Goal: Use online tool/utility: Use online tool/utility

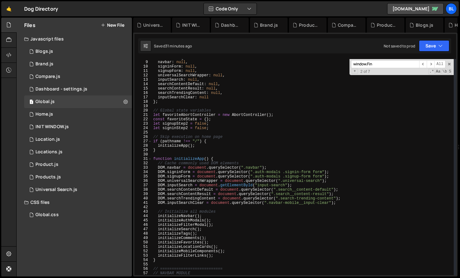
scroll to position [34, 0]
click at [228, 97] on div "const DOM = { navbar : null , signinForm : null , signupForm : null , universal…" at bounding box center [303, 168] width 302 height 225
type textarea "inputSearchClear: null,"
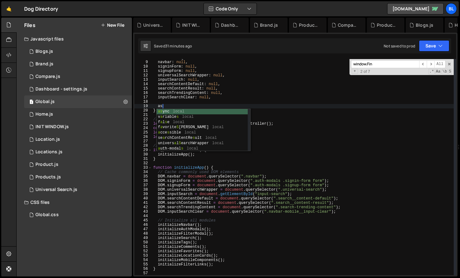
scroll to position [0, 0]
type textarea "a"
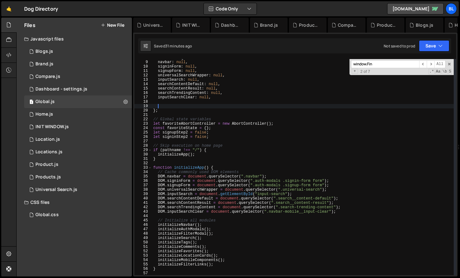
scroll to position [0, 0]
type textarea "list-location-category-card"
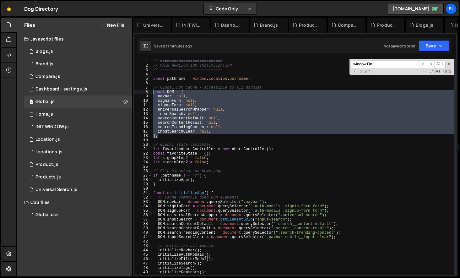
drag, startPoint x: 163, startPoint y: 137, endPoint x: 148, endPoint y: 94, distance: 45.8
click at [148, 94] on div "const DOM = { navbar: null, 1 2 3 4 5 6 7 8 9 10 11 12 13 14 15 16 17 18 19 20 …" at bounding box center [295, 167] width 322 height 216
type textarea "const DOM = { navbar: null,"
click at [173, 140] on div "// =========================== // MAIN APPLICATION INITIALIZATION // ==========…" at bounding box center [303, 171] width 302 height 225
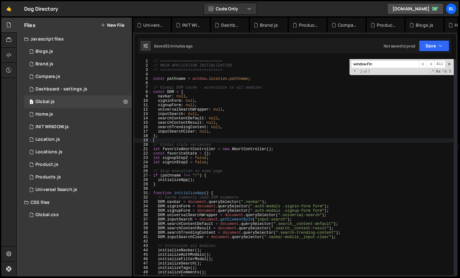
click at [185, 131] on div "// =========================== // MAIN APPLICATION INITIALIZATION // ==========…" at bounding box center [303, 171] width 302 height 225
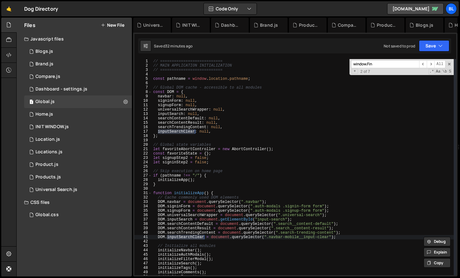
scroll to position [2162, 0]
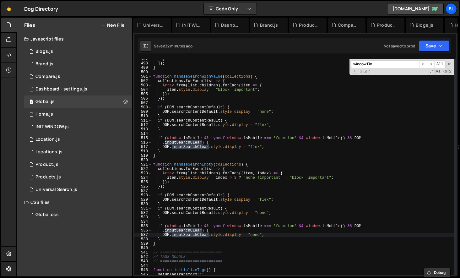
click at [204, 244] on div "} ]) ; } function handleSearchWithValue ( collections ) { collections . forEach…" at bounding box center [303, 169] width 302 height 225
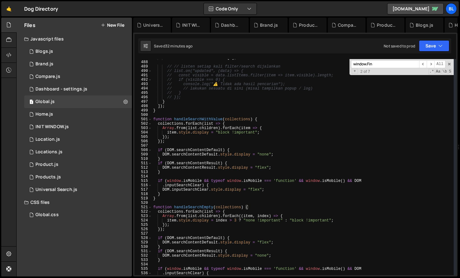
scroll to position [2083, 0]
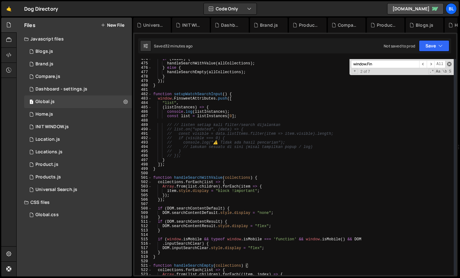
click at [448, 65] on span at bounding box center [449, 64] width 4 height 4
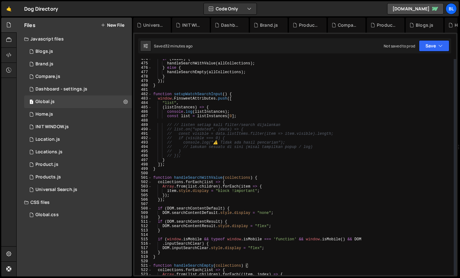
click at [218, 176] on div "if ( value ) { handleSearchWithValue ( allCollections ) ; } else { handleSearch…" at bounding box center [303, 169] width 302 height 225
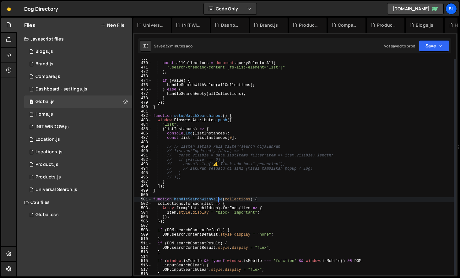
scroll to position [2061, 0]
click at [195, 186] on div "const allCollections = document . querySelectorAll ( ".search-trending-content …" at bounding box center [303, 169] width 302 height 225
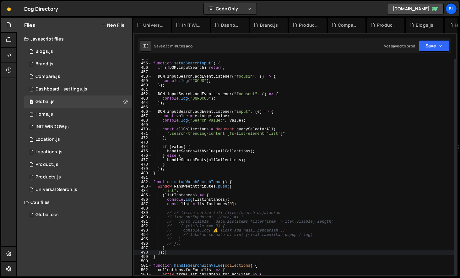
scroll to position [1997, 0]
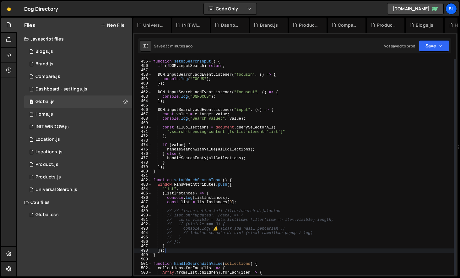
click at [207, 184] on div "function setupSearchInput ( ) { if ( ! DOM . inputSearch ) return ; DOM . input…" at bounding box center [303, 167] width 302 height 225
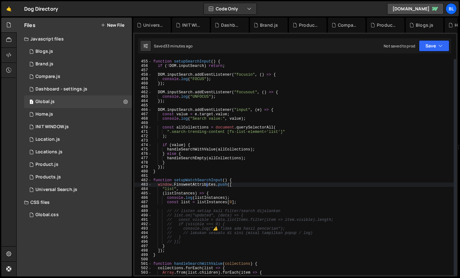
click at [207, 184] on div "function setupSearchInput ( ) { if ( ! DOM . inputSearch ) return ; DOM . input…" at bounding box center [303, 167] width 302 height 225
click at [185, 184] on div "function setupSearchInput ( ) { if ( ! DOM . inputSearch ) return ; DOM . input…" at bounding box center [303, 167] width 302 height 225
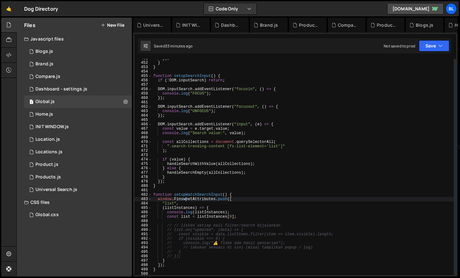
scroll to position [1982, 0]
click at [200, 162] on div "}) ; } } function setupSearchInput ( ) { if ( ! DOM . inputSearch ) return ; DO…" at bounding box center [303, 168] width 302 height 225
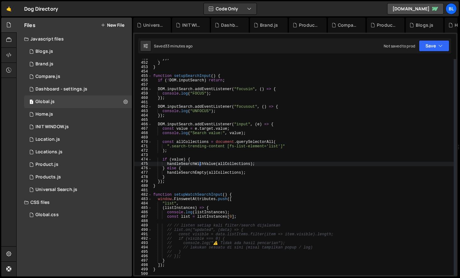
click at [200, 162] on div "}) ; } } function setupSearchInput ( ) { if ( ! DOM . inputSearch ) return ; DO…" at bounding box center [303, 168] width 302 height 225
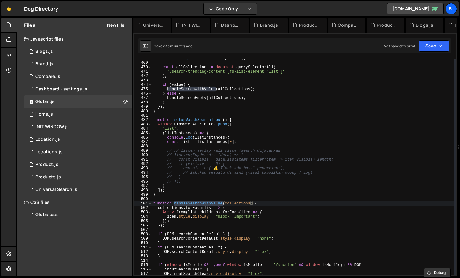
scroll to position [2082, 0]
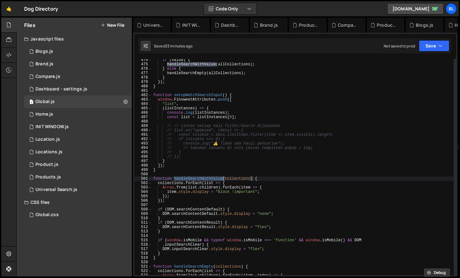
click at [200, 200] on div "if ( value ) { handleSearchWithValue ( allCollections ) ; } else { handleSearch…" at bounding box center [303, 170] width 302 height 225
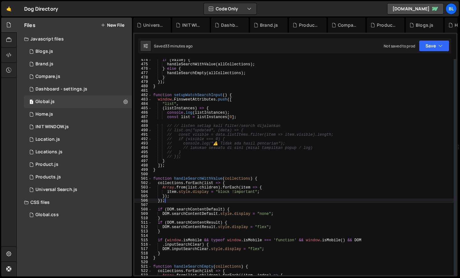
click at [198, 180] on div "if ( value ) { handleSearchWithValue ( allCollections ) ; } else { handleSearch…" at bounding box center [303, 170] width 302 height 225
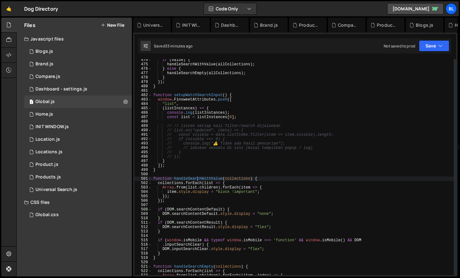
click at [198, 180] on div "if ( value ) { handleSearchWithValue ( allCollections ) ; } else { handleSearch…" at bounding box center [303, 170] width 302 height 225
type textarea "handleSearchWithValue(allCollections);"
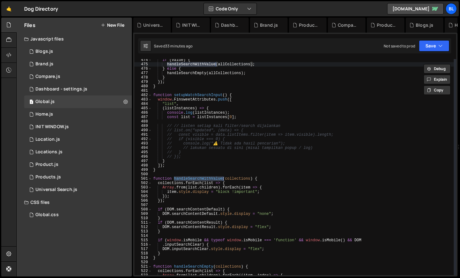
click at [204, 176] on div "if ( value ) { handleSearchWithValue ( allCollections ) ; } else { handleSearch…" at bounding box center [303, 170] width 302 height 225
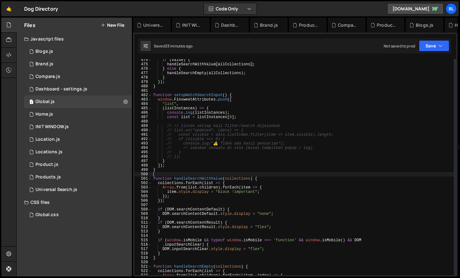
click at [204, 176] on div "if ( value ) { handleSearchWithValue ( allCollections ) ; } else { handleSearch…" at bounding box center [303, 170] width 302 height 225
click at [201, 178] on div "if ( value ) { handleSearchWithValue ( allCollections ) ; } else { handleSearch…" at bounding box center [303, 170] width 302 height 225
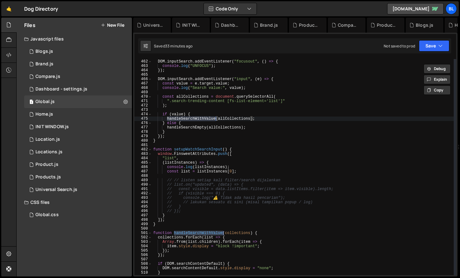
scroll to position [2018, 0]
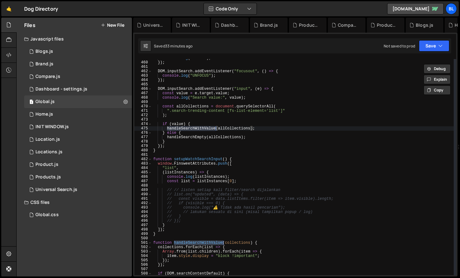
click at [199, 162] on div "console . log ( "FOCUS" ) ; }) ; DOM . inputSearch . addEventListener ( "focuso…" at bounding box center [303, 168] width 302 height 225
type textarea "window.FinsweetAttributes.push(["
click at [199, 162] on div "console . log ( "FOCUS" ) ; }) ; DOM . inputSearch . addEventListener ( "focuso…" at bounding box center [303, 168] width 302 height 225
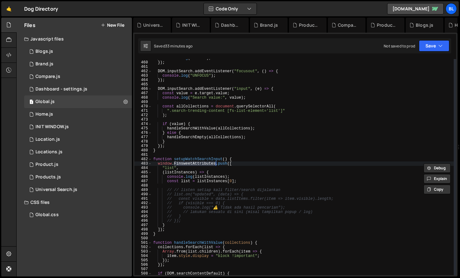
click at [207, 157] on div "console . log ( "FOCUS" ) ; }) ; DOM . inputSearch . addEventListener ( "focuso…" at bounding box center [303, 168] width 302 height 225
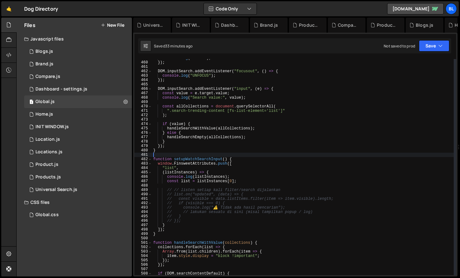
click at [207, 157] on div "console . log ( "FOCUS" ) ; }) ; DOM . inputSearch . addEventListener ( "focuso…" at bounding box center [303, 168] width 302 height 225
click at [200, 159] on div "console . log ( "FOCUS" ) ; }) ; DOM . inputSearch . addEventListener ( "focuso…" at bounding box center [303, 168] width 302 height 225
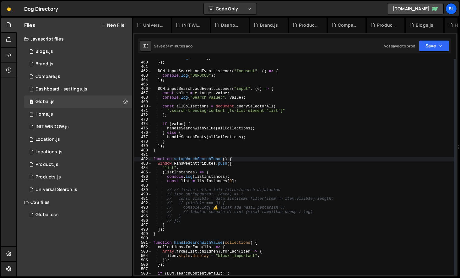
scroll to position [1660, 0]
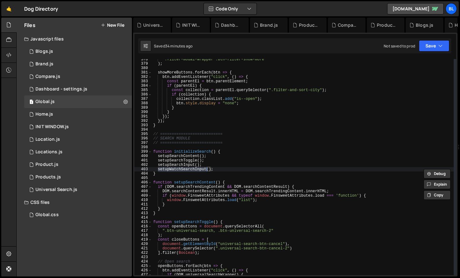
click at [198, 169] on div "".filter-modal-wrapper .btn-filter-show-more" ) ; showMoreButtons . forEach ( b…" at bounding box center [303, 169] width 302 height 225
click at [222, 167] on div "".filter-modal-wrapper .btn-filter-show-more" ) ; showMoreButtons . forEach ( b…" at bounding box center [303, 169] width 302 height 225
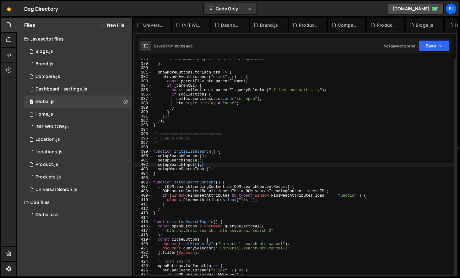
paste textarea "locationCategoryTemplate: null,"
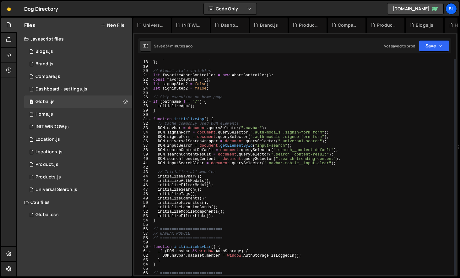
scroll to position [0, 0]
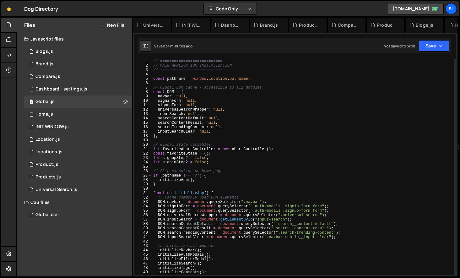
click at [215, 134] on div "// =========================== // MAIN APPLICATION INITIALIZATION // ==========…" at bounding box center [303, 171] width 302 height 225
click at [222, 133] on div "// =========================== // MAIN APPLICATION INITIALIZATION // ==========…" at bounding box center [303, 171] width 302 height 225
type textarea "inputSearchClear: null,"
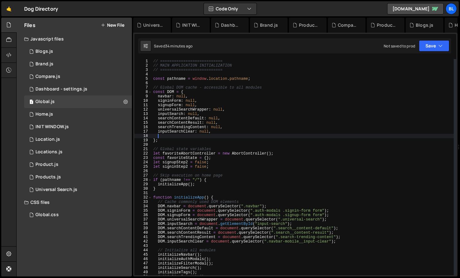
paste textarea "locationCategoryTemplate: null,"
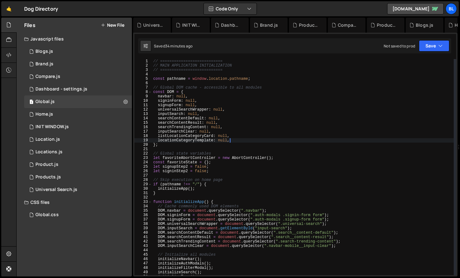
click at [194, 136] on div "// =========================== // MAIN APPLICATION INITIALIZATION // ==========…" at bounding box center [303, 171] width 302 height 225
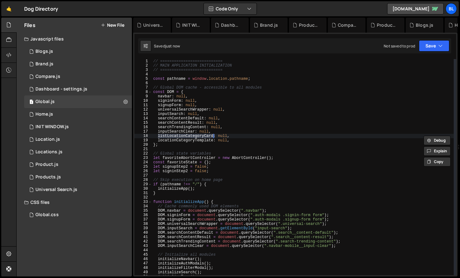
click at [213, 248] on div "// =========================== // MAIN APPLICATION INITIALIZATION // ==========…" at bounding box center [303, 171] width 302 height 225
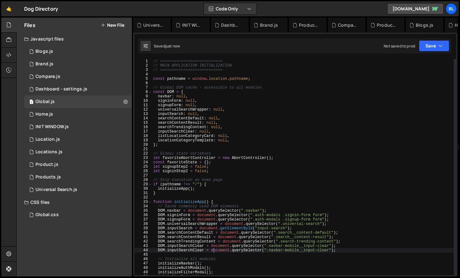
click at [182, 252] on div "// =========================== // MAIN APPLICATION INITIALIZATION // ==========…" at bounding box center [303, 171] width 302 height 225
paste textarea "listLocationCategoryCard"
click at [198, 139] on div "// =========================== // MAIN APPLICATION INITIALIZATION // ==========…" at bounding box center [303, 171] width 302 height 225
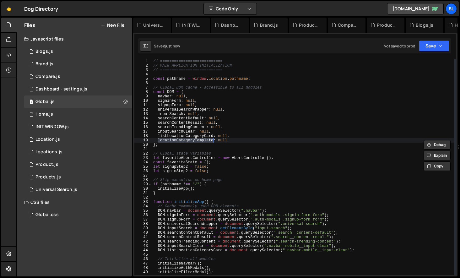
click at [188, 247] on div "// =========================== // MAIN APPLICATION INITIALIZATION // ==========…" at bounding box center [303, 171] width 302 height 225
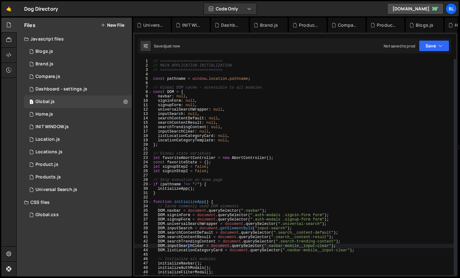
type textarea "DOM.listLocationCategoryCard = document.querySelector(".navbar-mobile__input-cl…"
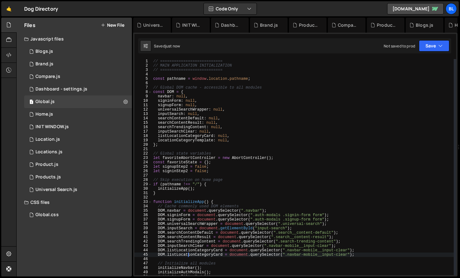
click at [210, 257] on div "// =========================== // MAIN APPLICATION INITIALIZATION // ==========…" at bounding box center [303, 171] width 302 height 225
click at [214, 255] on div "// =========================== // MAIN APPLICATION INITIALIZATION // ==========…" at bounding box center [303, 171] width 302 height 225
paste textarea "ocationCategoryTemplate"
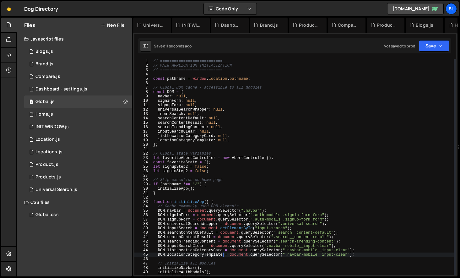
click at [237, 256] on div "// =========================== // MAIN APPLICATION INITIALIZATION // ==========…" at bounding box center [303, 171] width 302 height 225
click at [340, 253] on div "// =========================== // MAIN APPLICATION INITIALIZATION // ==========…" at bounding box center [303, 171] width 302 height 225
paste textarea "list-location-category-card"
click at [343, 254] on div "// =========================== // MAIN APPLICATION INITIALIZATION // ==========…" at bounding box center [303, 171] width 302 height 225
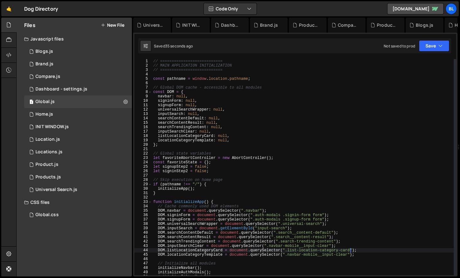
click at [343, 254] on div "// =========================== // MAIN APPLICATION INITIALIZATION // ==========…" at bounding box center [303, 171] width 302 height 225
paste textarea "location-category-template"
click at [320, 270] on div "// =========================== // MAIN APPLICATION INITIALIZATION // ==========…" at bounding box center [303, 171] width 302 height 225
click at [190, 140] on div "// =========================== // MAIN APPLICATION INITIALIZATION // ==========…" at bounding box center [303, 171] width 302 height 225
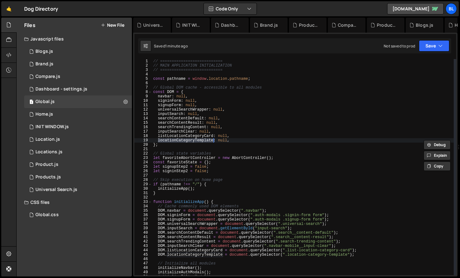
click at [335, 256] on div "// =========================== // MAIN APPLICATION INITIALIZATION // ==========…" at bounding box center [303, 171] width 302 height 225
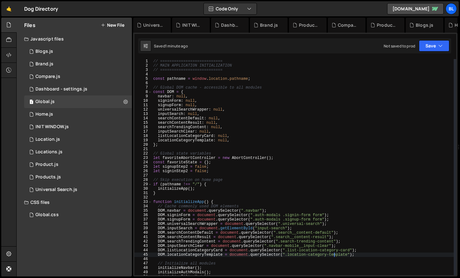
click at [288, 253] on div "// =========================== // MAIN APPLICATION INITIALIZATION // ==========…" at bounding box center [303, 171] width 302 height 225
click at [192, 252] on div "// =========================== // MAIN APPLICATION INITIALIZATION // ==========…" at bounding box center [303, 171] width 302 height 225
click at [266, 254] on div "// =========================== // MAIN APPLICATION INITIALIZATION // ==========…" at bounding box center [303, 171] width 302 height 225
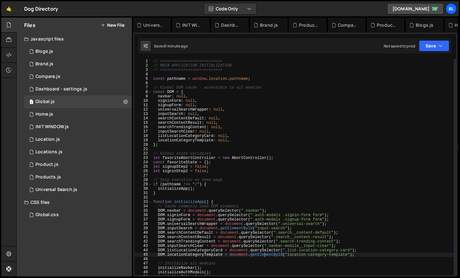
click at [266, 254] on div "// =========================== // MAIN APPLICATION INITIALIZATION // ==========…" at bounding box center [303, 171] width 302 height 225
click at [200, 256] on div "// =========================== // MAIN APPLICATION INITIALIZATION // ==========…" at bounding box center [303, 171] width 302 height 225
click at [207, 252] on div "// =========================== // MAIN APPLICATION INITIALIZATION // ==========…" at bounding box center [303, 171] width 302 height 225
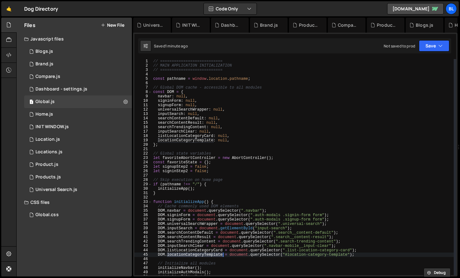
click at [207, 252] on div "// =========================== // MAIN APPLICATION INITIALIZATION // ==========…" at bounding box center [303, 171] width 302 height 225
drag, startPoint x: 157, startPoint y: 250, endPoint x: 223, endPoint y: 251, distance: 66.0
click at [223, 251] on div "// =========================== // MAIN APPLICATION INITIALIZATION // ==========…" at bounding box center [303, 171] width 302 height 225
click at [189, 204] on div "// =========================== // MAIN APPLICATION INITIALIZATION // ==========…" at bounding box center [303, 171] width 302 height 225
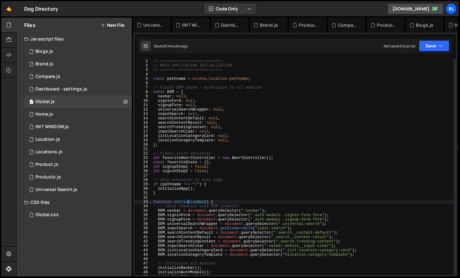
click at [189, 204] on div "// =========================== // MAIN APPLICATION INITIALIZATION // ==========…" at bounding box center [303, 171] width 302 height 225
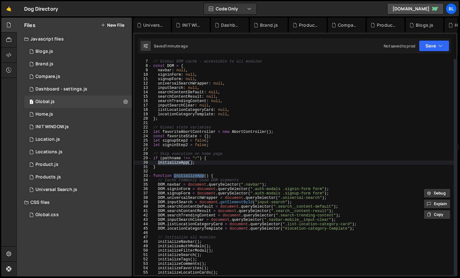
scroll to position [31, 0]
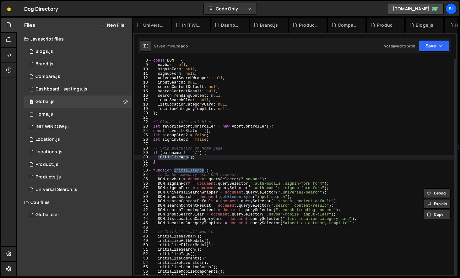
click at [233, 244] on div "const DOM = { navbar : null , signinForm : null , signupForm : null , universal…" at bounding box center [303, 170] width 302 height 225
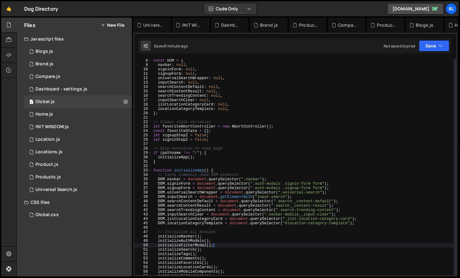
type textarea "initializeFilterModal();"
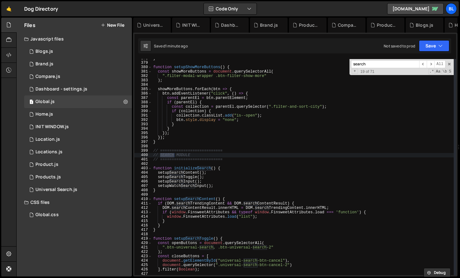
scroll to position [1665, 0]
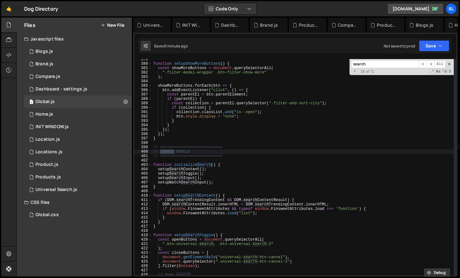
type input "search"
click at [200, 183] on div "function setupShowMoreButtons ( ) { const showMoreButtons = document . querySel…" at bounding box center [303, 169] width 302 height 225
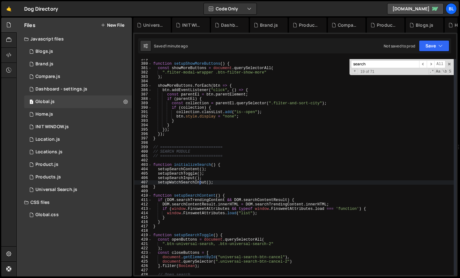
click at [200, 183] on div "function setupShowMoreButtons ( ) { const showMoreButtons = document . querySel…" at bounding box center [303, 169] width 302 height 225
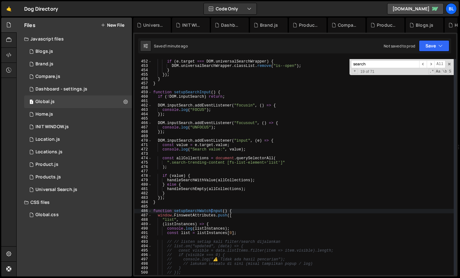
scroll to position [0, 4]
click at [179, 204] on div "DOM . universalSearchWrapper . addEventListener ( "click" , ( e ) => { if ( e .…" at bounding box center [303, 167] width 302 height 225
type textarea "}"
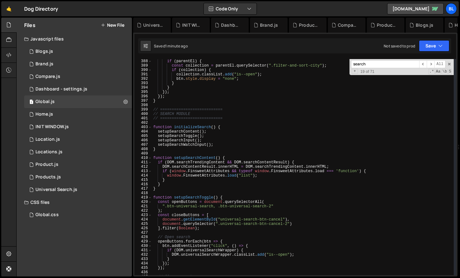
scroll to position [1702, 0]
click at [176, 156] on div "const parentEl = btn . parentElement ; if ( parentEl ) { const collection = par…" at bounding box center [303, 167] width 302 height 225
paste textarea "DOM.listLocationCategoryCard"
type textarea "DOM.listLocationCategoryCard"
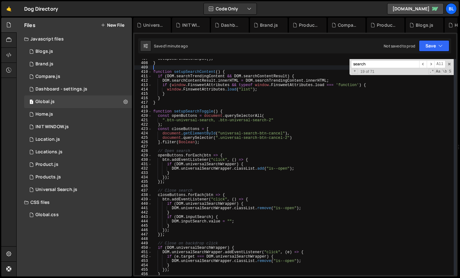
scroll to position [1790, 0]
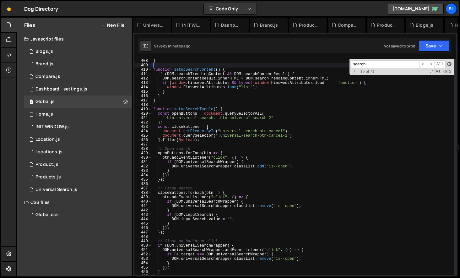
click at [450, 63] on span at bounding box center [449, 64] width 4 height 4
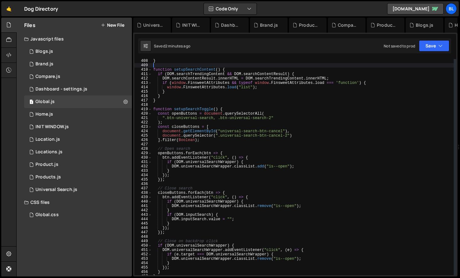
click at [226, 134] on div "} function setupSearchContent ( ) { if ( DOM . searchTrendingContent && DOM . s…" at bounding box center [303, 171] width 302 height 225
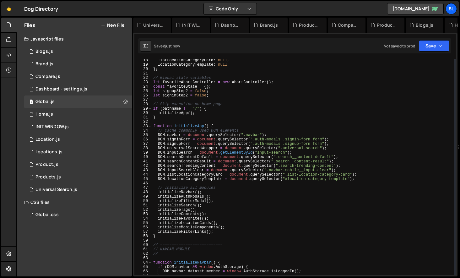
scroll to position [70, 0]
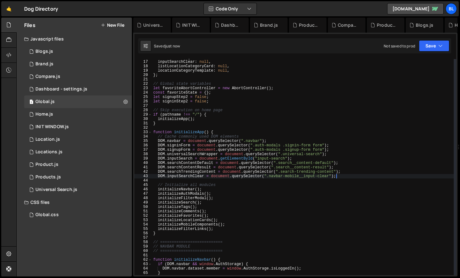
drag, startPoint x: 358, startPoint y: 186, endPoint x: 357, endPoint y: 176, distance: 10.1
click at [357, 176] on div "searchTrendingContent : null , inputSearchClear : null , listLocationCategoryCa…" at bounding box center [303, 167] width 302 height 225
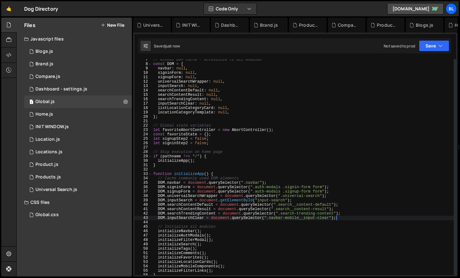
scroll to position [26, 0]
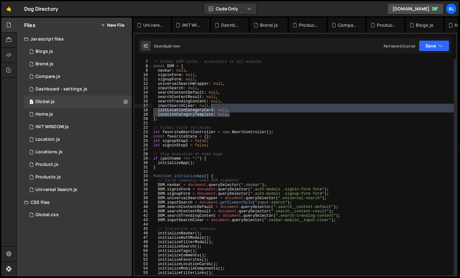
type textarea "inputSearchClear: null,"
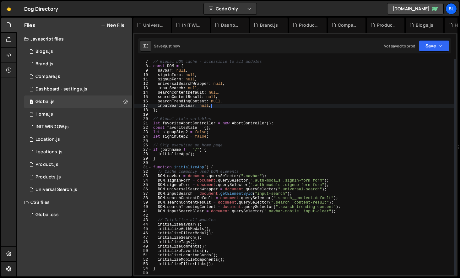
drag, startPoint x: 234, startPoint y: 115, endPoint x: 239, endPoint y: 107, distance: 9.8
click at [239, 107] on div "// Global DOM cache - accessible to all modules const DOM = { navbar : null , s…" at bounding box center [303, 167] width 302 height 225
click at [72, 109] on div "1 Home.js 0" at bounding box center [78, 114] width 108 height 13
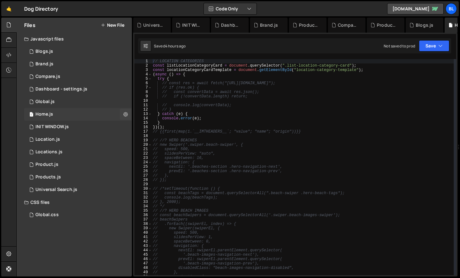
scroll to position [0, 0]
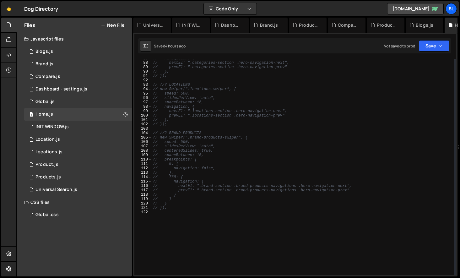
click at [173, 221] on div "// navigation: { // nextEl: ".categories-section .hero-navigation-next", // pre…" at bounding box center [303, 168] width 302 height 225
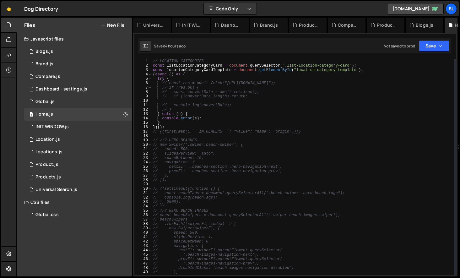
click at [153, 142] on div "// LOCATION CATEGORIES const listLocationCategoryCard = document . querySelecto…" at bounding box center [303, 171] width 302 height 225
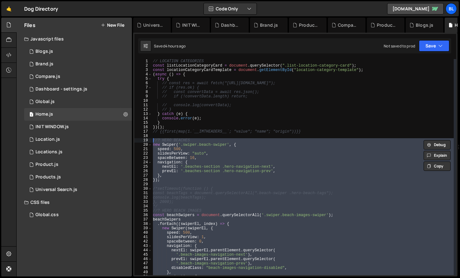
click at [217, 167] on div "// LOCATION CATEGORIES const listLocationCategoryCard = document . querySelecto…" at bounding box center [303, 171] width 302 height 225
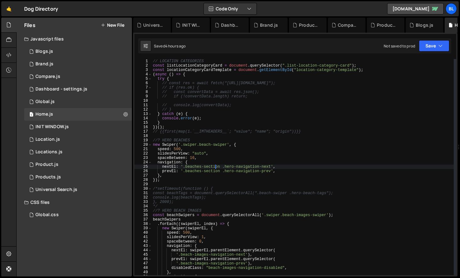
click at [207, 205] on div "// LOCATION CATEGORIES const listLocationCategoryCard = document . querySelecto…" at bounding box center [303, 171] width 302 height 225
click at [198, 211] on div "// LOCATION CATEGORIES const listLocationCategoryCard = document . querySelecto…" at bounding box center [303, 171] width 302 height 225
type textarea "//? HERO BEACH IMAGES"
click at [174, 137] on div "// LOCATION CATEGORIES const listLocationCategoryCard = document . querySelecto…" at bounding box center [303, 171] width 302 height 225
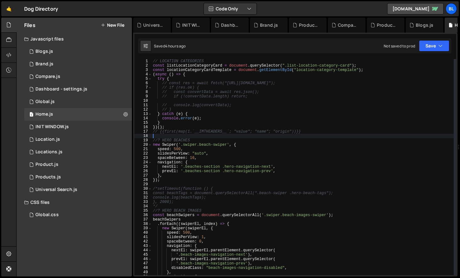
click at [217, 61] on div "// LOCATION CATEGORIES const listLocationCategoryCard = document . querySelecto…" at bounding box center [303, 171] width 302 height 225
type textarea "// LOCATION CATEGORIES"
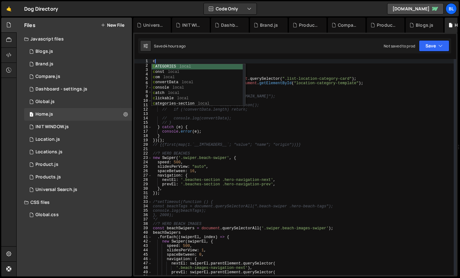
type textarea "const"
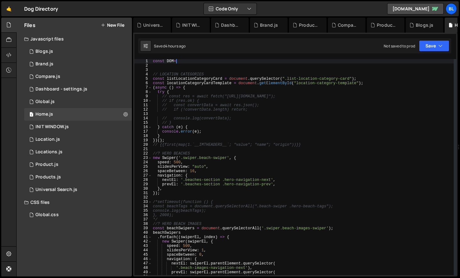
type textarea "const DOM={"
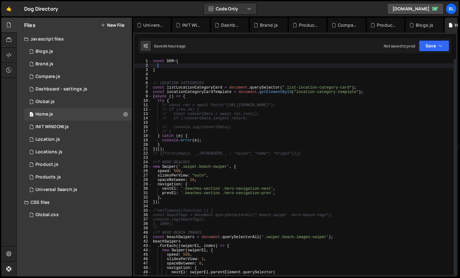
paste textarea "DOM.locationCategoryTemplate = document.querySelector("#location-category-templ…"
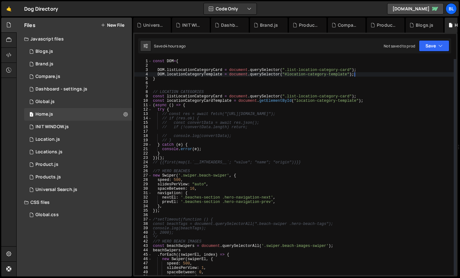
click at [168, 73] on div "const DOM = { DOM . listLocationCategoryCard = document . querySelector ( ".lis…" at bounding box center [303, 171] width 302 height 225
type textarea "locationCategoryTemplate = document.querySelector("#location-category-template"…"
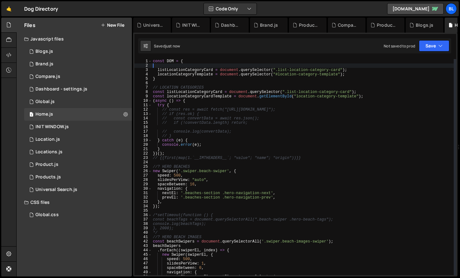
click at [168, 67] on div "const DOM = { listLocationCategoryCard = document . querySelector ( ".list-loca…" at bounding box center [303, 171] width 302 height 225
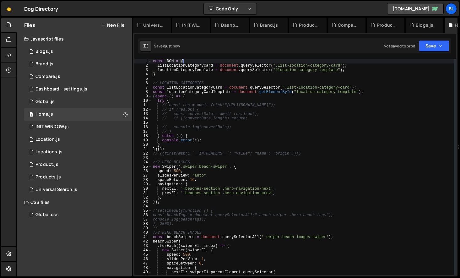
click at [173, 101] on div "const DOM = { listLocationCategoryCard = document . querySelector ( ".list-loca…" at bounding box center [303, 171] width 302 height 225
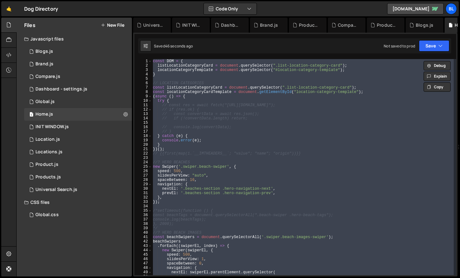
click at [235, 190] on div "const DOM = { listLocationCategoryCard = document . querySelector ( ".list-loca…" at bounding box center [303, 171] width 302 height 225
paste textarea "// }, 2000);"
type textarea "// }, 2000);"
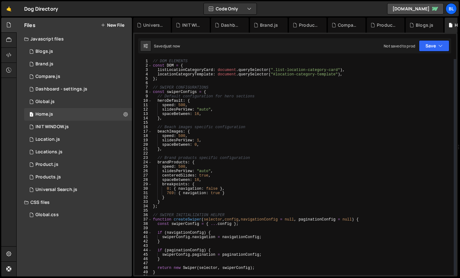
click at [212, 127] on div "// DOM ELEMENTS const DOM = { listLocationCategoryCard : document . querySelect…" at bounding box center [303, 171] width 302 height 225
click at [208, 94] on div "// DOM ELEMENTS const DOM = { listLocationCategoryCard : document . querySelect…" at bounding box center [303, 171] width 302 height 225
click at [178, 73] on div "// DOM ELEMENTS const DOM = { listLocationCategoryCard : document . querySelect…" at bounding box center [303, 171] width 302 height 225
click at [169, 70] on div "// DOM ELEMENTS const DOM = { listLocationCategoryCard : document . querySelect…" at bounding box center [303, 171] width 302 height 225
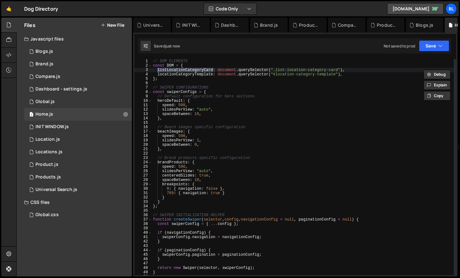
click at [202, 142] on div "// DOM ELEMENTS const DOM = { listLocationCategoryCard : document . querySelect…" at bounding box center [303, 171] width 302 height 225
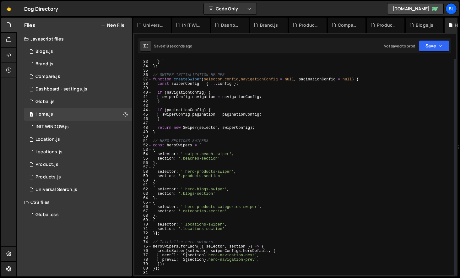
scroll to position [144, 0]
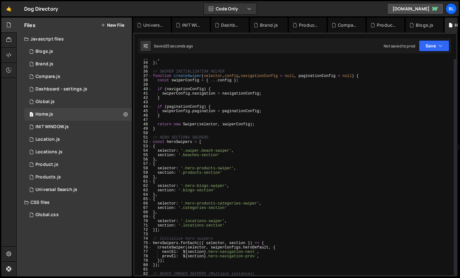
click at [209, 260] on div "} } ; // SWIPER INITIALIZATION HELPER function createSwiper ( selector , config…" at bounding box center [303, 168] width 302 height 225
click at [164, 246] on div "} } ; // SWIPER INITIALIZATION HELPER function createSwiper ( selector , config…" at bounding box center [303, 168] width 302 height 225
click at [184, 248] on div "} } ; // SWIPER INITIALIZATION HELPER function createSwiper ( selector , config…" at bounding box center [303, 168] width 302 height 225
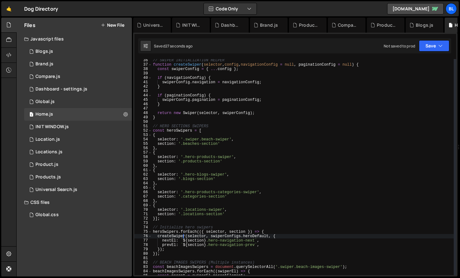
scroll to position [155, 0]
click at [188, 252] on div "// SWIPER INITIALIZATION HELPER function createSwiper ( selector , config , nav…" at bounding box center [303, 170] width 302 height 225
click at [172, 234] on div "// SWIPER INITIALIZATION HELPER function createSwiper ( selector , config , nav…" at bounding box center [303, 170] width 302 height 225
click at [165, 235] on div "// SWIPER INITIALIZATION HELPER function createSwiper ( selector , config , nav…" at bounding box center [303, 170] width 302 height 225
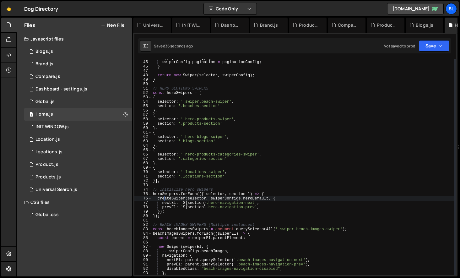
scroll to position [195, 0]
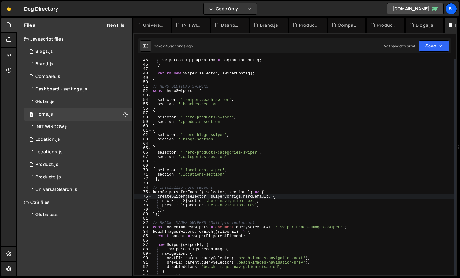
click at [180, 211] on div "swiperConfig . pagination = paginationConfig ; } return new Swiper ( selector ,…" at bounding box center [303, 170] width 302 height 225
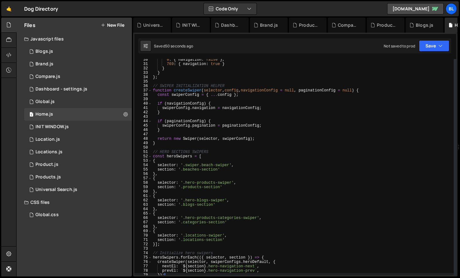
scroll to position [129, 0]
click at [222, 169] on div "0 : { navigation : false } , 769 : { navigation : true } } } } ; // SWIPER INIT…" at bounding box center [303, 170] width 302 height 225
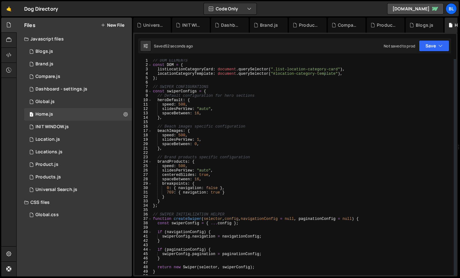
scroll to position [0, 0]
click at [194, 71] on div "// DOM ELEMENTS const DOM = { listLocationCategoryCard : document . querySelect…" at bounding box center [303, 171] width 302 height 225
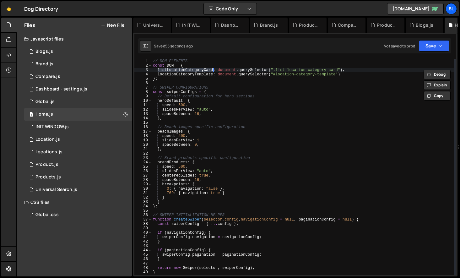
click at [183, 74] on div "// DOM ELEMENTS const DOM = { listLocationCategoryCard : document . querySelect…" at bounding box center [303, 171] width 302 height 225
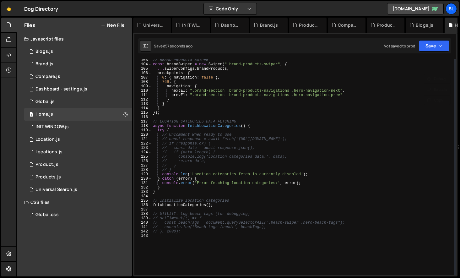
scroll to position [451, 0]
click at [181, 176] on div "// BRAND PRODUCTS SWIPER const brandSwiper = new Swiper ( ".brand-products-swip…" at bounding box center [303, 169] width 302 height 225
click at [177, 170] on div "// BRAND PRODUCTS SWIPER const brandSwiper = new Swiper ( ".brand-products-swip…" at bounding box center [303, 169] width 302 height 225
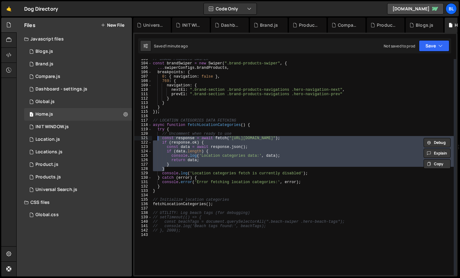
drag, startPoint x: 177, startPoint y: 170, endPoint x: 159, endPoint y: 138, distance: 36.4
click at [159, 138] on div "// BRAND PRODUCTS SWIPER const brandSwiper = new Swiper ( ".brand-products-swip…" at bounding box center [303, 169] width 302 height 225
click at [194, 156] on div "// BRAND PRODUCTS SWIPER const brandSwiper = new Swiper ( ".brand-products-swip…" at bounding box center [303, 169] width 302 height 225
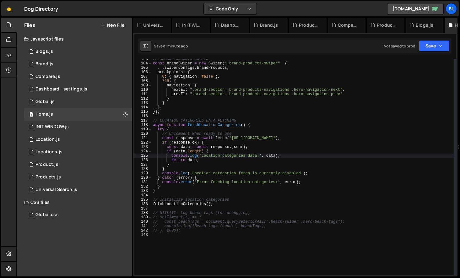
click at [206, 160] on div "// BRAND PRODUCTS SWIPER const brandSwiper = new Swiper ( ".brand-products-swip…" at bounding box center [303, 169] width 302 height 225
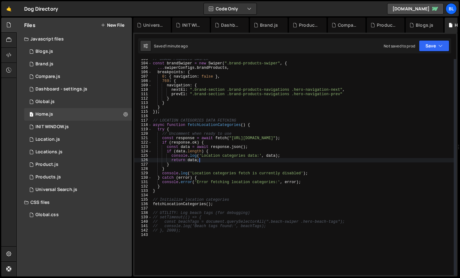
click at [216, 163] on div "// BRAND PRODUCTS SWIPER const brandSwiper = new Swiper ( ".brand-products-swip…" at bounding box center [303, 169] width 302 height 225
click at [209, 160] on div "// BRAND PRODUCTS SWIPER const brandSwiper = new Swiper ( ".brand-products-swip…" at bounding box center [303, 169] width 302 height 225
click at [207, 127] on div "// BRAND PRODUCTS SWIPER const brandSwiper = new Swiper ( ".brand-products-swip…" at bounding box center [303, 169] width 302 height 225
type textarea "async function fetchLocationCategories() {"
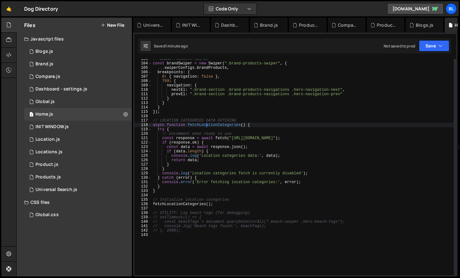
click at [207, 127] on div "// BRAND PRODUCTS SWIPER const brandSwiper = new Swiper ( ".brand-products-swip…" at bounding box center [303, 169] width 302 height 225
click at [171, 195] on div "// BRAND PRODUCTS SWIPER const brandSwiper = new Swiper ( ".brand-products-swip…" at bounding box center [303, 169] width 302 height 225
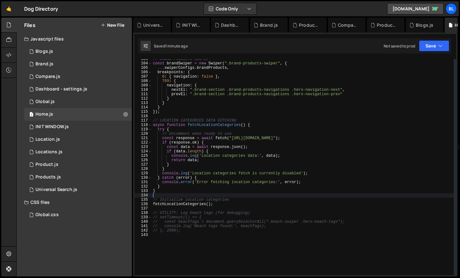
click at [194, 205] on div "// BRAND PRODUCTS SWIPER const brandSwiper = new Swiper ( ".brand-products-swip…" at bounding box center [303, 169] width 302 height 225
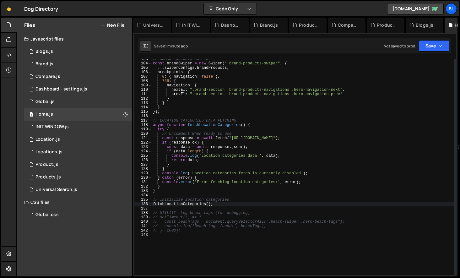
click at [194, 205] on div "// BRAND PRODUCTS SWIPER const brandSwiper = new Swiper ( ".brand-products-swip…" at bounding box center [303, 169] width 302 height 225
click at [192, 199] on div "// BRAND PRODUCTS SWIPER const brandSwiper = new Swiper ( ".brand-products-swip…" at bounding box center [303, 169] width 302 height 225
click at [218, 203] on div "// BRAND PRODUCTS SWIPER const brandSwiper = new Swiper ( ".brand-products-swip…" at bounding box center [303, 169] width 302 height 225
click at [206, 160] on div "// BRAND PRODUCTS SWIPER const brandSwiper = new Swiper ( ".brand-products-swip…" at bounding box center [303, 169] width 302 height 225
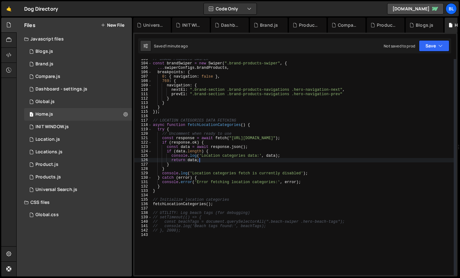
click at [187, 177] on div "// BRAND PRODUCTS SWIPER const brandSwiper = new Swiper ( ".brand-products-swip…" at bounding box center [303, 169] width 302 height 225
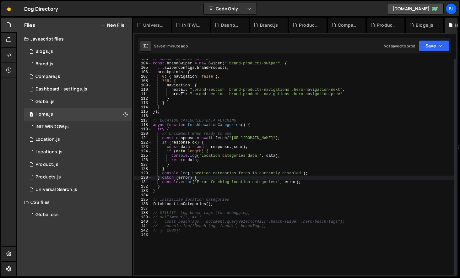
click at [176, 164] on div "// BRAND PRODUCTS SWIPER const brandSwiper = new Swiper ( ".brand-products-swip…" at bounding box center [303, 169] width 302 height 225
type textarea "}"
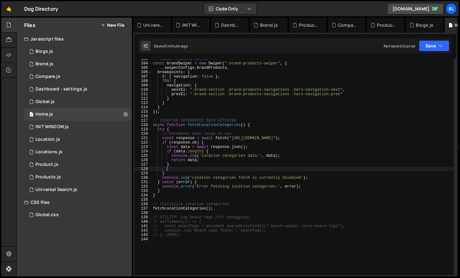
scroll to position [0, 1]
click at [194, 160] on div "// BRAND PRODUCTS SWIPER const brandSwiper = new Swiper ( ".brand-products-swip…" at bounding box center [303, 169] width 302 height 225
type textarea "return data;"
click at [214, 168] on div "// BRAND PRODUCTS SWIPER const brandSwiper = new Swiper ( ".brand-products-swip…" at bounding box center [303, 169] width 302 height 225
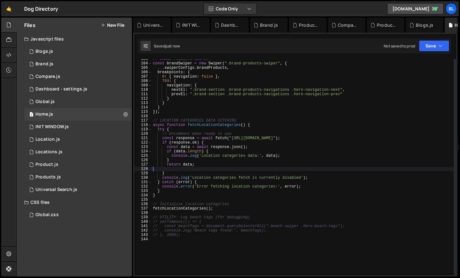
click at [191, 167] on div "// BRAND PRODUCTS SWIPER const brandSwiper = new Swiper ( ".brand-products-swip…" at bounding box center [303, 169] width 302 height 225
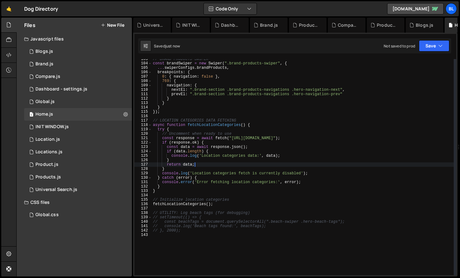
click at [181, 206] on div "// BRAND PRODUCTS SWIPER const brandSwiper = new Swiper ( ".brand-products-swip…" at bounding box center [303, 169] width 302 height 225
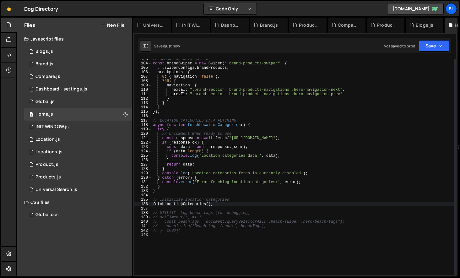
click at [218, 203] on div "// BRAND PRODUCTS SWIPER const brandSwiper = new Swiper ( ".brand-products-swip…" at bounding box center [303, 169] width 302 height 225
click at [173, 206] on div "// BRAND PRODUCTS SWIPER const brandSwiper = new Swiper ( ".brand-products-swip…" at bounding box center [303, 169] width 302 height 225
click at [207, 203] on div "// BRAND PRODUCTS SWIPER const brandSwiper = new Swiper ( ".brand-products-swip…" at bounding box center [303, 169] width 302 height 225
click at [217, 206] on div "// BRAND PRODUCTS SWIPER const brandSwiper = new Swiper ( ".brand-products-swip…" at bounding box center [303, 169] width 302 height 225
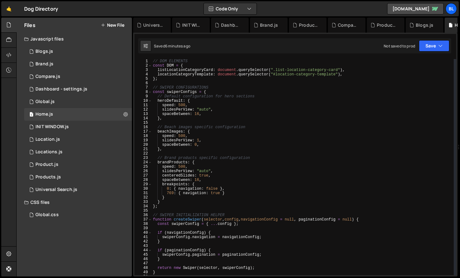
click at [170, 137] on div "// DOM ELEMENTS const DOM = { listLocationCategoryCard : document . querySelect…" at bounding box center [303, 171] width 302 height 225
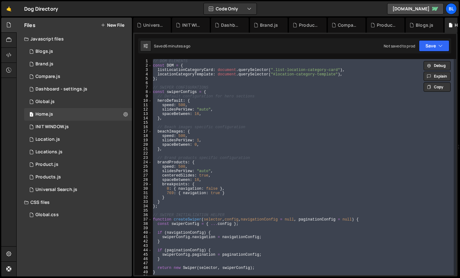
paste textarea
type textarea "// }, 2000);"
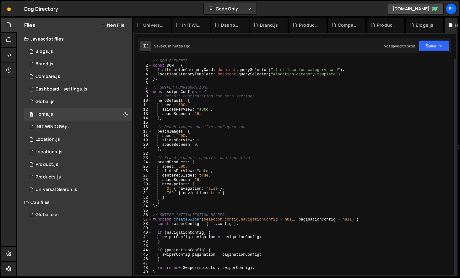
click at [233, 155] on div "// DOM ELEMENTS const DOM = { listLocationCategoryCard : document . querySelect…" at bounding box center [303, 171] width 302 height 225
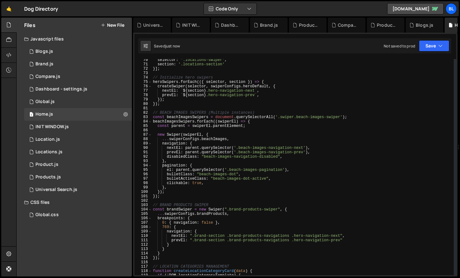
scroll to position [312, 0]
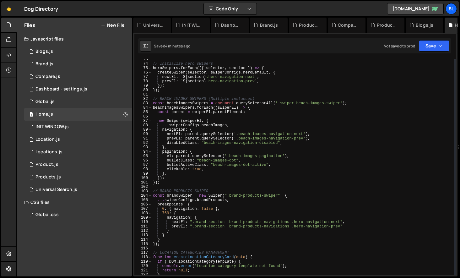
click at [199, 189] on div "// Initialize hero swipers heroSwipers . forEach (({ selector , section }) => {…" at bounding box center [303, 169] width 302 height 225
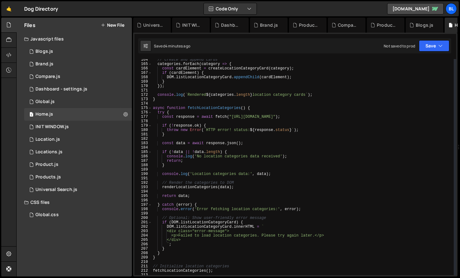
scroll to position [721, 0]
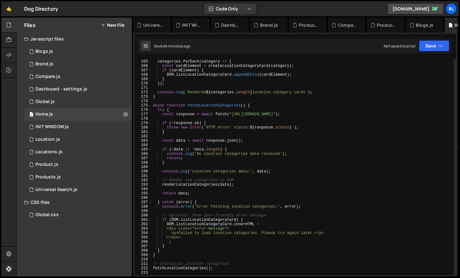
click at [175, 151] on div "// Create and append cards categories . forEach ( category => { const cardEleme…" at bounding box center [303, 167] width 302 height 225
type textarea "if (!data || !data.length) {"
click at [189, 167] on div "// Create and append cards categories . forEach ( category => { const cardEleme…" at bounding box center [303, 167] width 302 height 225
click at [189, 180] on div "// Create and append cards categories . forEach ( category => { const cardEleme…" at bounding box center [303, 167] width 302 height 225
type textarea "// Render the categories to DOM"
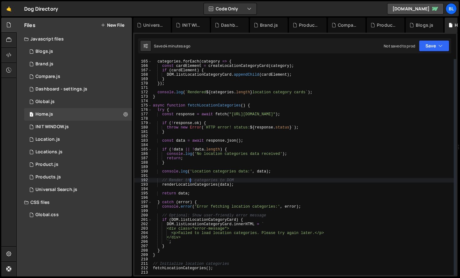
click at [192, 191] on div "// Create and append cards categories . forEach ( category => { const cardEleme…" at bounding box center [303, 167] width 302 height 225
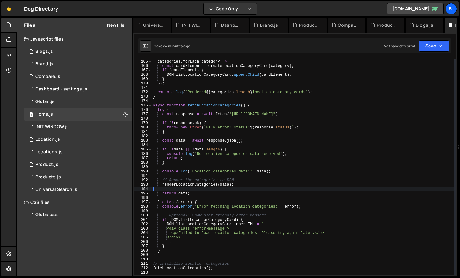
click at [192, 191] on div "// Create and append cards categories . forEach ( category => { const cardEleme…" at bounding box center [303, 167] width 302 height 225
click at [199, 184] on div "// Create and append cards categories . forEach ( category => { const cardEleme…" at bounding box center [303, 167] width 302 height 225
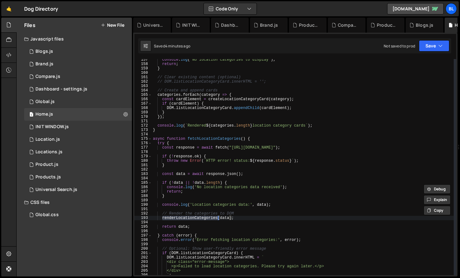
scroll to position [688, 0]
click at [224, 219] on div "console . log ( 'No location categories to display' ) ; return ; } // Clear exi…" at bounding box center [303, 170] width 302 height 225
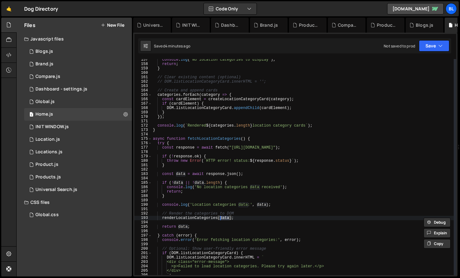
type textarea "// renderLocationCategories(data);"
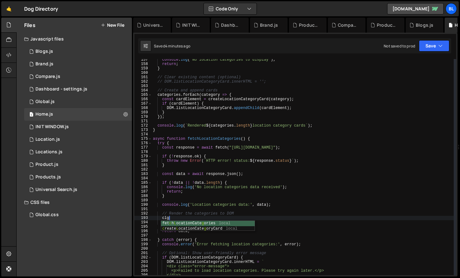
scroll to position [0, 1]
type textarea "fetchLocationCategories"
type textarea "console.log(data);"
click at [196, 227] on div "console . log ( 'No location categories to display' ) ; return ; } // Clear exi…" at bounding box center [303, 170] width 302 height 225
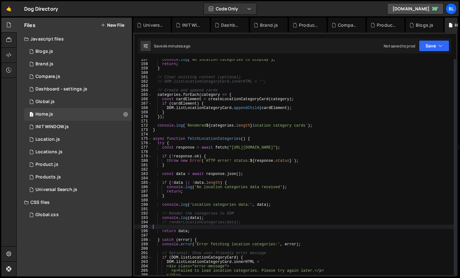
scroll to position [0, 0]
click at [202, 239] on div "console . log ( 'No location categories to display' ) ; return ; } // Clear exi…" at bounding box center [303, 170] width 302 height 225
type textarea "} catch (error) {"
click at [205, 235] on div "console . log ( 'No location categories to display' ) ; return ; } // Clear exi…" at bounding box center [303, 170] width 302 height 225
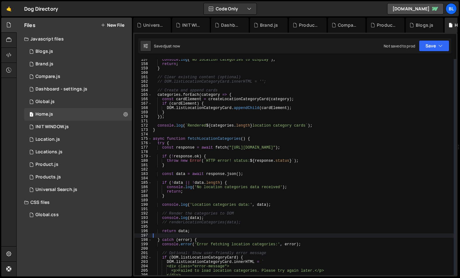
click at [211, 230] on div "console . log ( 'No location categories to display' ) ; return ; } // Clear exi…" at bounding box center [303, 170] width 302 height 225
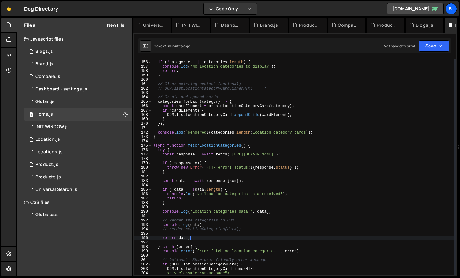
scroll to position [677, 0]
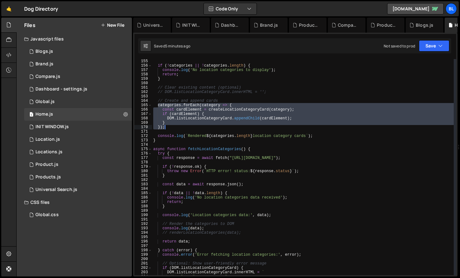
drag, startPoint x: 158, startPoint y: 106, endPoint x: 172, endPoint y: 126, distance: 24.8
click at [172, 126] on div "} if ( ! categories || ! categories . length ) { console . log ( 'No location c…" at bounding box center [303, 167] width 302 height 225
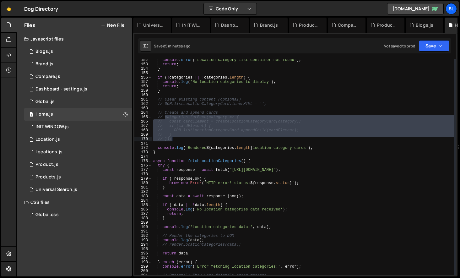
scroll to position [666, 0]
click at [215, 113] on div "console . error ( 'Location category list container not found' ) ; return ; } i…" at bounding box center [303, 170] width 302 height 225
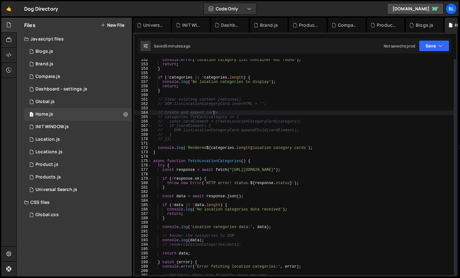
click at [251, 106] on div "console . error ( 'Location category list container not found' ) ; return ; } i…" at bounding box center [303, 170] width 302 height 225
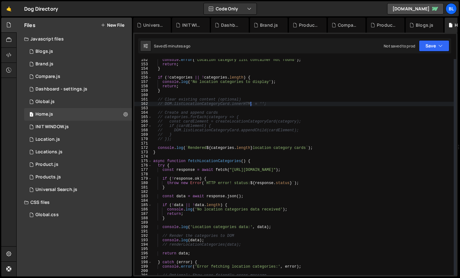
click at [267, 105] on div "console . error ( 'Location category list container not found' ) ; return ; } i…" at bounding box center [303, 170] width 302 height 225
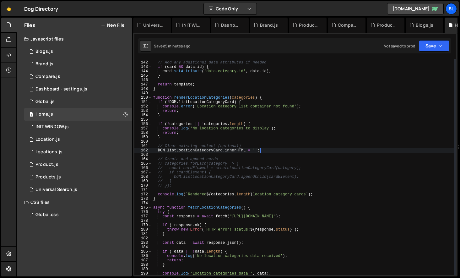
scroll to position [619, 0]
click at [256, 146] on div "// Add any additional data attributes if needed if ( card && data . id ) { card…" at bounding box center [303, 168] width 302 height 225
click at [235, 161] on div "// Add any additional data attributes if needed if ( card && data . id ) { card…" at bounding box center [303, 168] width 302 height 225
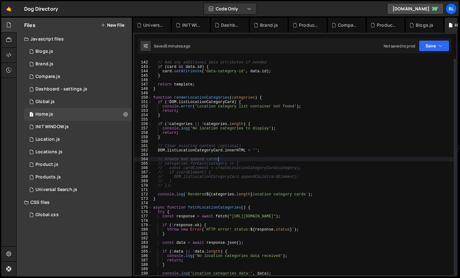
click at [189, 181] on div "// Add any additional data attributes if needed if ( card && data . id ) { card…" at bounding box center [303, 168] width 302 height 225
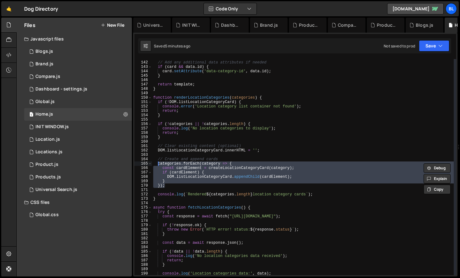
drag, startPoint x: 175, startPoint y: 185, endPoint x: 158, endPoint y: 165, distance: 26.6
click at [158, 165] on div "// Add any additional data attributes if needed if ( card && data . id ) { card…" at bounding box center [303, 168] width 302 height 225
click at [194, 169] on div "// Add any additional data attributes if needed if ( card && data . id ) { card…" at bounding box center [303, 168] width 302 height 225
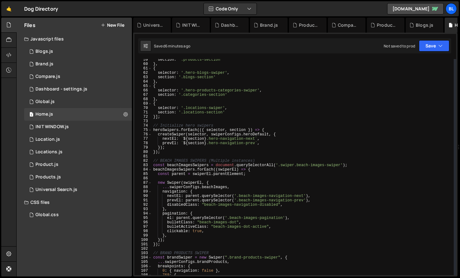
scroll to position [255, 0]
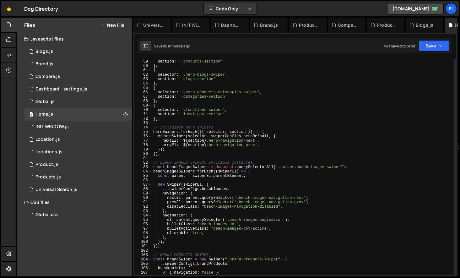
click at [175, 170] on div "selector : '.hero-products-swiper' , section : '.products-section' } , { select…" at bounding box center [303, 167] width 302 height 225
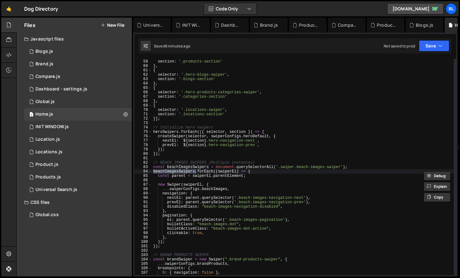
click at [180, 167] on div "selector : '.hero-products-swiper' , section : '.products-section' } , { select…" at bounding box center [303, 167] width 302 height 225
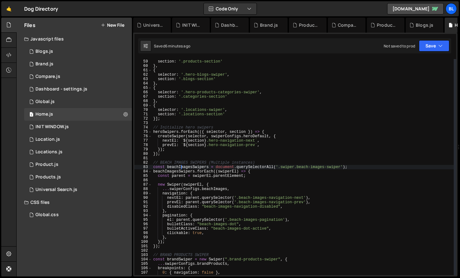
click at [172, 185] on div "selector : '.hero-products-swiper' , section : '.products-section' } , { select…" at bounding box center [303, 167] width 302 height 225
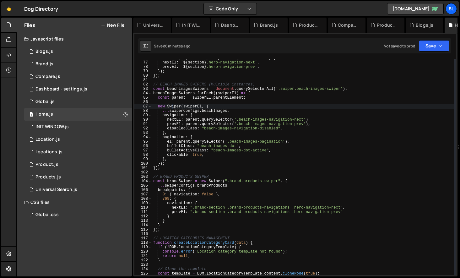
scroll to position [333, 0]
click at [162, 222] on div "createSwiper ( selector , swiperConfigs . heroDefault , { nextEl : ` ${ section…" at bounding box center [303, 168] width 302 height 225
click at [162, 229] on div "createSwiper ( selector , swiperConfigs . heroDefault , { nextEl : ` ${ section…" at bounding box center [303, 168] width 302 height 225
type textarea "});"
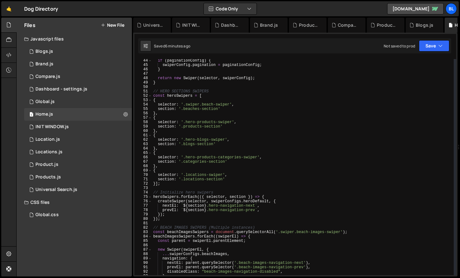
scroll to position [186, 0]
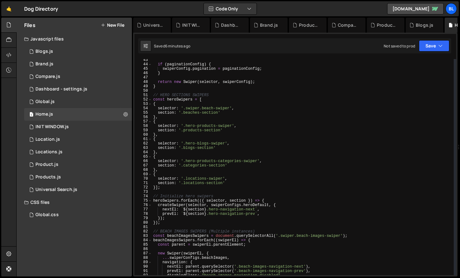
click at [160, 228] on div "if ( paginationConfig ) { swiperConfig . pagination = paginationConfig ; } retu…" at bounding box center [303, 170] width 302 height 225
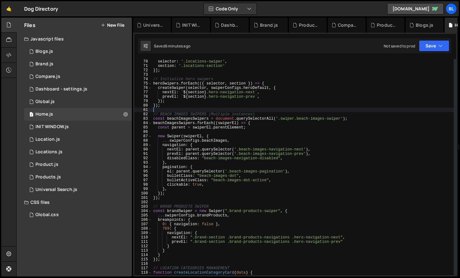
scroll to position [304, 0]
click at [162, 258] on div "selector : '.locations-[GEOGRAPHIC_DATA]' , section : '.locations-section' }] ;…" at bounding box center [303, 170] width 302 height 225
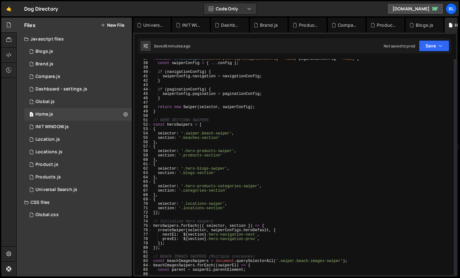
scroll to position [157, 0]
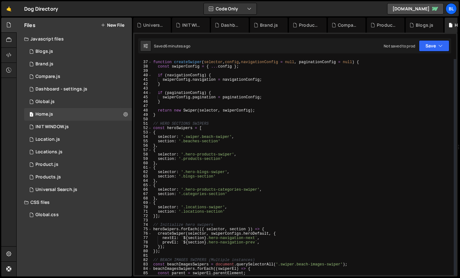
click at [158, 221] on div "// SWIPER INITIALIZATION HELPER function createSwiper ( selector , config , nav…" at bounding box center [303, 168] width 302 height 225
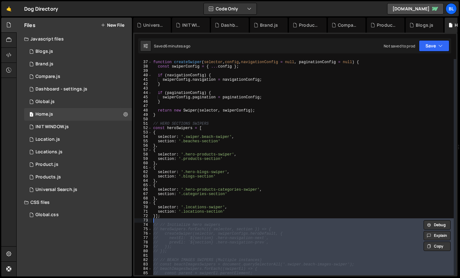
click at [180, 260] on div "// SWIPER INITIALIZATION HELPER function createSwiper ( selector , config , nav…" at bounding box center [303, 168] width 302 height 225
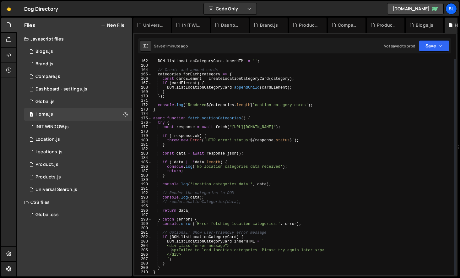
scroll to position [708, 0]
click at [213, 197] on div "DOM . listLocationCategoryCard . innerHTML = '' ; // Create and append cards ca…" at bounding box center [303, 171] width 302 height 225
click at [243, 202] on div "DOM . listLocationCategoryCard . innerHTML = '' ; // Create and append cards ca…" at bounding box center [303, 171] width 302 height 225
click at [228, 204] on div "DOM . listLocationCategoryCard . innerHTML = '' ; // Create and append cards ca…" at bounding box center [303, 171] width 302 height 225
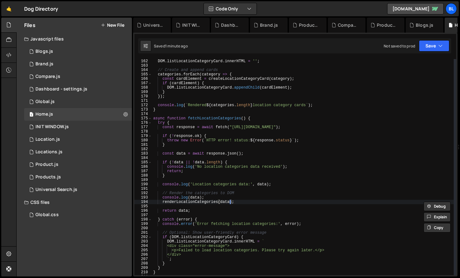
click at [276, 183] on div "DOM . listLocationCategoryCard . innerHTML = '' ; // Create and append cards ca…" at bounding box center [303, 171] width 302 height 225
type textarea "console.log('Location categories data:', data);"
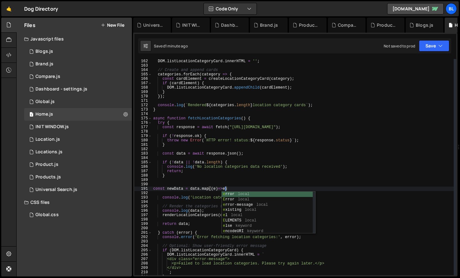
scroll to position [0, 6]
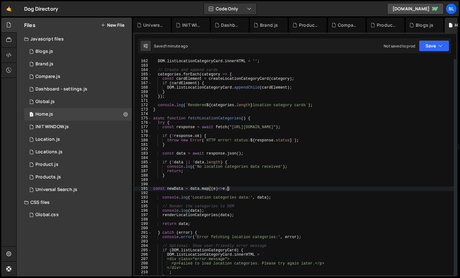
paste textarea "fieldData"
type textarea "const newData = [DOMAIN_NAME]((e)=>e.fieldData);"
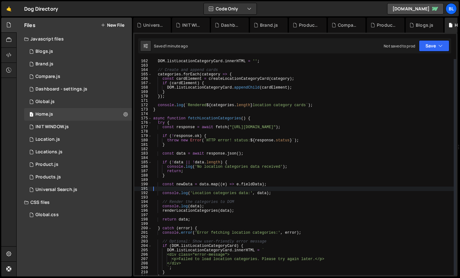
click at [185, 186] on div "DOM . listLocationCategoryCard . innerHTML = '' ; // Create and append cards ca…" at bounding box center [303, 171] width 302 height 225
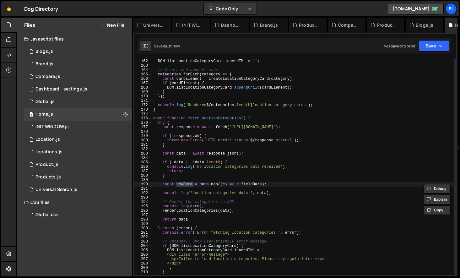
click at [260, 195] on div "DOM . listLocationCategoryCard . innerHTML = '' ; // Create and append cards ca…" at bounding box center [303, 171] width 302 height 225
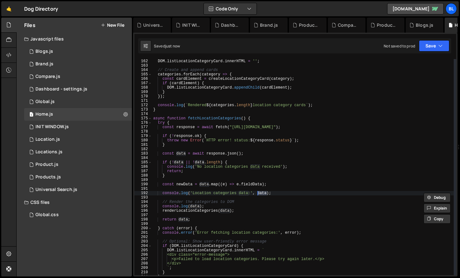
paste textarea "newD"
click at [225, 210] on div "DOM . listLocationCategoryCard . innerHTML = '' ; // Create and append cards ca…" at bounding box center [303, 171] width 302 height 225
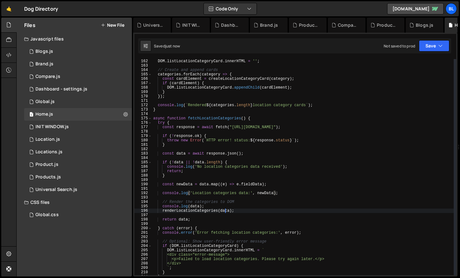
click at [225, 210] on div "DOM . listLocationCategoryCard . innerHTML = '' ; // Create and append cards ca…" at bounding box center [303, 171] width 302 height 225
paste textarea "newD"
click at [216, 206] on div "DOM . listLocationCategoryCard . innerHTML = '' ; // Create and append cards ca…" at bounding box center [303, 171] width 302 height 225
click at [240, 202] on div "DOM . listLocationCategoryCard . innerHTML = '' ; // Create and append cards ca…" at bounding box center [303, 171] width 302 height 225
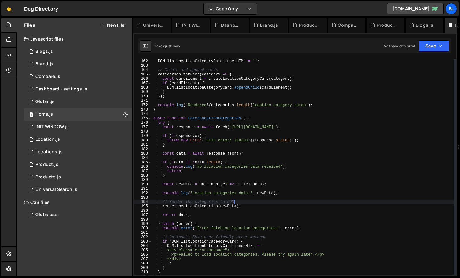
click at [179, 207] on div "DOM . listLocationCategoryCard . innerHTML = '' ; // Create and append cards ca…" at bounding box center [303, 171] width 302 height 225
click at [244, 200] on div "DOM . listLocationCategoryCard . innerHTML = '' ; // Create and append cards ca…" at bounding box center [303, 171] width 302 height 225
click at [244, 206] on div "DOM . listLocationCategoryCard . innerHTML = '' ; // Create and append cards ca…" at bounding box center [303, 171] width 302 height 225
click at [224, 206] on div "DOM . listLocationCategoryCard . innerHTML = '' ; // Create and append cards ca…" at bounding box center [303, 171] width 302 height 225
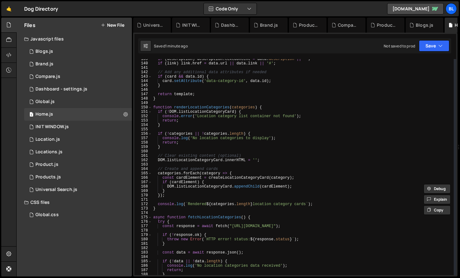
scroll to position [601, 0]
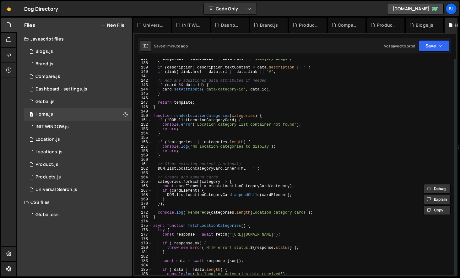
click at [203, 117] on div "image . alt = data . title || data . name || 'Category image' ; } if ( descript…" at bounding box center [303, 169] width 302 height 225
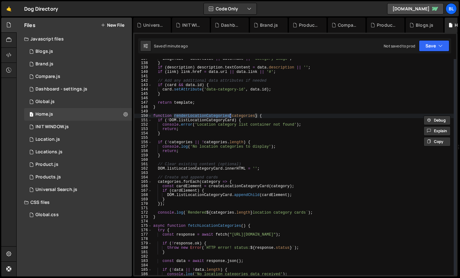
click at [192, 130] on div "image . alt = data . title || data . name || 'Category image' ; } if ( descript…" at bounding box center [303, 169] width 302 height 225
type textarea "return;"
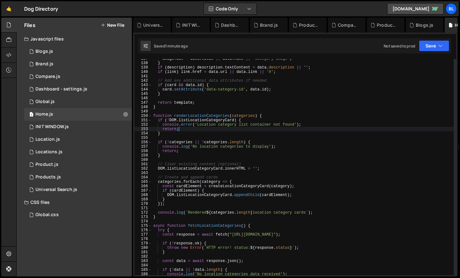
click at [190, 137] on div "image . alt = data . title || data . name || 'Category image' ; } if ( descript…" at bounding box center [303, 169] width 302 height 225
click at [192, 140] on div "image . alt = data . title || data . name || 'Category image' ; } if ( descript…" at bounding box center [303, 169] width 302 height 225
click at [189, 147] on div "image . alt = data . title || data . name || 'Category image' ; } if ( descript…" at bounding box center [303, 169] width 302 height 225
click at [188, 155] on div "image . alt = data . title || data . name || 'Category image' ; } if ( descript…" at bounding box center [303, 169] width 302 height 225
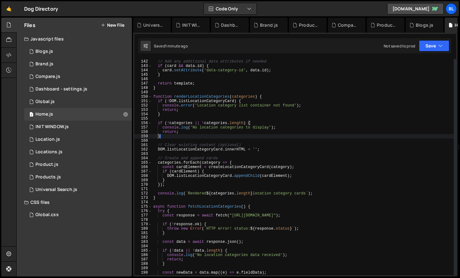
scroll to position [621, 0]
click at [189, 150] on div "// Add any additional data attributes if needed if ( card && data . id ) { card…" at bounding box center [303, 170] width 302 height 225
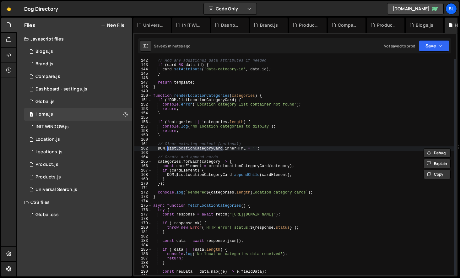
click at [200, 164] on div "// Add any additional data attributes if needed if ( card && data . id ) { card…" at bounding box center [303, 170] width 302 height 225
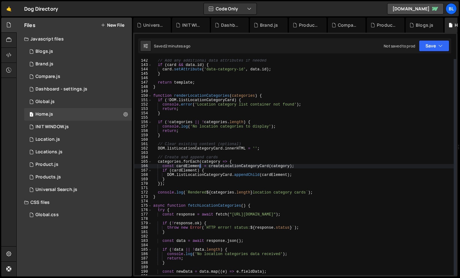
click at [172, 163] on div "// Add any additional data attributes if needed if ( card && data . id ) { card…" at bounding box center [303, 170] width 302 height 225
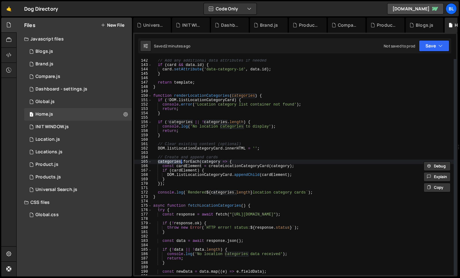
click at [209, 162] on div "// Add any additional data attributes if needed if ( card && data . id ) { card…" at bounding box center [303, 170] width 302 height 225
click at [226, 166] on div "// Add any additional data attributes if needed if ( card && data . id ) { card…" at bounding box center [303, 170] width 302 height 225
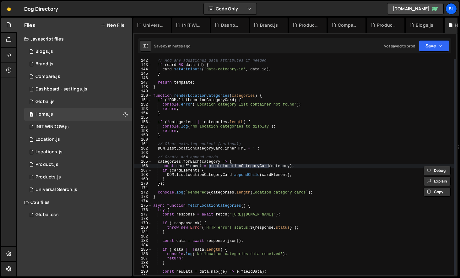
type textarea "function createLocationCategoryCard(data) {"
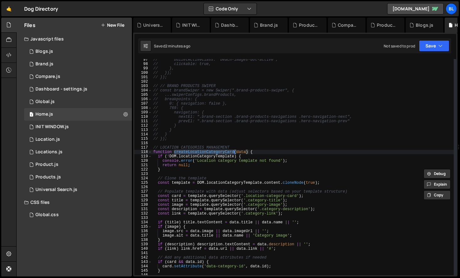
scroll to position [425, 0]
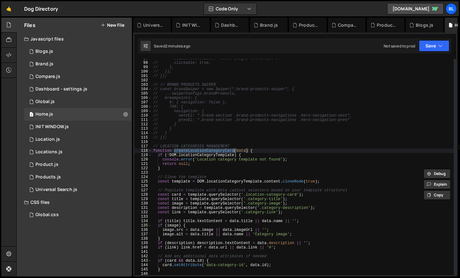
click at [195, 172] on div "// bulletActiveClass: "beach-images-dot-active", // clickable: true, // }, // }…" at bounding box center [303, 168] width 302 height 225
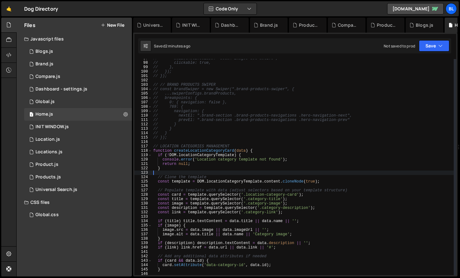
click at [206, 172] on div "// bulletActiveClass: "beach-images-dot-active", // clickable: true, // }, // }…" at bounding box center [303, 168] width 302 height 225
click at [182, 182] on div "// bulletActiveClass: "beach-images-dot-active", // clickable: true, // }, // }…" at bounding box center [303, 168] width 302 height 225
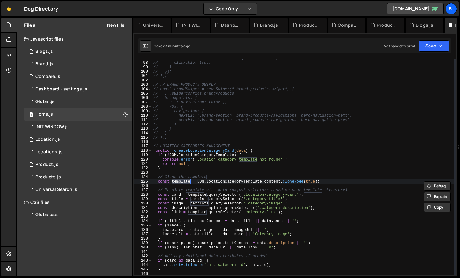
click at [233, 207] on div "// bulletActiveClass: "beach-images-dot-active", // clickable: true, // }, // }…" at bounding box center [303, 168] width 302 height 225
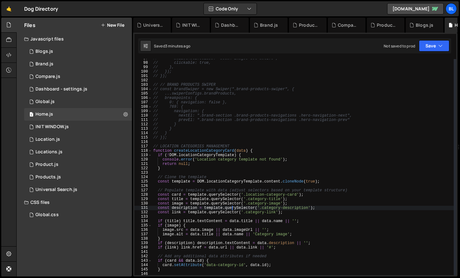
click at [180, 181] on div "// bulletActiveClass: "beach-images-dot-active", // clickable: true, // }, // }…" at bounding box center [303, 168] width 302 height 225
type textarea "const template = DOM.locationCategoryTemplate.content.cloneNode(true);"
click at [180, 181] on div "// bulletActiveClass: "beach-images-dot-active", // clickable: true, // }, // }…" at bounding box center [303, 168] width 302 height 225
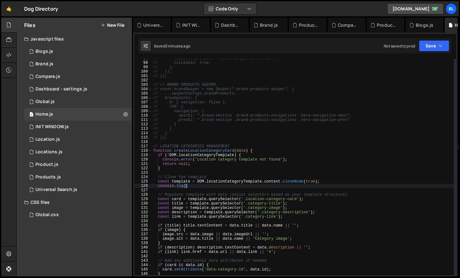
scroll to position [0, 2]
paste textarea "template)"
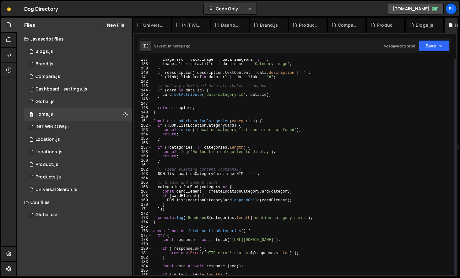
scroll to position [600, 0]
click at [174, 157] on div "image . src = data . image || data . imageUrl || '' ; image . alt = data . titl…" at bounding box center [303, 170] width 302 height 225
click at [171, 161] on div "image . src = data . image || data . imageUrl || '' ; image . alt = data . titl…" at bounding box center [303, 170] width 302 height 225
type textarea "}"
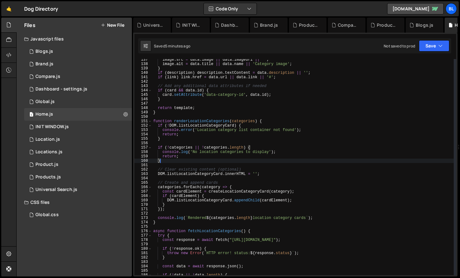
paste textarea "}"
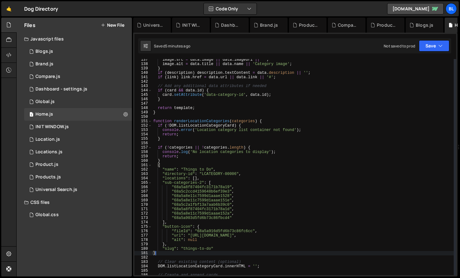
click at [169, 166] on div "image . src = data . image || data . imageUrl || '' ; image . alt = data . titl…" at bounding box center [303, 170] width 302 height 225
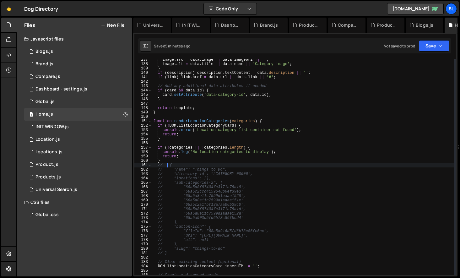
click at [195, 213] on div "image . src = data . image || data . imageUrl || '' ; image . alt = data . titl…" at bounding box center [303, 170] width 302 height 225
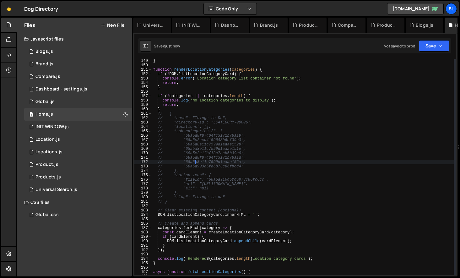
scroll to position [652, 0]
click at [171, 201] on div "} function renderLocationCategories ( categories ) { if ( ! DOM . listLocationC…" at bounding box center [303, 170] width 302 height 225
click at [168, 111] on div "} function renderLocationCategories ( categories ) { if ( ! DOM . listLocationC…" at bounding box center [303, 170] width 302 height 225
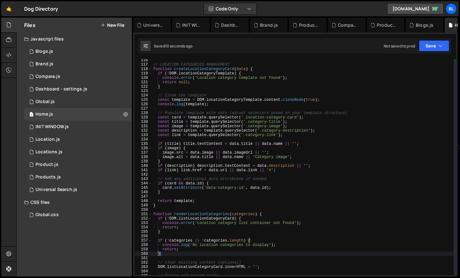
scroll to position [501, 0]
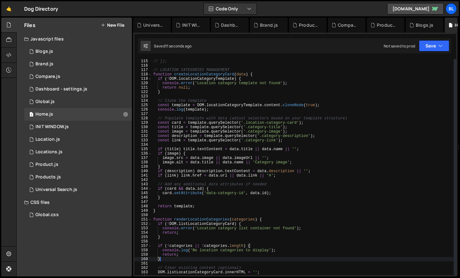
click at [210, 109] on div "// } // }); // LOCATION CATEGORIES MANAGEMENT function createLocationCategoryCa…" at bounding box center [303, 167] width 302 height 225
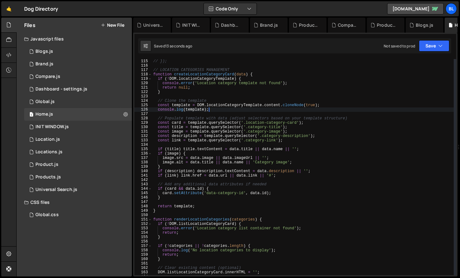
type textarea "console.log(template);"
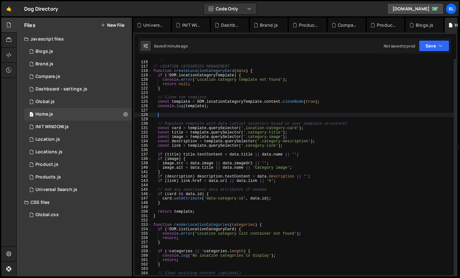
paste textarea "// }"
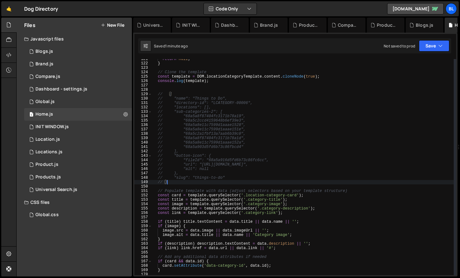
scroll to position [530, 0]
click at [256, 200] on div "return null ; } // Clone the template const template = DOM . locationCategoryTe…" at bounding box center [303, 169] width 302 height 225
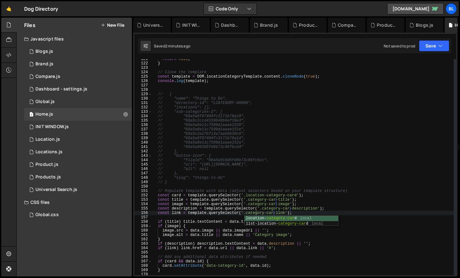
scroll to position [0, 10]
click at [272, 195] on div "return null ; } // Clone the template const template = DOM . locationCategoryTe…" at bounding box center [303, 169] width 302 height 225
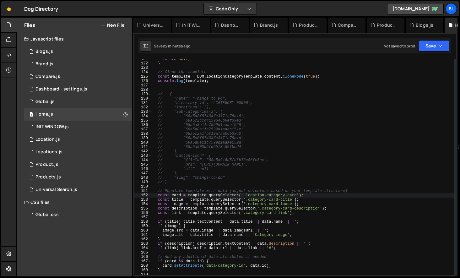
click at [217, 172] on div "return null ; } // Clone the template const template = DOM . locationCategoryTe…" at bounding box center [303, 169] width 302 height 225
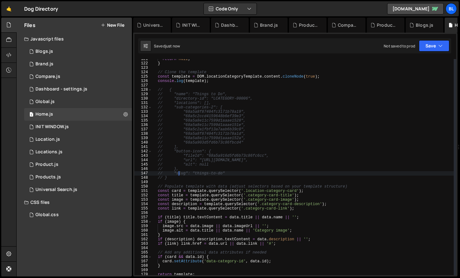
click at [175, 191] on div "return null ; } // Clone the template const template = DOM . locationCategoryTe…" at bounding box center [303, 169] width 302 height 225
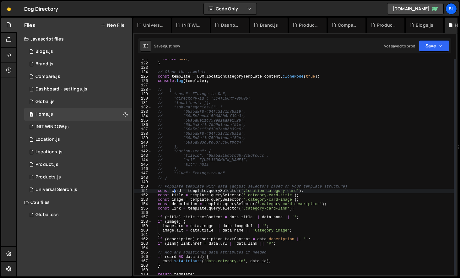
click at [175, 191] on div "return null ; } // Clone the template const template = DOM . locationCategoryTe…" at bounding box center [303, 169] width 302 height 225
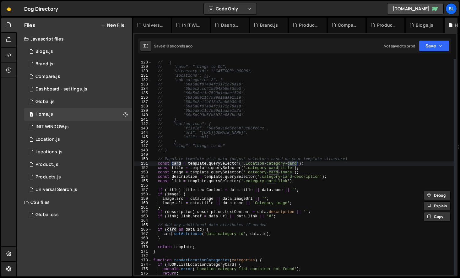
scroll to position [557, 0]
click at [195, 236] on div "// { // "name": "Things to Do", // "directory-id": "LCATEGORY-00006", // "locat…" at bounding box center [303, 168] width 302 height 225
type textarea "}"
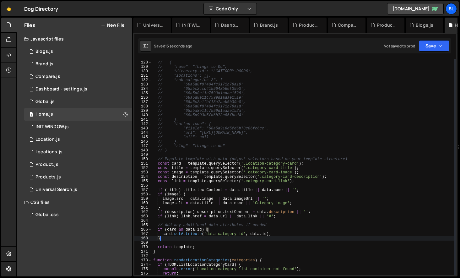
click at [188, 243] on div "// { // "name": "Things to Do", // "directory-id": "LCATEGORY-00006", // "locat…" at bounding box center [303, 168] width 302 height 225
click at [255, 174] on div "// { // "name": "Things to Do", // "directory-id": "LCATEGORY-00006", // "locat…" at bounding box center [303, 168] width 302 height 225
click at [274, 181] on div "// { // "name": "Things to Do", // "directory-id": "LCATEGORY-00006", // "locat…" at bounding box center [303, 168] width 302 height 225
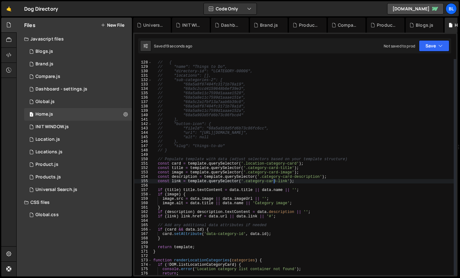
click at [307, 178] on div "// { // "name": "Things to Do", // "directory-id": "LCATEGORY-00006", // "locat…" at bounding box center [303, 168] width 302 height 225
type textarea "const description = template.querySelector('.category-card-desc');"
click at [280, 187] on div "// { // "name": "Things to Do", // "directory-id": "LCATEGORY-00006", // "locat…" at bounding box center [303, 168] width 302 height 225
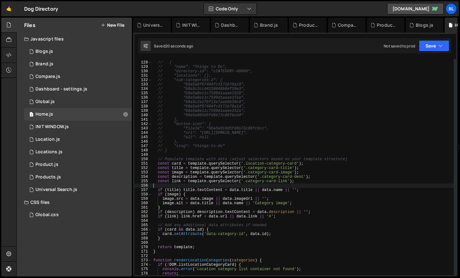
scroll to position [0, 0]
click at [283, 179] on div "// { // "name": "Things to Do", // "directory-id": "LCATEGORY-00006", // "locat…" at bounding box center [303, 168] width 302 height 225
click at [299, 182] on div "// { // "name": "Things to Do", // "directory-id": "LCATEGORY-00006", // "locat…" at bounding box center [303, 168] width 302 height 225
type textarea "const link = template.querySelector('.category-card-link');"
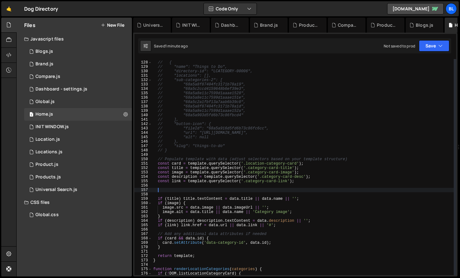
paste textarea "// }"
type textarea "// }"
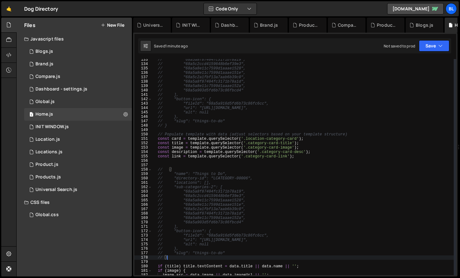
scroll to position [592, 0]
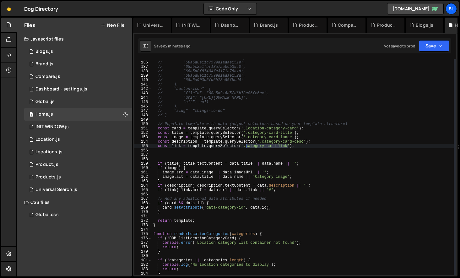
drag, startPoint x: 288, startPoint y: 145, endPoint x: 246, endPoint y: 147, distance: 41.5
click at [246, 147] on div "// "68a5a8e11c7599d1aaae1528", // "68a5a8e11c7599d1aaae151e", // "68a5c2a1fbf13…" at bounding box center [303, 168] width 302 height 225
paste textarea "data-link-query"
click at [174, 147] on div "// "68a5a8e11c7599d1aaae1528", // "68a5a8e11c7599d1aaae151e", // "68a5c2a1fbf13…" at bounding box center [303, 168] width 302 height 225
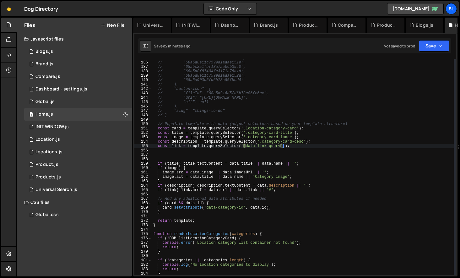
click at [174, 147] on div "// "68a5a8e11c7599d1aaae1528", // "68a5a8e11c7599d1aaae151e", // "68a5c2a1fbf13…" at bounding box center [303, 168] width 302 height 225
click at [207, 211] on div "// "68a5a8e11c7599d1aaae1528", // "68a5a8e11c7599d1aaae151e", // "68a5c2a1fbf13…" at bounding box center [303, 168] width 302 height 225
type textarea "}"
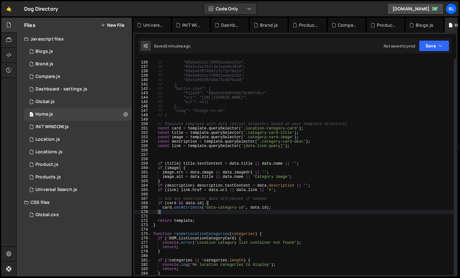
scroll to position [0, 0]
click at [228, 195] on div "// "68a5a8e11c7599d1aaae1528", // "68a5a8e11c7599d1aaae151e", // "68a5c2a1fbf13…" at bounding box center [303, 168] width 302 height 225
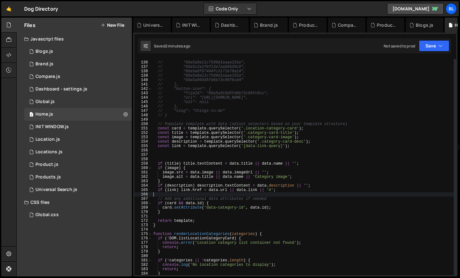
scroll to position [0, 0]
click at [255, 205] on div "// "68a5a8e11c7599d1aaae1528", // "68a5a8e11c7599d1aaae151e", // "68a5c2a1fbf13…" at bounding box center [303, 168] width 302 height 225
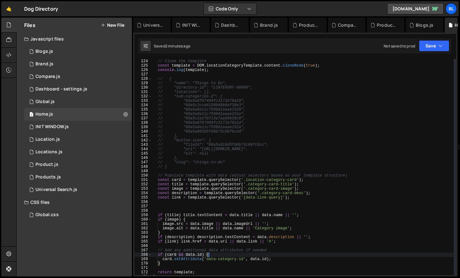
scroll to position [540, 0]
click at [184, 84] on div "// Clone the template const template = DOM . locationCategoryTemplate . content…" at bounding box center [303, 167] width 302 height 225
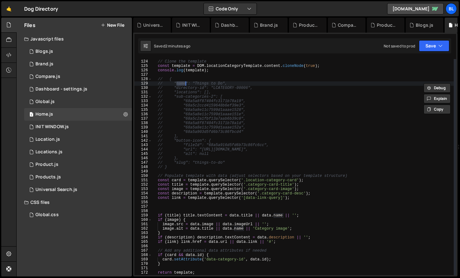
click at [251, 217] on div "// Clone the template const template = DOM . locationCategoryTemplate . content…" at bounding box center [303, 167] width 302 height 225
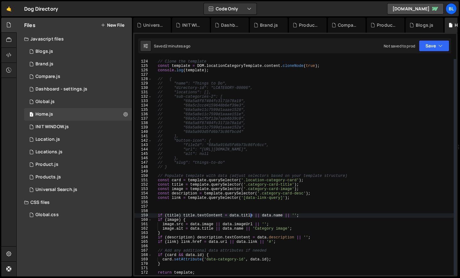
click at [250, 216] on div "// Clone the template const template = DOM . locationCategoryTemplate . content…" at bounding box center [303, 167] width 302 height 225
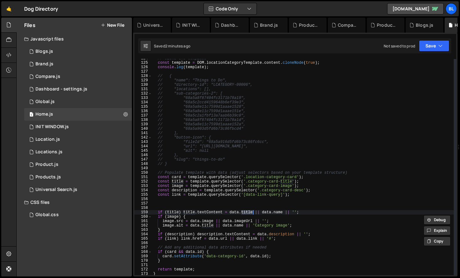
scroll to position [546, 0]
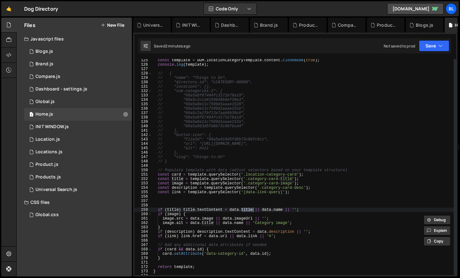
click at [186, 87] on div "const template = DOM . locationCategoryTemplate . content . cloneNode ( true ) …" at bounding box center [303, 170] width 302 height 225
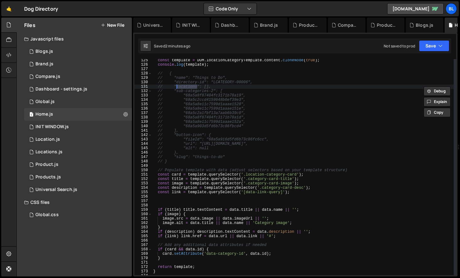
click at [218, 130] on div "const template = DOM . locationCategoryTemplate . content . cloneNode ( true ) …" at bounding box center [303, 170] width 302 height 225
drag, startPoint x: 177, startPoint y: 90, endPoint x: 214, endPoint y: 91, distance: 37.4
click at [214, 91] on div "const template = DOM . locationCategoryTemplate . content . cloneNode ( true ) …" at bounding box center [303, 170] width 302 height 225
type textarea "// "sub-categories-2": ["
click at [209, 166] on div "const template = DOM . locationCategoryTemplate . content . cloneNode ( true ) …" at bounding box center [303, 170] width 302 height 225
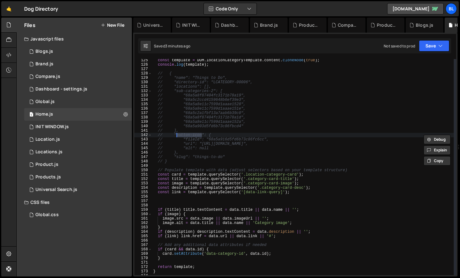
drag, startPoint x: 202, startPoint y: 134, endPoint x: 177, endPoint y: 134, distance: 25.5
click at [177, 134] on div "const template = DOM . locationCategoryTemplate . content . cloneNode ( true ) …" at bounding box center [303, 170] width 302 height 225
click at [203, 216] on div "const template = DOM . locationCategoryTemplate . content . cloneNode ( true ) …" at bounding box center [303, 170] width 302 height 225
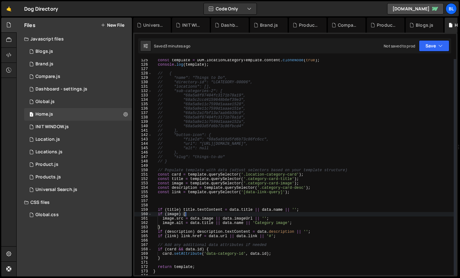
click at [210, 221] on div "const template = DOM . locationCategoryTemplate . content . cloneNode ( true ) …" at bounding box center [303, 170] width 302 height 225
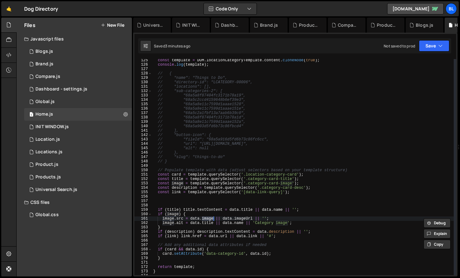
paste textarea "button-icon"
click at [189, 145] on div "const template = DOM . locationCategoryTemplate . content . cloneNode ( true ) …" at bounding box center [303, 170] width 302 height 225
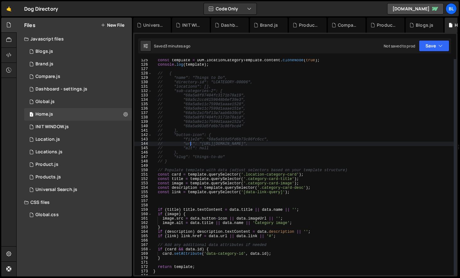
click at [189, 145] on div "const template = DOM . locationCategoryTemplate . content . cloneNode ( true ) …" at bounding box center [303, 170] width 302 height 225
click at [256, 221] on div "const template = DOM . locationCategoryTemplate . content . cloneNode ( true ) …" at bounding box center [303, 170] width 302 height 225
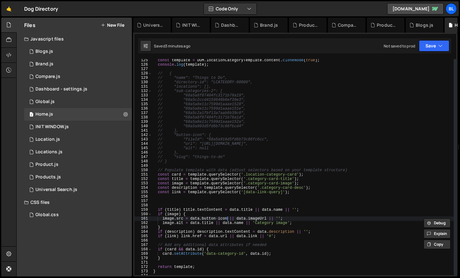
drag, startPoint x: 227, startPoint y: 219, endPoint x: 190, endPoint y: 220, distance: 37.1
click at [190, 220] on div "const template = DOM . locationCategoryTemplate . content . cloneNode ( true ) …" at bounding box center [303, 170] width 302 height 225
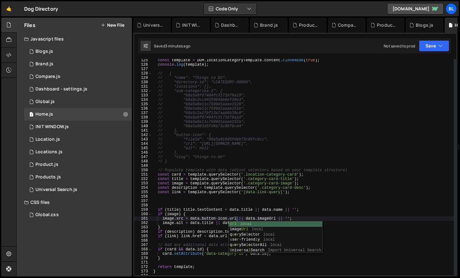
scroll to position [0, 7]
click at [266, 217] on div "const template = DOM . locationCategoryTemplate . content . cloneNode ( true ) …" at bounding box center [303, 170] width 302 height 225
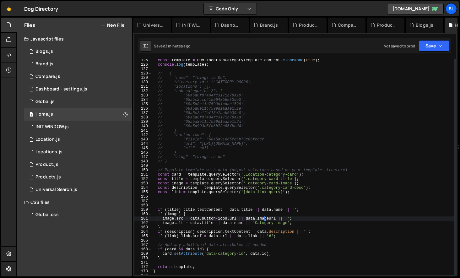
click at [266, 217] on div "const template = DOM . locationCategoryTemplate . content . cloneNode ( true ) …" at bounding box center [303, 170] width 302 height 225
paste textarea "data.button-icon"
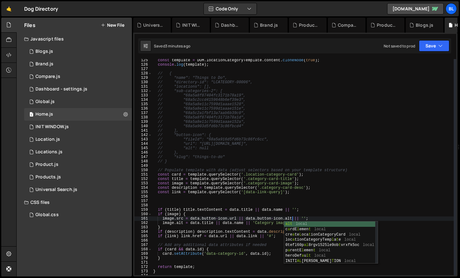
scroll to position [0, 11]
click at [232, 228] on div "const template = DOM . locationCategoryTemplate . content . cloneNode ( true ) …" at bounding box center [303, 170] width 302 height 225
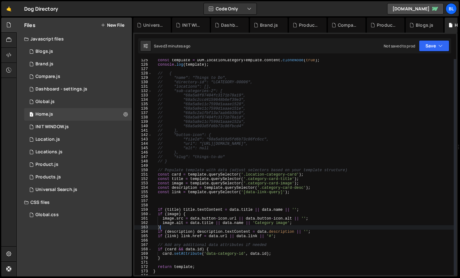
scroll to position [0, 0]
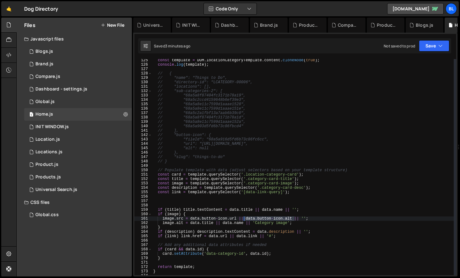
drag, startPoint x: 294, startPoint y: 219, endPoint x: 245, endPoint y: 220, distance: 49.3
click at [245, 220] on div "const template = DOM . locationCategoryTemplate . content . cloneNode ( true ) …" at bounding box center [303, 170] width 302 height 225
click at [191, 225] on div "const template = DOM . locationCategoryTemplate . content . cloneNode ( true ) …" at bounding box center [303, 170] width 302 height 225
paste textarea "data.button-icon.alt"
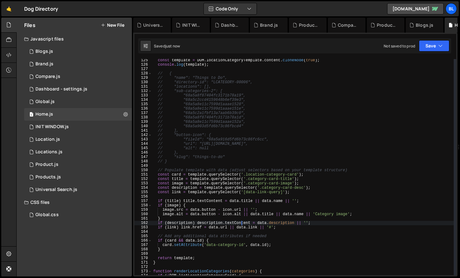
click at [219, 209] on div "const template = DOM . locationCategoryTemplate . content . cloneNode ( true ) …" at bounding box center [303, 170] width 302 height 225
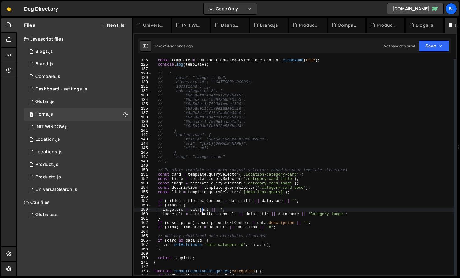
scroll to position [0, 4]
paste textarea "button-icon'"
drag, startPoint x: 228, startPoint y: 215, endPoint x: 202, endPoint y: 215, distance: 26.1
click at [202, 215] on div "const template = DOM . locationCategoryTemplate . content . cloneNode ( true ) …" at bounding box center [303, 170] width 302 height 225
paste textarea "button-icon"
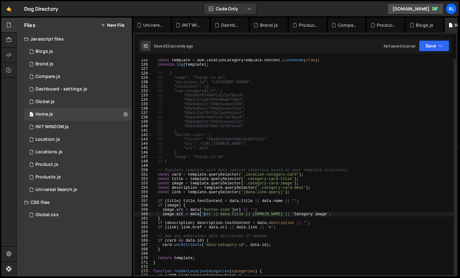
paste textarea "button-icon"
click at [209, 218] on div "const template = DOM . locationCategoryTemplate . content . cloneNode ( true ) …" at bounding box center [303, 170] width 302 height 225
click at [219, 210] on div "const template = DOM . locationCategoryTemplate . content . cloneNode ( true ) …" at bounding box center [303, 170] width 302 height 225
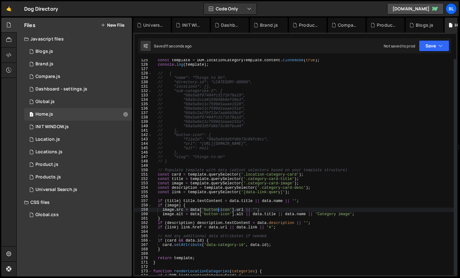
click at [219, 63] on div "const template = DOM . locationCategoryTemplate . content . cloneNode ( true ) …" at bounding box center [303, 170] width 302 height 225
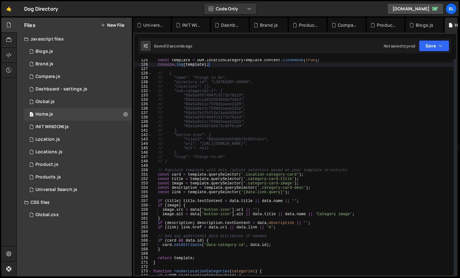
click at [323, 58] on div "1 2 3 4 5 6 7 8 9 10 11 12 13 14 15 16 17 18 19 20 21 22 23 24 25 26 27 28 29 3…" at bounding box center [295, 155] width 325 height 244
click at [296, 66] on div "const template = DOM . locationCategoryTemplate . content . cloneNode ( true ) …" at bounding box center [303, 170] width 302 height 225
click at [330, 61] on div "const template = DOM . locationCategoryTemplate . content . cloneNode ( true ) …" at bounding box center [303, 170] width 302 height 225
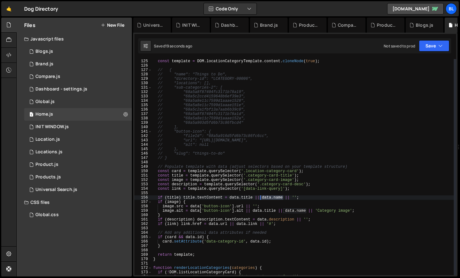
type textarea "if (title) title.textContent = data.title || [DOMAIN_NAME] || '';"
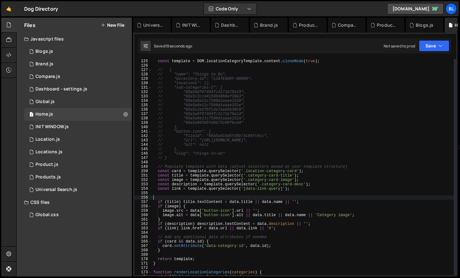
drag, startPoint x: 283, startPoint y: 197, endPoint x: 261, endPoint y: 198, distance: 22.3
click at [261, 198] on div "const template = DOM . locationCategoryTemplate . content . cloneNode ( true ) …" at bounding box center [303, 171] width 302 height 225
paste textarea "[DOMAIN_NAME])"
click at [214, 198] on div "const template = DOM . locationCategoryTemplate . content . cloneNode ( true ) …" at bounding box center [303, 171] width 302 height 225
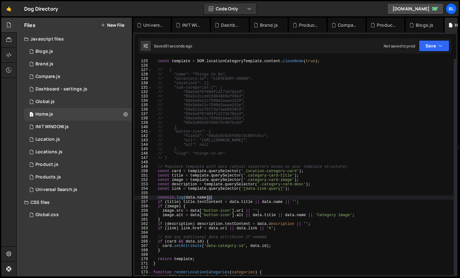
drag, startPoint x: 214, startPoint y: 198, endPoint x: 209, endPoint y: 196, distance: 5.6
click at [209, 196] on div "const template = DOM . locationCategoryTemplate . content . cloneNode ( true ) …" at bounding box center [303, 171] width 302 height 225
click at [201, 194] on div "const template = DOM . locationCategoryTemplate . content . cloneNode ( true ) …" at bounding box center [303, 171] width 302 height 225
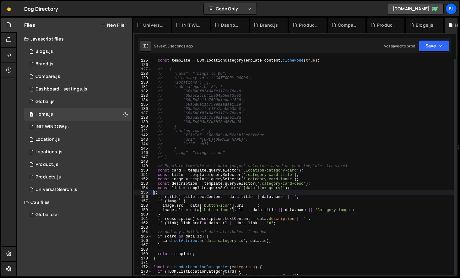
scroll to position [546, 0]
click at [182, 152] on div "const template = DOM . locationCategoryTemplate . content . cloneNode ( true ) …" at bounding box center [303, 170] width 302 height 225
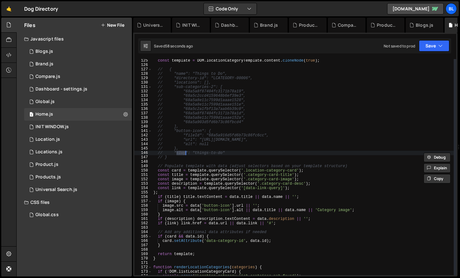
click at [282, 218] on div "const template = DOM . locationCategoryTemplate . content . cloneNode ( true ) …" at bounding box center [303, 170] width 302 height 225
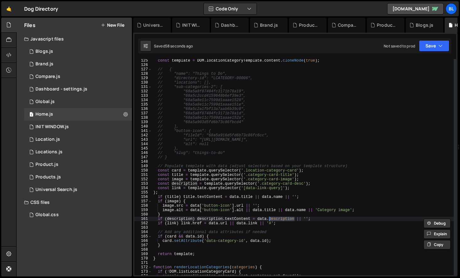
paste textarea "slug"
drag, startPoint x: 258, startPoint y: 219, endPoint x: 294, endPoint y: 220, distance: 36.1
click at [294, 220] on div "const template = DOM . locationCategoryTemplate . content . cloneNode ( true ) …" at bounding box center [303, 170] width 302 height 225
click at [277, 225] on div "const template = DOM . locationCategoryTemplate . content . cloneNode ( true ) …" at bounding box center [303, 170] width 302 height 225
type textarea "if (link) link.href = data.url || [DOMAIN_NAME] || '#';"
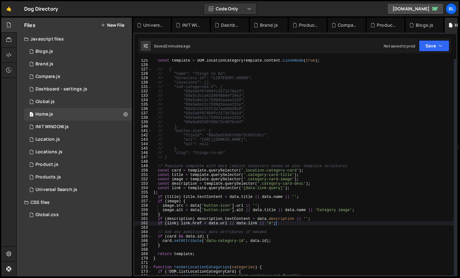
click at [193, 160] on div "const template = DOM . locationCategoryTemplate . content . cloneNode ( true ) …" at bounding box center [303, 170] width 302 height 225
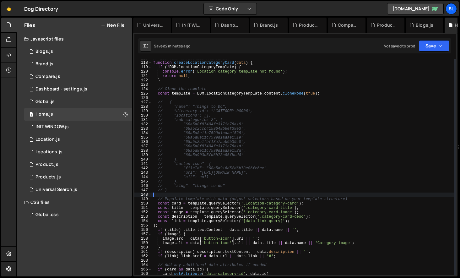
scroll to position [513, 0]
click at [200, 191] on div "// LOCATION CATEGORIES MANAGEMENT function createLocationCategoryCard ( data ) …" at bounding box center [303, 168] width 302 height 225
click at [194, 186] on div "// LOCATION CATEGORIES MANAGEMENT function createLocationCategoryCard ( data ) …" at bounding box center [303, 168] width 302 height 225
type textarea "// "slug": "things-to-do""
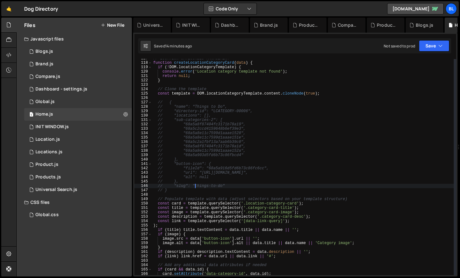
click at [179, 195] on div "// LOCATION CATEGORIES MANAGEMENT function createLocationCategoryCard ( data ) …" at bounding box center [303, 168] width 302 height 225
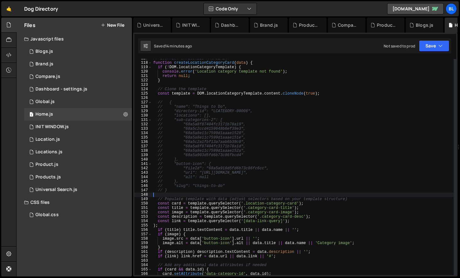
click at [179, 192] on div "// LOCATION CATEGORIES MANAGEMENT function createLocationCategoryCard ( data ) …" at bounding box center [303, 168] width 302 height 225
type textarea "// }"
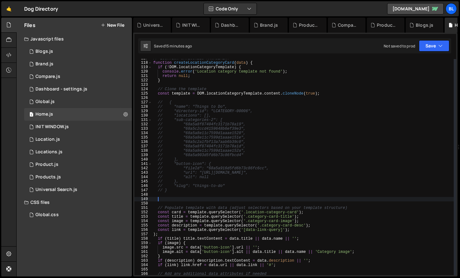
paste textarea "fs-list-showquery"
type textarea "fs-list-showquery"
type textarea "// }"
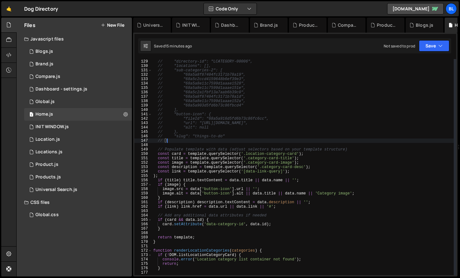
click at [225, 231] on div "// "name": "Things to Do", // "directory-id": "LCATEGORY-00006", // "locations"…" at bounding box center [303, 167] width 302 height 225
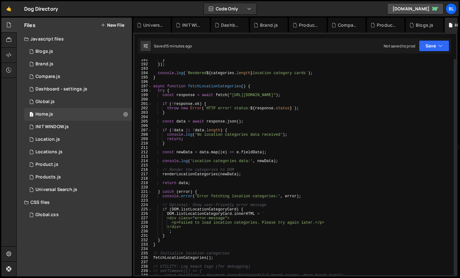
scroll to position [837, 0]
click at [230, 224] on div "} }) ; console . log ( ` Rendered ${ categories . length } location category ca…" at bounding box center [303, 170] width 302 height 225
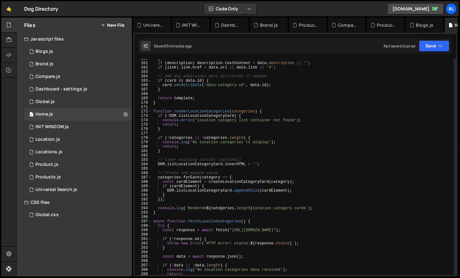
scroll to position [698, 0]
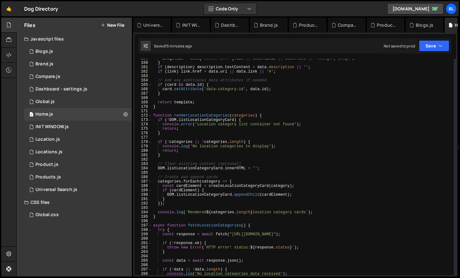
click at [241, 204] on div "image . alt = data [ 'button-icon' ] . alt || data . title || data . name || 'C…" at bounding box center [303, 168] width 302 height 225
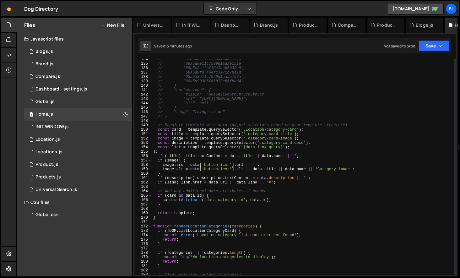
scroll to position [586, 0]
click at [216, 207] on div "// "68a5a8e11c7599d1aaae1528", // "68a5a8e11c7599d1aaae151e", // "68a5c2a1fbf13…" at bounding box center [303, 170] width 302 height 225
click at [253, 185] on div "// "68a5a8e11c7599d1aaae1528", // "68a5a8e11c7599d1aaae151e", // "68a5c2a1fbf13…" at bounding box center [303, 170] width 302 height 225
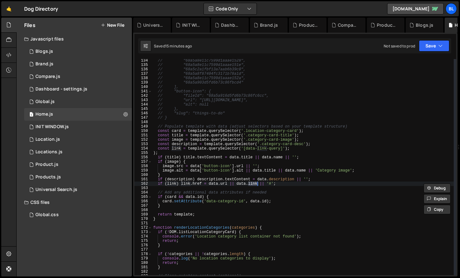
click at [207, 184] on div "// "68a5a8e11c7599d1aaae1528", // "68a5a8e11c7599d1aaae151e", // "68a5c2a1fbf13…" at bounding box center [303, 170] width 302 height 225
click at [210, 184] on div "// "68a5a8e11c7599d1aaae1528", // "68a5a8e11c7599d1aaae151e", // "68a5c2a1fbf13…" at bounding box center [303, 170] width 302 height 225
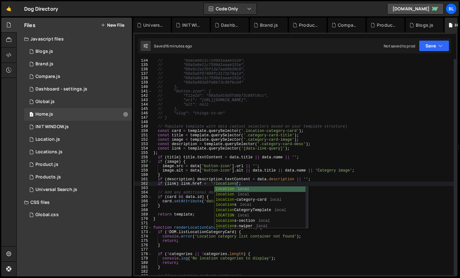
scroll to position [0, 7]
click at [223, 184] on div "// "68a5a8e11c7599d1aaae1528", // "68a5a8e11c7599d1aaae151e", // "68a5c2a1fbf13…" at bounding box center [303, 170] width 302 height 225
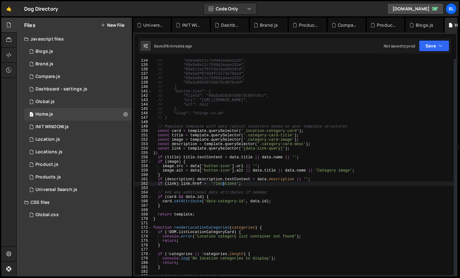
click at [223, 184] on div "// "68a5a8e11c7599d1aaae1528", // "68a5a8e11c7599d1aaae151e", // "68a5c2a1fbf13…" at bounding box center [303, 170] width 302 height 225
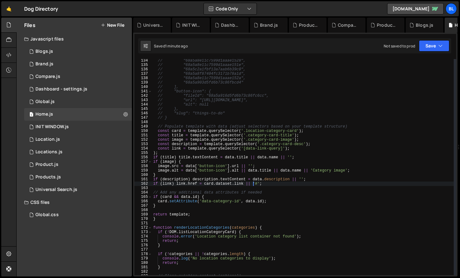
click at [244, 183] on div "// "68a5a8e11c7599d1aaae1528", // "68a5a8e11c7599d1aaae151e", // "68a5c2a1fbf13…" at bounding box center [303, 170] width 302 height 225
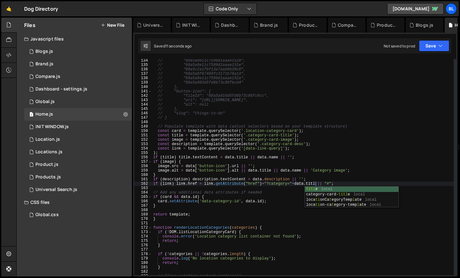
scroll to position [0, 13]
click at [295, 185] on div "// "68a5a8e11c7599d1aaae1528", // "68a5a8e11c7599d1aaae151e", // "68a5c2a1fbf13…" at bounding box center [303, 170] width 302 height 225
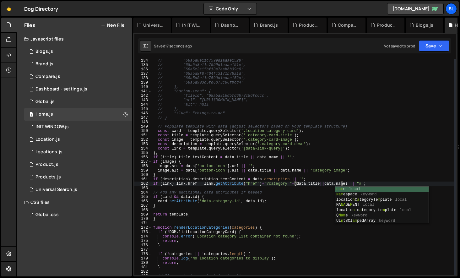
scroll to position [0, 15]
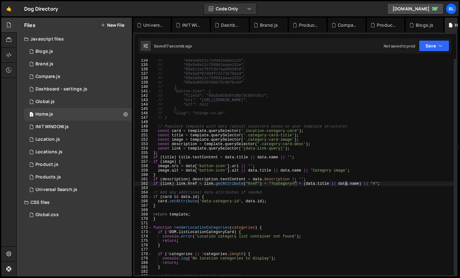
type textarea "if (link) link.href = link.getAttribute("href") + "?category=" + (data.title ||…"
click at [286, 209] on div "// "68a5a8e11c7599d1aaae1528", // "68a5a8e11c7599d1aaae151e", // "68a5c2a1fbf13…" at bounding box center [303, 170] width 302 height 225
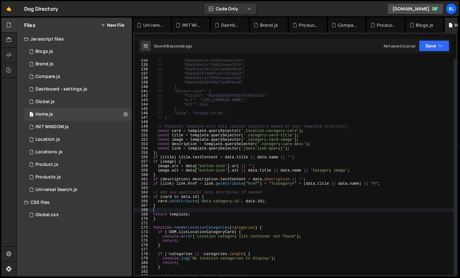
scroll to position [0, 0]
click at [262, 193] on div "// "68a5a8e11c7599d1aaae1528", // "68a5a8e11c7599d1aaae151e", // "68a5c2a1fbf13…" at bounding box center [303, 170] width 302 height 225
type textarea "// Add any additional data attributes if needed"
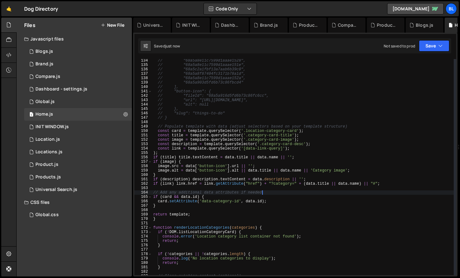
click at [186, 187] on div "// "68a5a8e11c7599d1aaae1528", // "68a5a8e11c7599d1aaae151e", // "68a5c2a1fbf13…" at bounding box center [303, 170] width 302 height 225
click at [176, 208] on div "// "68a5a8e11c7599d1aaae1528", // "68a5a8e11c7599d1aaae151e", // "68a5c2a1fbf13…" at bounding box center [303, 170] width 302 height 225
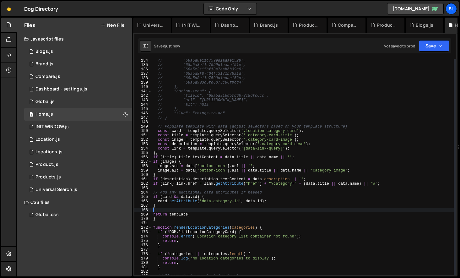
click at [157, 190] on div "// "68a5a8e11c7599d1aaae1528", // "68a5a8e11c7599d1aaae151e", // "68a5c2a1fbf13…" at bounding box center [303, 170] width 302 height 225
type textarea "// Add any additional data attributes if needed"
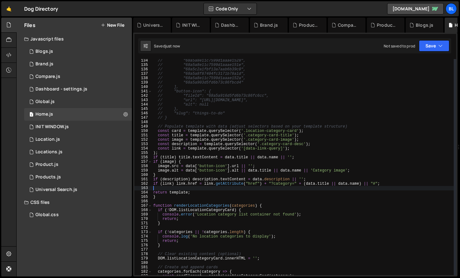
click at [175, 197] on div "// "68a5a8e11c7599d1aaae1528", // "68a5a8e11c7599d1aaae151e", // "68a5c2a1fbf13…" at bounding box center [303, 170] width 302 height 225
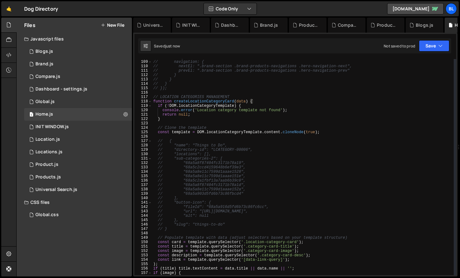
scroll to position [474, 0]
click at [261, 101] on div "// 769: { // navigation: { // nextEl: ".brand-section .brand-products-navigatio…" at bounding box center [303, 167] width 302 height 225
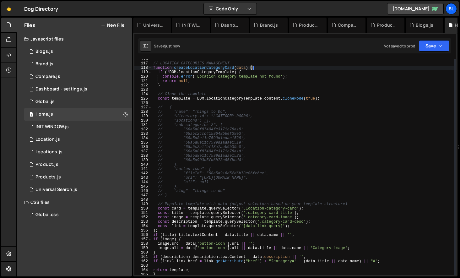
scroll to position [508, 0]
click at [175, 232] on div "// LOCATION CATEGORIES MANAGEMENT function createLocationCategoryCard ( data ) …" at bounding box center [303, 169] width 302 height 225
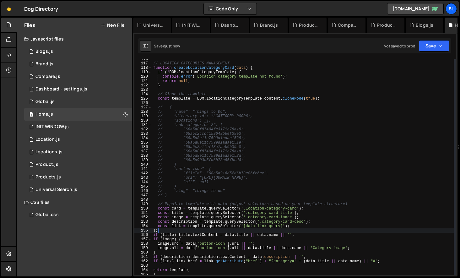
type textarea ")"
type textarea "const link = template.querySelector('[data-link-query]');"
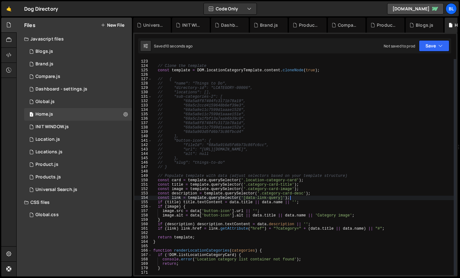
scroll to position [536, 0]
click at [213, 233] on div "} // Clone the template const template = DOM . locationCategoryTemplate . conte…" at bounding box center [303, 167] width 302 height 225
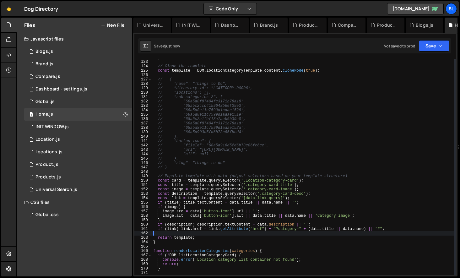
scroll to position [522, 0]
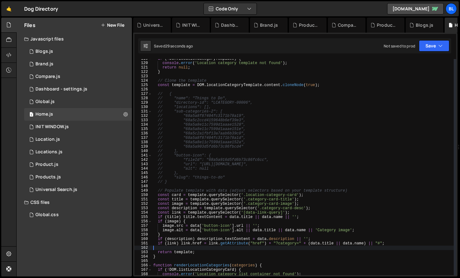
click at [184, 253] on div "if ( ! DOM . locationCategoryTemplate ) { console . error ( 'Location category …" at bounding box center [303, 169] width 302 height 225
type textarea "return template;"
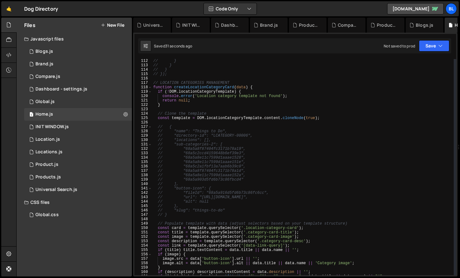
scroll to position [483, 0]
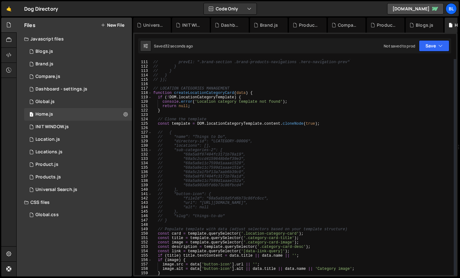
click at [174, 225] on div "// nextEl: ".brand-section .brand-products-navigations .hero-navigation-next", …" at bounding box center [303, 168] width 302 height 225
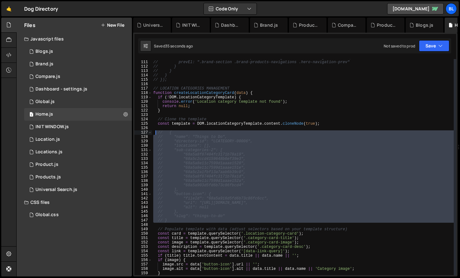
drag, startPoint x: 174, startPoint y: 225, endPoint x: 156, endPoint y: 132, distance: 95.4
click at [156, 132] on div "// nextEl: ".brand-section .brand-products-navigations .hero-navigation-next", …" at bounding box center [303, 168] width 302 height 225
click at [182, 167] on div "// nextEl: ".brand-section .brand-products-navigations .hero-navigation-next", …" at bounding box center [303, 168] width 302 height 225
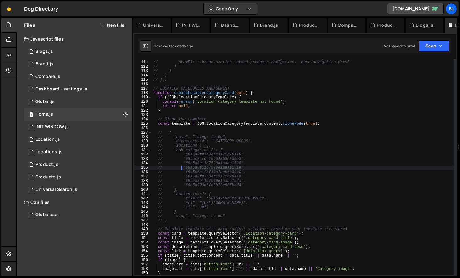
click at [190, 150] on div "// nextEl: ".brand-section .brand-products-navigations .hero-navigation-next", …" at bounding box center [303, 168] width 302 height 225
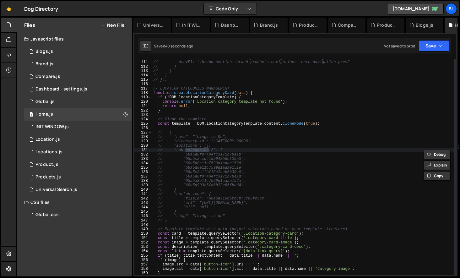
click at [200, 200] on div "// nextEl: ".brand-section .brand-products-navigations .hero-navigation-next", …" at bounding box center [303, 168] width 302 height 225
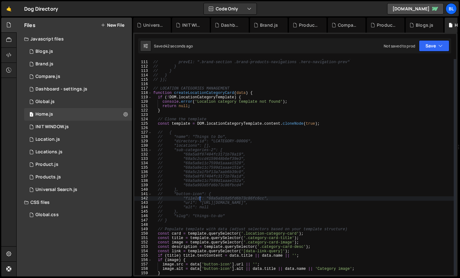
click at [185, 146] on div "// nextEl: ".brand-section .brand-products-navigations .hero-navigation-next", …" at bounding box center [303, 168] width 302 height 225
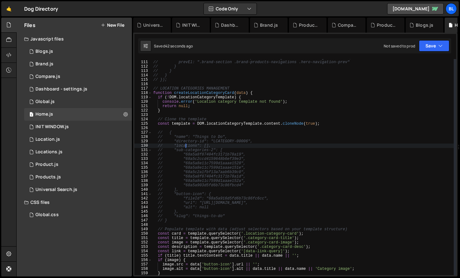
click at [185, 146] on div "// nextEl: ".brand-section .brand-products-navigations .hero-navigation-next", …" at bounding box center [303, 168] width 302 height 225
click at [202, 214] on div "// nextEl: ".brand-section .brand-products-navigations .hero-navigation-next", …" at bounding box center [303, 168] width 302 height 225
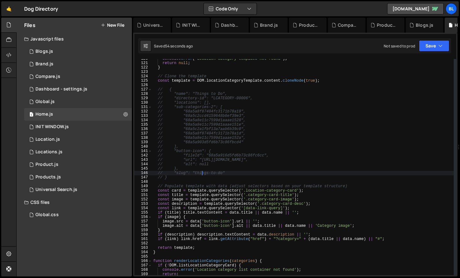
scroll to position [526, 0]
click at [236, 234] on div "console . error ( 'Location category template not found' ) ; return null ; } //…" at bounding box center [303, 169] width 302 height 225
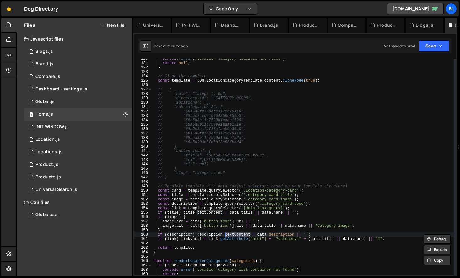
click at [285, 236] on div "console . error ( 'Location category template not found' ) ; return null ; } //…" at bounding box center [303, 169] width 302 height 225
click at [260, 238] on div "console . error ( 'Location category template not found' ) ; return null ; } //…" at bounding box center [303, 169] width 302 height 225
type textarea "if (link) link.href = link.getAttribute("href") + "?category=" + (data.title ||…"
click at [241, 244] on div "console . error ( 'Location category template not found' ) ; return null ; } //…" at bounding box center [303, 169] width 302 height 225
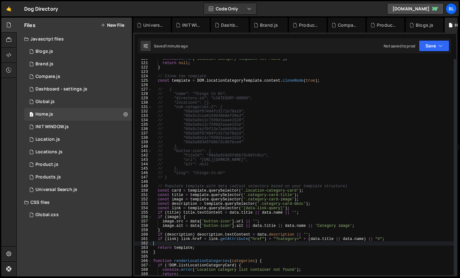
click at [254, 249] on div "console . error ( 'Location category template not found' ) ; return null ; } //…" at bounding box center [303, 169] width 302 height 225
click at [306, 234] on div "console . error ( 'Location category template not found' ) ; return null ; } //…" at bounding box center [303, 169] width 302 height 225
click at [220, 250] on div "console . error ( 'Location category template not found' ) ; return null ; } //…" at bounding box center [303, 169] width 302 height 225
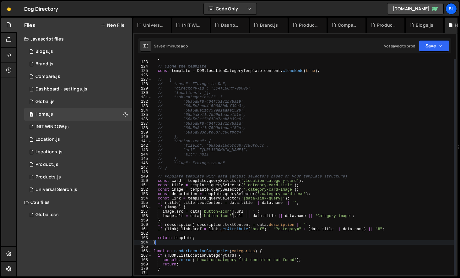
scroll to position [536, 0]
click at [214, 243] on div "} // Clone the template const template = DOM . locationCategoryTemplate . conte…" at bounding box center [303, 167] width 302 height 225
click at [208, 174] on div "} // Clone the template const template = DOM . locationCategoryTemplate . conte…" at bounding box center [303, 167] width 302 height 225
type textarea "// Populate template with data (adjust selectors based on your template structu…"
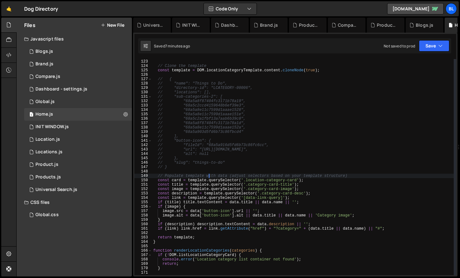
click at [197, 170] on div "} // Clone the template const template = DOM . locationCategoryTemplate . conte…" at bounding box center [303, 167] width 302 height 225
paste textarea "locations"
type textarea "locations"
click at [266, 240] on div "} // Clone the template const template = DOM . locationCategoryTemplate . conte…" at bounding box center [303, 167] width 302 height 225
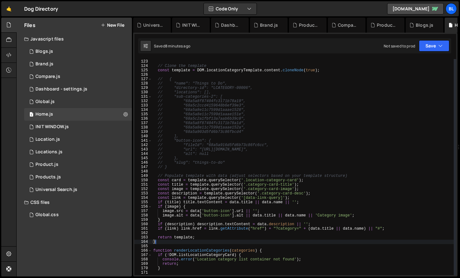
click at [173, 229] on div "} // Clone the template const template = DOM . locationCategoryTemplate . conte…" at bounding box center [303, 167] width 302 height 225
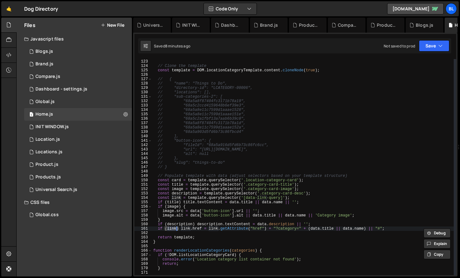
click at [276, 196] on div "} // Clone the template const template = DOM . locationCategoryTemplate . conte…" at bounding box center [303, 167] width 302 height 225
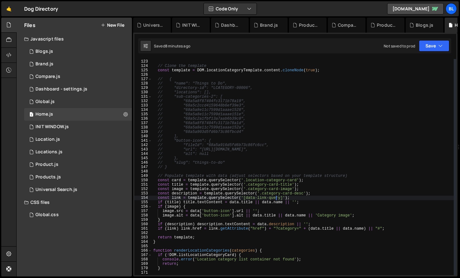
click at [276, 196] on div "} // Clone the template const template = DOM . locationCategoryTemplate . conte…" at bounding box center [303, 167] width 302 height 225
type textarea "const link = template.querySelector('a');"
click at [206, 233] on div "} // Clone the template const template = DOM . locationCategoryTemplate . conte…" at bounding box center [303, 167] width 302 height 225
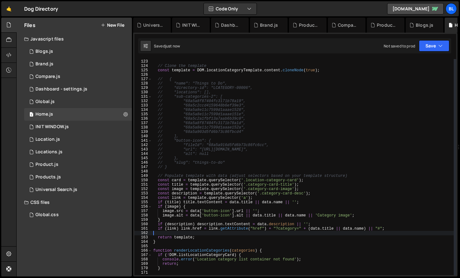
scroll to position [0, 0]
click at [246, 199] on div "} // Clone the template const template = DOM . locationCategoryTemplate . conte…" at bounding box center [303, 167] width 302 height 225
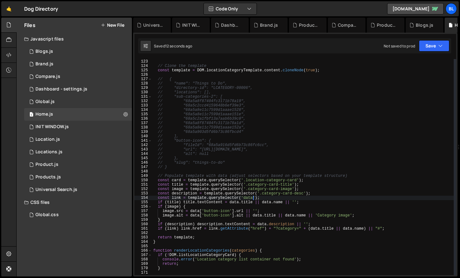
scroll to position [0, 8]
click at [202, 237] on div "} // Clone the template const template = DOM . locationCategoryTemplate . conte…" at bounding box center [303, 167] width 302 height 225
type textarea "return template;"
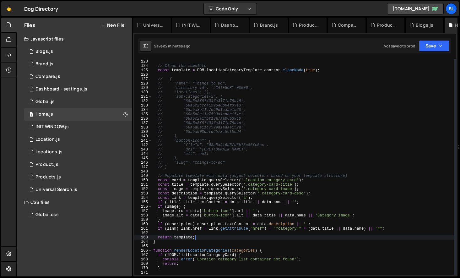
click at [227, 235] on div "} // Clone the template const template = DOM . locationCategoryTemplate . conte…" at bounding box center [303, 167] width 302 height 225
paste textarea "locations"
type textarea "locations"
click at [183, 227] on div "} // Clone the template const template = DOM . locationCategoryTemplate . conte…" at bounding box center [303, 167] width 302 height 225
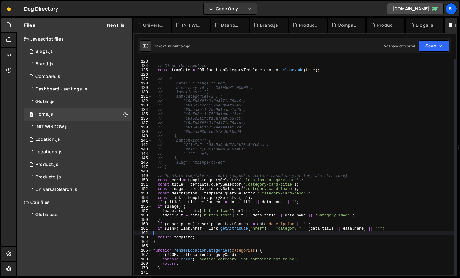
click at [183, 227] on div "} // Clone the template const template = DOM . locationCategoryTemplate . conte…" at bounding box center [303, 167] width 302 height 225
click at [195, 156] on div "} // Clone the template const template = DOM . locationCategoryTemplate . conte…" at bounding box center [303, 167] width 302 height 225
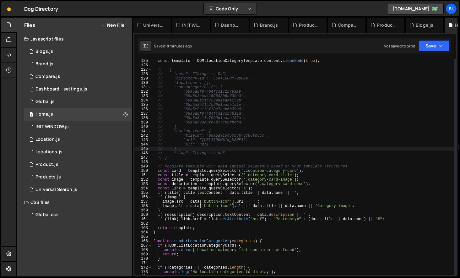
scroll to position [546, 0]
click at [291, 220] on div "const template = DOM . locationCategoryTemplate . content . cloneNode ( true ) …" at bounding box center [303, 171] width 302 height 225
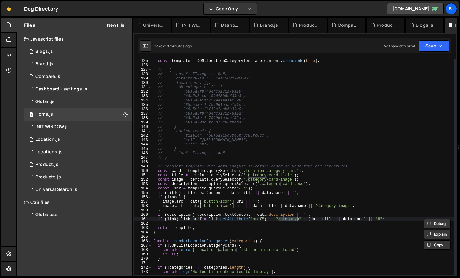
paste textarea "_equal"
type textarea "if (link) link.href = link.getAttribute("href") + "?category_equal=" + (data.ti…"
click at [253, 222] on div "const template = DOM . locationCategoryTemplate . content . cloneNode ( true ) …" at bounding box center [303, 171] width 302 height 225
type textarea ".name) || "#";"
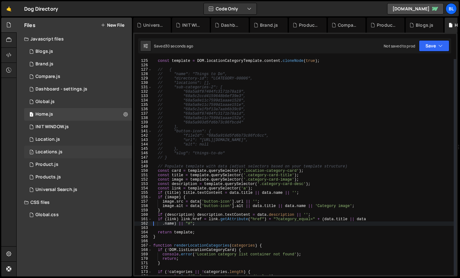
click at [61, 152] on div "Locations.js" at bounding box center [49, 152] width 27 height 6
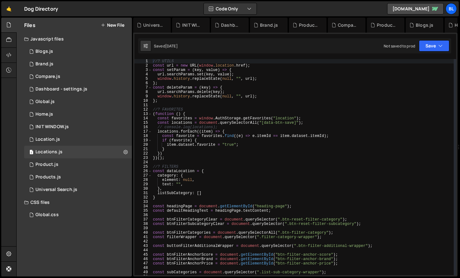
click at [197, 197] on div "//? UTILS const url = new URL ( window . location . href ) ; const setParam = (…" at bounding box center [303, 171] width 302 height 225
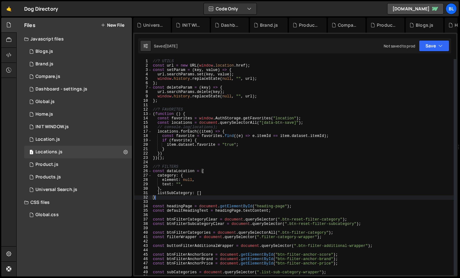
click at [207, 192] on div "//? UTILS const url = new URL ( window . location . href ) ; const setParam = (…" at bounding box center [303, 171] width 302 height 225
type textarea "listSubCategory: []"
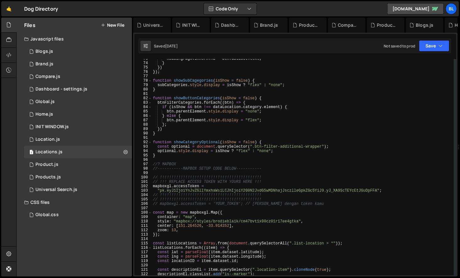
scroll to position [320, 0]
click at [223, 174] on div "headingPage . innerHTML = btn . dataset . text ; } }) }) ; function showSubCage…" at bounding box center [303, 168] width 302 height 225
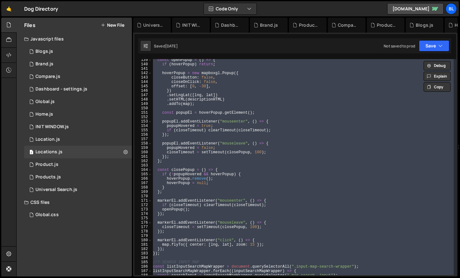
click at [238, 206] on div "const openPopup = ( ) => { if ( hoverPopup ) return ; hoverPopup = new mapboxgl…" at bounding box center [303, 170] width 302 height 225
type textarea "if (closeTimeout) clearTimeout(closeTimeout);"
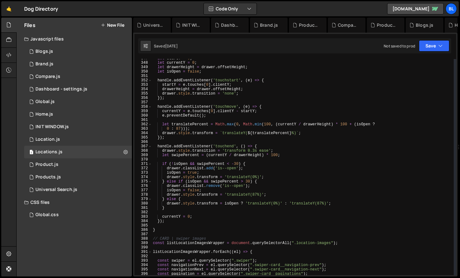
scroll to position [1526, 0]
click at [255, 224] on div "let startY = 0 ; let currentY = 0 ; let drawerHeight = drawer . offsetHeight ; …" at bounding box center [303, 168] width 302 height 225
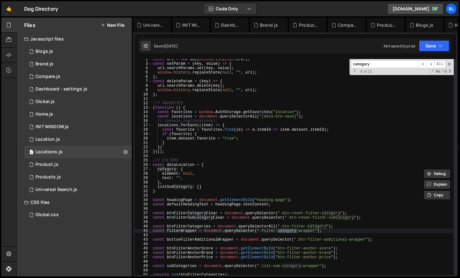
scroll to position [134, 0]
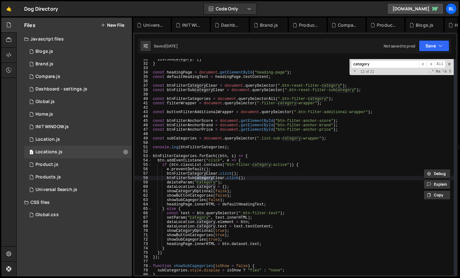
type input "category"
click at [239, 217] on div "listSubCategory : [ ] } const headingPage = document . getElementById ( "headin…" at bounding box center [303, 169] width 302 height 225
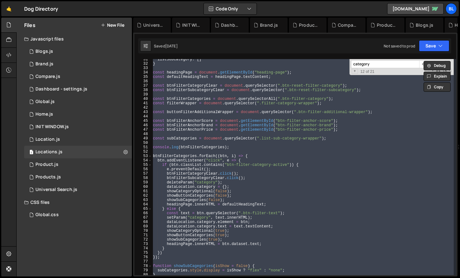
click at [186, 172] on div "listSubCategory : [ ] } const headingPage = document . getElementById ( "headin…" at bounding box center [303, 169] width 302 height 225
paste textarea
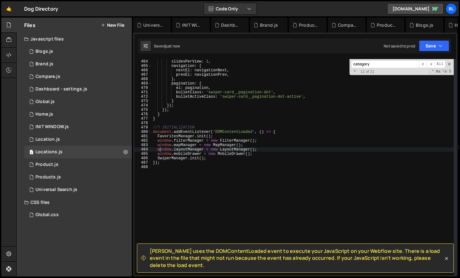
scroll to position [2036, 0]
click at [181, 161] on div "spaceBetween : 0 , slidesPerView : 1 , navigation : { nextEl : navigationNext ,…" at bounding box center [303, 167] width 302 height 225
click at [207, 160] on div "spaceBetween : 0 , slidesPerView : 1 , navigation : { nextEl : navigationNext ,…" at bounding box center [303, 167] width 302 height 225
type textarea "SwiperManager.init();"
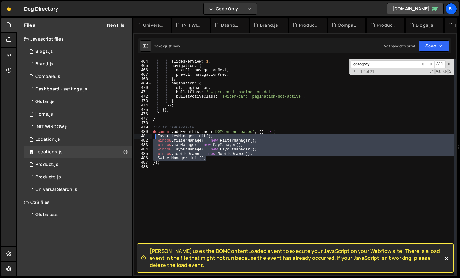
drag, startPoint x: 211, startPoint y: 160, endPoint x: 156, endPoint y: 136, distance: 59.8
click at [156, 136] on div "spaceBetween : 0 , slidesPerView : 1 , navigation : { nextEl : navigationNext ,…" at bounding box center [303, 167] width 302 height 225
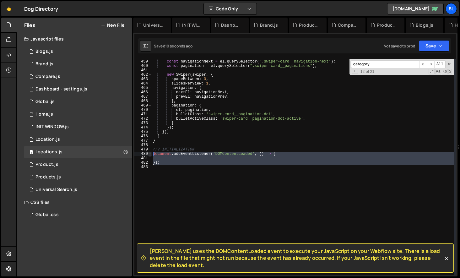
paste textarea "SwiperManager.init();"
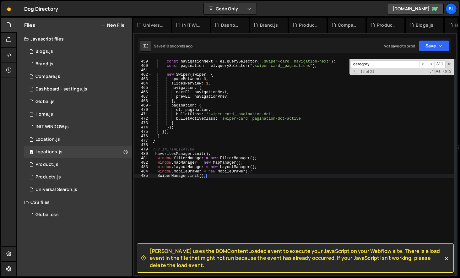
drag, startPoint x: 169, startPoint y: 168, endPoint x: 149, endPoint y: 155, distance: 23.4
click at [149, 155] on div "SwiperManager.init(); 458 459 460 461 462 463 464 465 466 467 468 469 470 471 4…" at bounding box center [295, 167] width 322 height 216
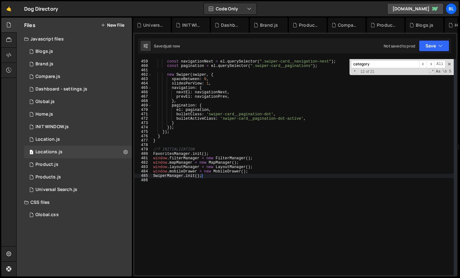
click at [178, 154] on div "const navigationPrev = el . querySelector ( ".swiper-card__navigation-prev" ) ;…" at bounding box center [303, 167] width 302 height 225
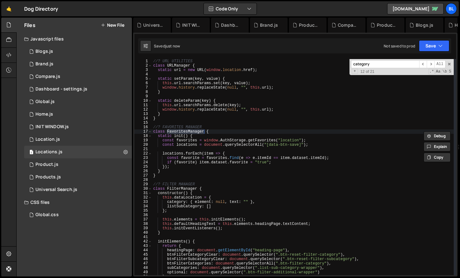
scroll to position [0, 0]
click at [209, 144] on div "//? URL UTILITIES class URLManager { static url = new URL ( window . location .…" at bounding box center [303, 171] width 302 height 225
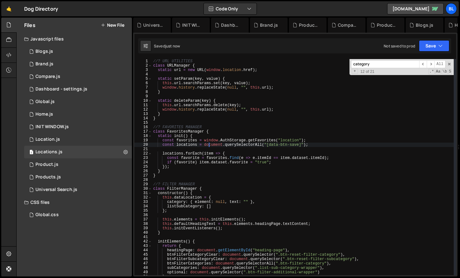
click at [190, 170] on div "//? URL UTILITIES class URLManager { static url = new URL ( window . location .…" at bounding box center [303, 171] width 302 height 225
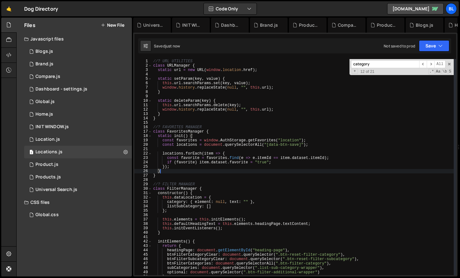
click at [190, 144] on div "//? URL UTILITIES class URLManager { static url = new URL ( window . location .…" at bounding box center [303, 171] width 302 height 225
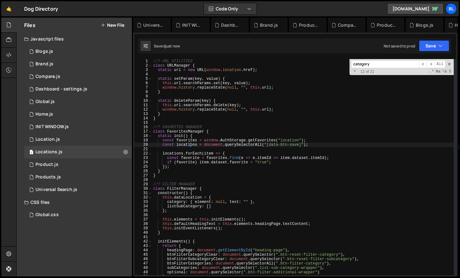
click at [207, 170] on div "//? URL UTILITIES class URLManager { static url = new URL ( window . location .…" at bounding box center [303, 171] width 302 height 225
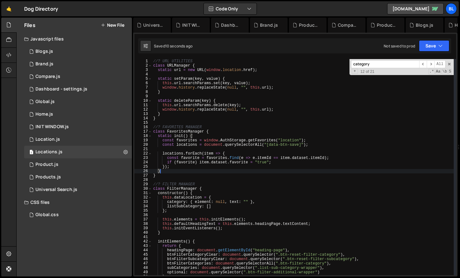
click at [207, 162] on div "//? URL UTILITIES class URLManager { static url = new URL ( window . location .…" at bounding box center [303, 171] width 302 height 225
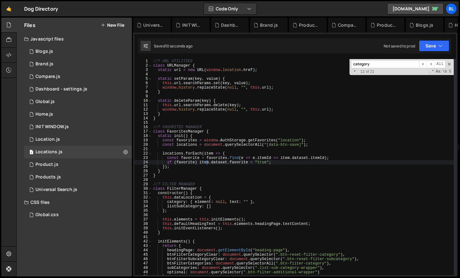
click at [207, 162] on div "//? URL UTILITIES class URLManager { static url = new URL ( window . location .…" at bounding box center [303, 171] width 302 height 225
click at [182, 132] on div "//? URL UTILITIES class URLManager { static url = new URL ( window . location .…" at bounding box center [303, 171] width 302 height 225
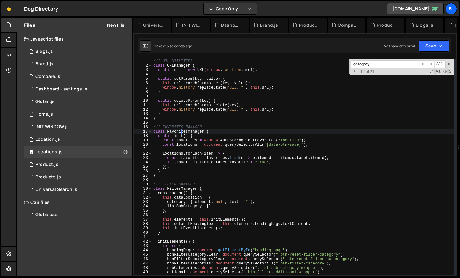
click at [182, 132] on div "//? URL UTILITIES class URLManager { static url = new URL ( window . location .…" at bounding box center [303, 171] width 302 height 225
click at [200, 184] on div "//? URL UTILITIES class URLManager { static url = new URL ( window . location .…" at bounding box center [303, 171] width 302 height 225
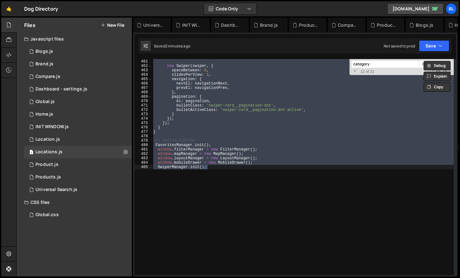
scroll to position [2014, 0]
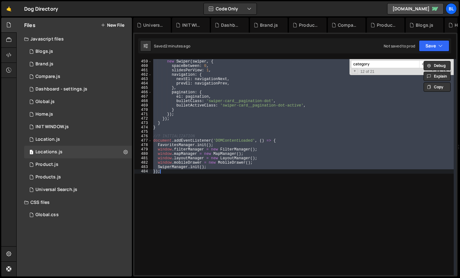
type textarea "});"
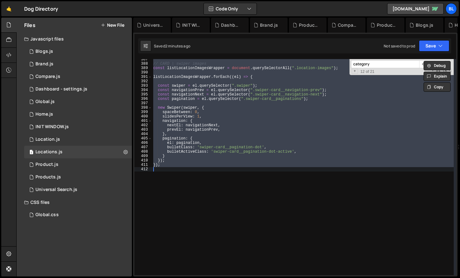
scroll to position [1700, 0]
click at [200, 184] on div "// CARD | swiper images const listLocationImagesWrapper = document . querySelec…" at bounding box center [303, 169] width 302 height 225
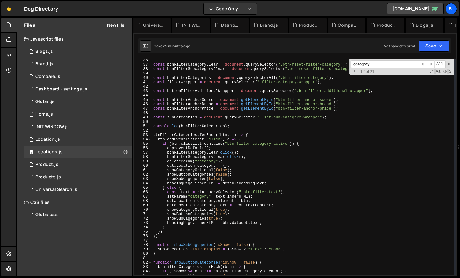
scroll to position [155, 0]
click at [200, 184] on div "const btnFilterCategoryClear = document . querySelector ( ".btn-reset-filter-ca…" at bounding box center [303, 170] width 302 height 225
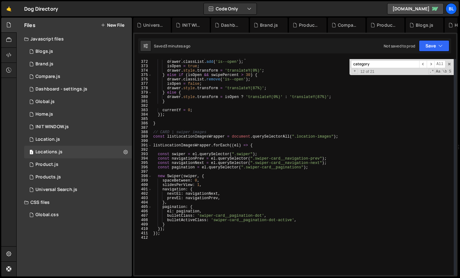
scroll to position [1632, 0]
click at [198, 233] on div "if ( ! isOpen && swipePercent < - 30 ) { drawer . classList . add ( 'is--open' …" at bounding box center [303, 167] width 302 height 225
type textarea "});"
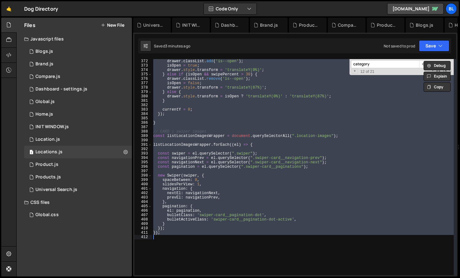
paste textarea
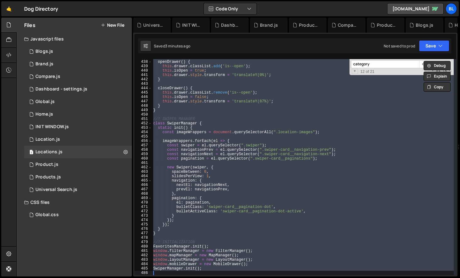
click at [198, 233] on div "openDrawer ( ) { this . drawer . classList . add ( 'is--open' ) ; this . isOpen…" at bounding box center [303, 167] width 302 height 225
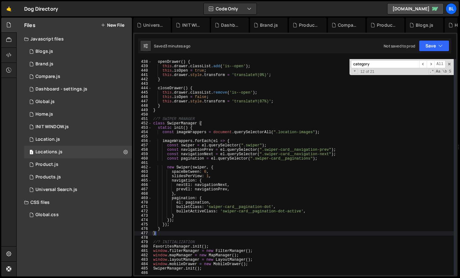
click at [211, 252] on div "openDrawer ( ) { this . drawer . classList . add ( 'is--open' ) ; this . isOpen…" at bounding box center [303, 167] width 302 height 225
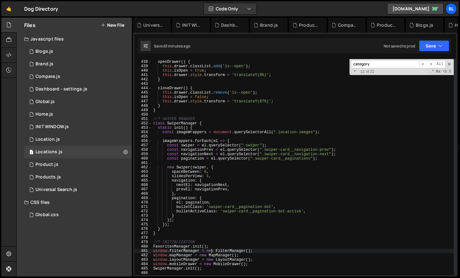
click at [245, 240] on div "openDrawer ( ) { this . drawer . classList . add ( 'is--open' ) ; this . isOpen…" at bounding box center [303, 167] width 302 height 225
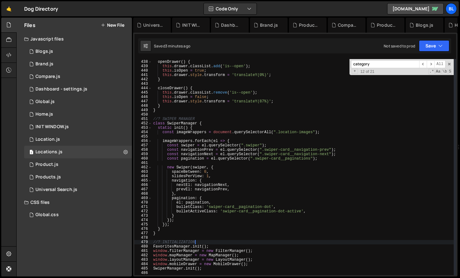
type textarea "});"
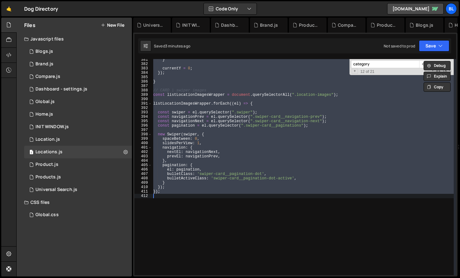
paste textarea
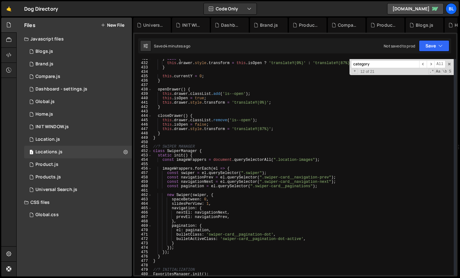
scroll to position [1894, 0]
click at [206, 171] on div "} else { this . drawer . style . transform = this . isOpen ? 'translateY(0%)' :…" at bounding box center [303, 169] width 302 height 225
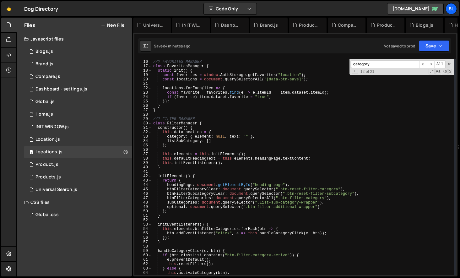
scroll to position [0, 0]
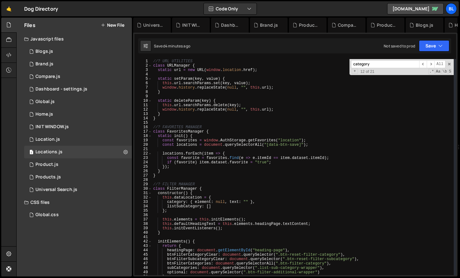
click at [218, 197] on div "//? URL UTILITIES class URLManager { static url = new URL ( window . location .…" at bounding box center [303, 171] width 302 height 225
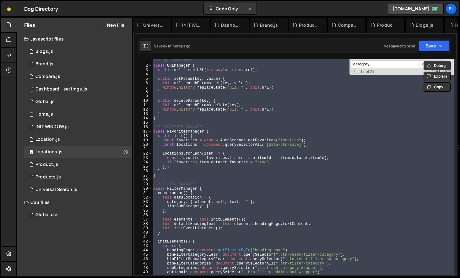
click at [219, 186] on div "//? URL UTILITIES class URLManager { static url = new URL ( window . location .…" at bounding box center [303, 171] width 302 height 225
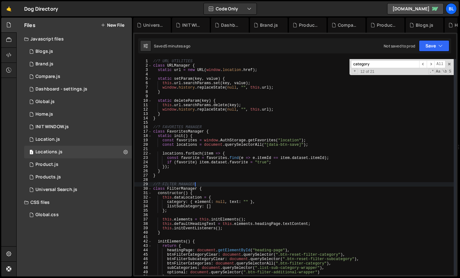
click at [226, 190] on div "//? URL UTILITIES class URLManager { static url = new URL ( window . location .…" at bounding box center [303, 171] width 302 height 225
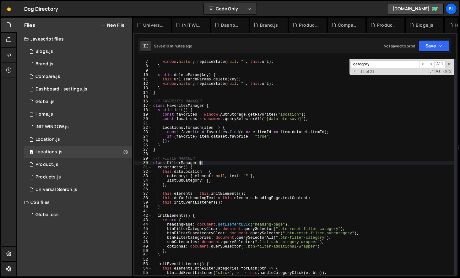
scroll to position [26, 0]
click at [74, 127] on div "0 INIT WINDOW.js 0" at bounding box center [78, 127] width 108 height 13
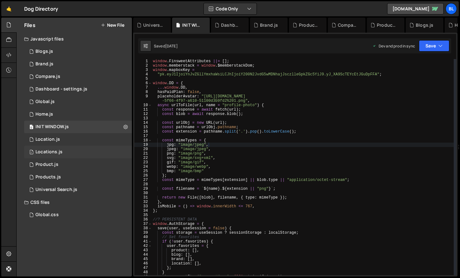
click at [66, 152] on div "1 Locations.js 0" at bounding box center [78, 152] width 108 height 13
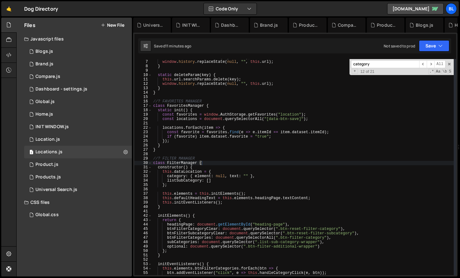
click at [223, 197] on div "this . url . searchParams . set ( key , value ) ; window . history . replaceSta…" at bounding box center [303, 167] width 302 height 225
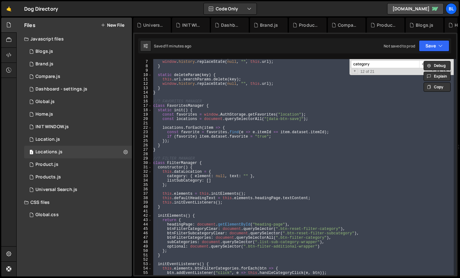
paste textarea "});"
type textarea "});"
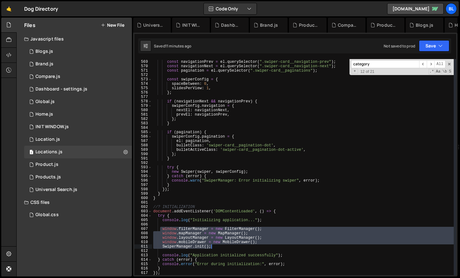
drag, startPoint x: 159, startPoint y: 229, endPoint x: 220, endPoint y: 246, distance: 62.6
click at [220, 246] on div "const navigationPrev = el . querySelector ( ".swiper-card__navigation-prev" ) ;…" at bounding box center [303, 167] width 302 height 225
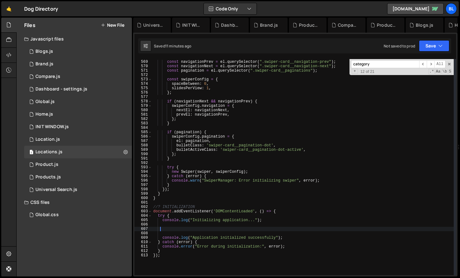
type textarea "window.mobileDrawer = new MobileDrawer(); SwiperManager.init();"
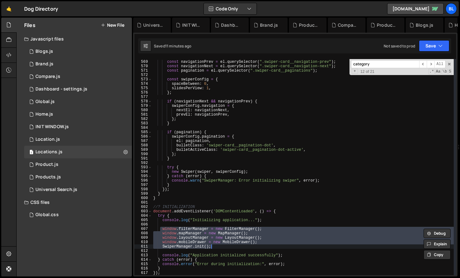
click at [162, 222] on div "const navigationPrev = el . querySelector ( ".swiper-card__navigation-prev" ) ;…" at bounding box center [303, 167] width 302 height 225
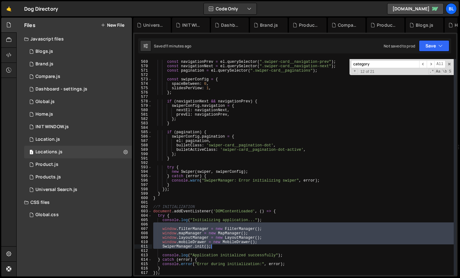
drag, startPoint x: 162, startPoint y: 222, endPoint x: 217, endPoint y: 247, distance: 60.5
click at [217, 247] on div "const navigationPrev = el . querySelector ( ".swiper-card__navigation-prev" ) ;…" at bounding box center [303, 167] width 302 height 225
click at [213, 248] on div "const navigationPrev = el . querySelector ( ".swiper-card__navigation-prev" ) ;…" at bounding box center [303, 167] width 302 height 225
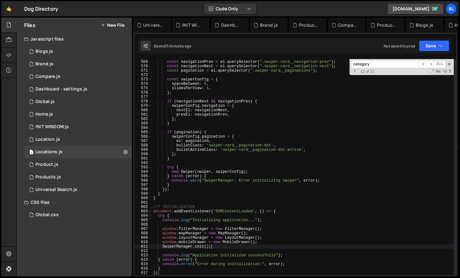
click at [161, 221] on div "const navigationPrev = el . querySelector ( ".swiper-card__navigation-prev" ) ;…" at bounding box center [303, 167] width 302 height 225
type textarea "console.log("Initializing application...");"
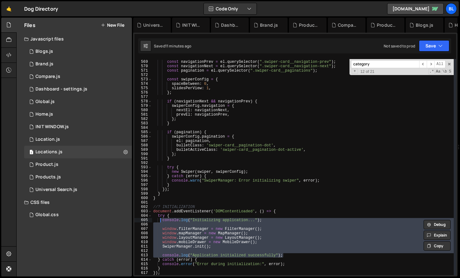
drag, startPoint x: 288, startPoint y: 257, endPoint x: 160, endPoint y: 220, distance: 133.1
click at [160, 220] on div "const navigationPrev = el . querySelector ( ".swiper-card__navigation-prev" ) ;…" at bounding box center [303, 167] width 302 height 225
type textarea "console.log("Initializing application...");"
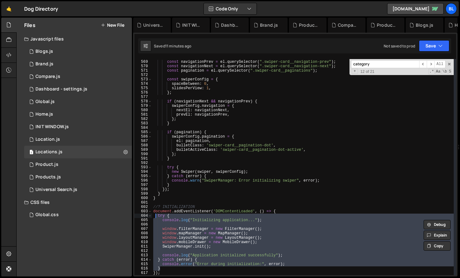
drag, startPoint x: 168, startPoint y: 268, endPoint x: 155, endPoint y: 215, distance: 54.9
click at [155, 215] on div "const navigationPrev = el . querySelector ( ".swiper-card__navigation-prev" ) ;…" at bounding box center [303, 167] width 302 height 225
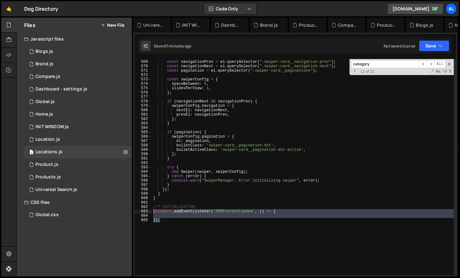
paste textarea "}"
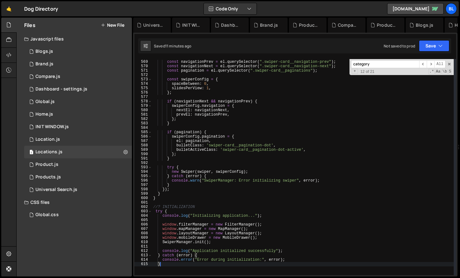
type textarea "console.log("Application initialized successfully");"
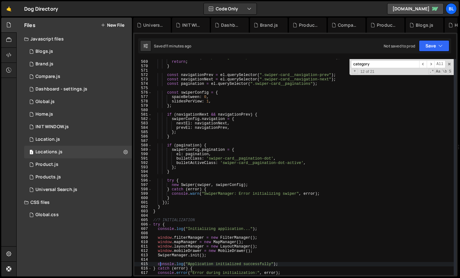
drag, startPoint x: 164, startPoint y: 224, endPoint x: 152, endPoint y: 212, distance: 16.4
click at [152, 212] on div "console . warn ( "SwiperManager: Swiper element not found in container" , el ) …" at bounding box center [303, 167] width 302 height 225
click at [179, 235] on div "console . warn ( "SwiperManager: Swiper element not found in container" , el ) …" at bounding box center [303, 167] width 302 height 225
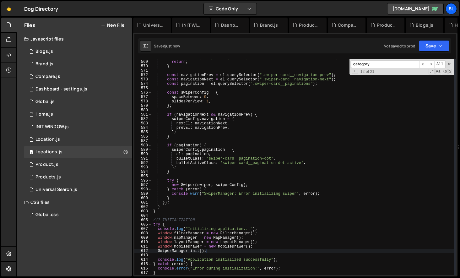
type textarea "console.log("Initializing application...");"
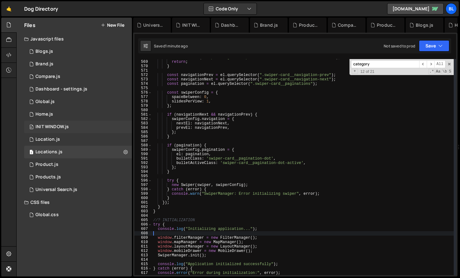
click at [69, 125] on div "0 INIT WINDOW.js 0" at bounding box center [78, 127] width 108 height 13
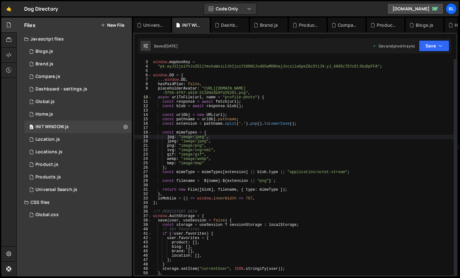
scroll to position [8, 0]
click at [264, 197] on div "window . memberstack = window . $memberstackDom ; window . mapboxKey = "pk.eyJ1…" at bounding box center [303, 168] width 302 height 225
type textarea "isMobile = () => window.innerWidth <= 767,"
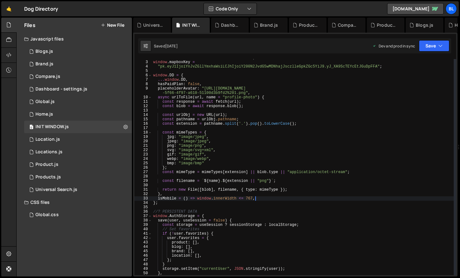
click at [261, 200] on div "window . memberstack = window . $memberstackDom ; window . mapboxKey = "pk.eyJ1…" at bounding box center [303, 168] width 302 height 225
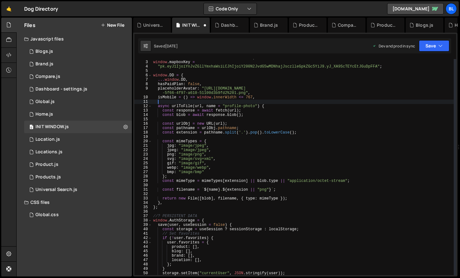
paste textarea "}"
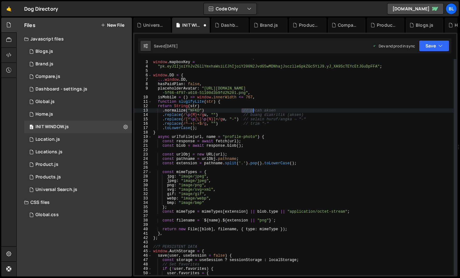
drag, startPoint x: 242, startPoint y: 109, endPoint x: 254, endPoint y: 110, distance: 12.0
click at [254, 110] on div "window . memberstack = window . $memberstackDom ; window . mapboxKey = "pk.eyJ1…" at bounding box center [303, 168] width 302 height 225
click at [281, 110] on div "window . memberstack = window . $memberstackDom ; window . mapboxKey = "pk.eyJ1…" at bounding box center [303, 168] width 302 height 225
drag, startPoint x: 242, startPoint y: 117, endPoint x: 309, endPoint y: 116, distance: 67.2
click at [309, 116] on div "window . memberstack = window . $memberstackDom ; window . mapboxKey = "pk.eyJ1…" at bounding box center [303, 168] width 302 height 225
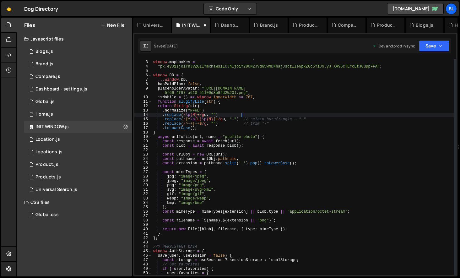
click at [310, 118] on div "window . memberstack = window . $memberstackDom ; window . mapboxKey = "pk.eyJ1…" at bounding box center [303, 168] width 302 height 225
click at [243, 119] on div "window . memberstack = window . $memberstackDom ; window . mapboxKey = "pk.eyJ1…" at bounding box center [303, 168] width 302 height 225
drag, startPoint x: 241, startPoint y: 124, endPoint x: 273, endPoint y: 123, distance: 31.4
click at [273, 123] on div "window . memberstack = window . $memberstackDom ; window . mapboxKey = "pk.eyJ1…" at bounding box center [303, 168] width 302 height 225
click at [182, 101] on div "window . memberstack = window . $memberstackDom ; window . mapboxKey = "pk.eyJ1…" at bounding box center [303, 168] width 302 height 225
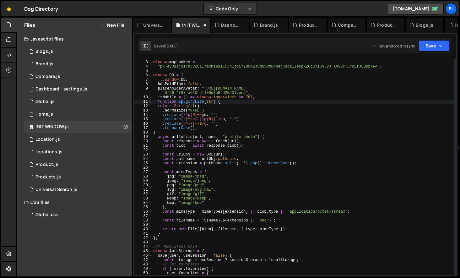
click at [189, 102] on div "window . memberstack = window . $memberstackDom ; window . mapboxKey = "pk.eyJ1…" at bounding box center [303, 168] width 302 height 225
click at [195, 124] on div "window . memberstack = window . $memberstackDom ; window . mapboxKey = "pk.eyJ1…" at bounding box center [303, 168] width 302 height 225
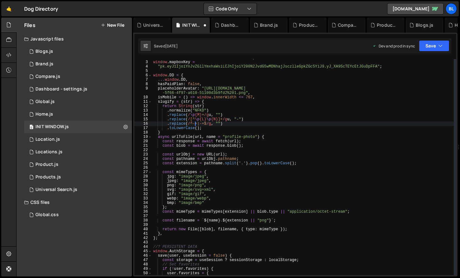
click at [205, 129] on div "window . memberstack = window . $memberstackDom ; window . mapboxKey = "pk.eyJ1…" at bounding box center [303, 168] width 302 height 225
click at [200, 129] on div "window . memberstack = window . $memberstackDom ; window . mapboxKey = "pk.eyJ1…" at bounding box center [303, 168] width 302 height 225
click at [178, 107] on div "window . memberstack = window . $memberstackDom ; window . mapboxKey = "pk.eyJ1…" at bounding box center [303, 168] width 302 height 225
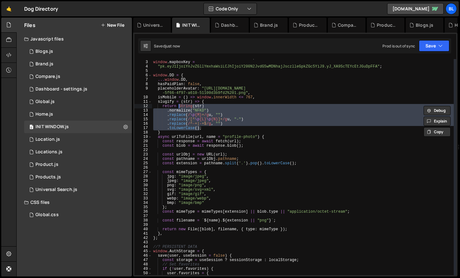
scroll to position [0, 2]
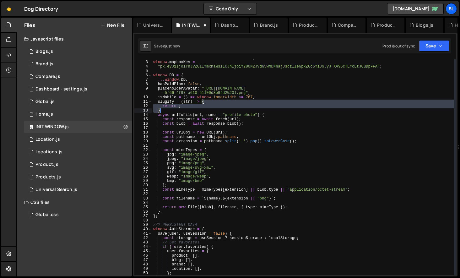
paste textarea ".toLowerCase()"
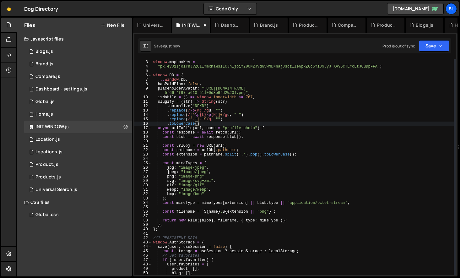
drag, startPoint x: 202, startPoint y: 103, endPoint x: 206, endPoint y: 109, distance: 6.9
click at [206, 109] on div "window . memberstack = window . $memberstackDom ; window . mapboxKey = "pk.eyJ1…" at bounding box center [303, 168] width 302 height 225
click at [157, 107] on div "window . memberstack = window . $memberstackDom ; window . mapboxKey = "pk.eyJ1…" at bounding box center [303, 168] width 302 height 225
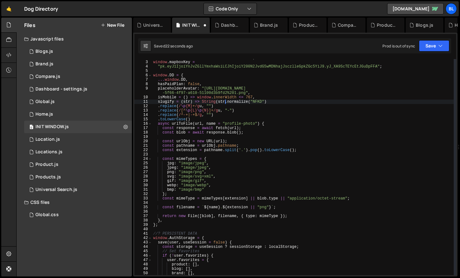
scroll to position [0, 6]
click at [158, 106] on div "window . memberstack = window . $memberstackDom ; window . mapboxKey = "pk.eyJ1…" at bounding box center [303, 168] width 302 height 225
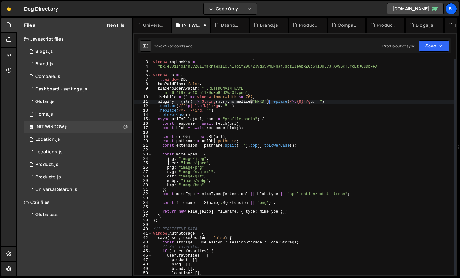
click at [158, 108] on div "window . memberstack = window . $memberstackDom ; window . mapboxKey = "pk.eyJ1…" at bounding box center [303, 168] width 302 height 225
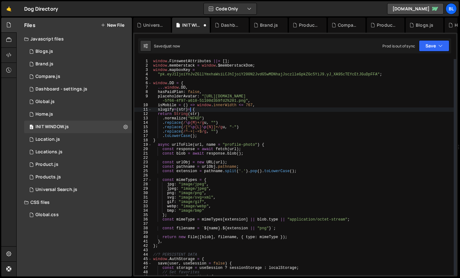
scroll to position [0, 0]
click at [206, 145] on div "window . FinsweetAttributes ||= [ ] ; window . memberstack = window . $memberst…" at bounding box center [303, 171] width 302 height 225
click at [160, 106] on div "window . FinsweetAttributes ||= [ ] ; window . memberstack = window . $memberst…" at bounding box center [303, 171] width 302 height 225
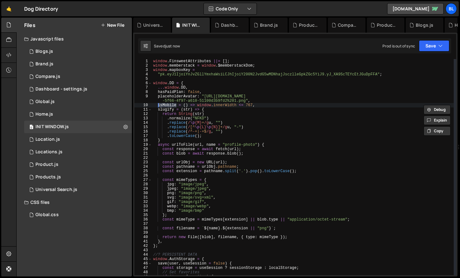
click at [165, 108] on div "window . FinsweetAttributes ||= [ ] ; window . memberstack = window . $memberst…" at bounding box center [303, 171] width 302 height 225
click at [233, 133] on div "window . FinsweetAttributes ||= [ ] ; window . memberstack = window . $memberst…" at bounding box center [303, 171] width 302 height 225
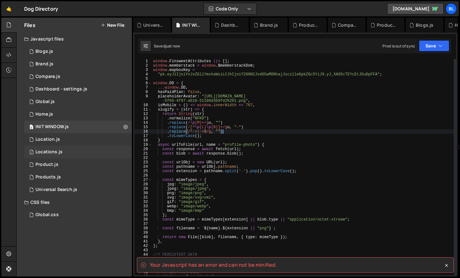
click at [70, 151] on div "1 Locations.js 0" at bounding box center [78, 152] width 108 height 13
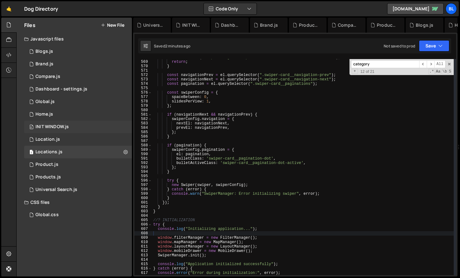
click at [73, 122] on div "0 INIT WINDOW.js 0" at bounding box center [78, 127] width 108 height 13
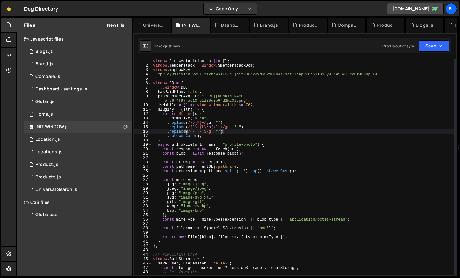
click at [206, 136] on div "window . FinsweetAttributes ||= [ ] ; window . memberstack = window . $memberst…" at bounding box center [303, 171] width 302 height 225
click at [208, 136] on div "window . FinsweetAttributes ||= [ ] ; window . memberstack = window . $memberst…" at bounding box center [303, 171] width 302 height 225
click at [195, 118] on div "window . FinsweetAttributes ||= [ ] ; window . memberstack = window . $memberst…" at bounding box center [303, 171] width 302 height 225
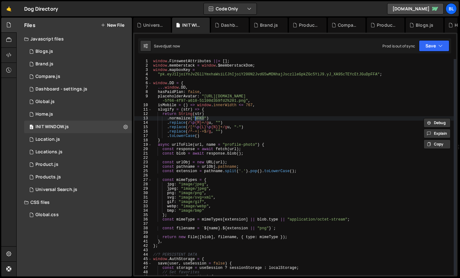
click at [209, 110] on div "window . FinsweetAttributes ||= [ ] ; window . memberstack = window . $memberst…" at bounding box center [303, 171] width 302 height 225
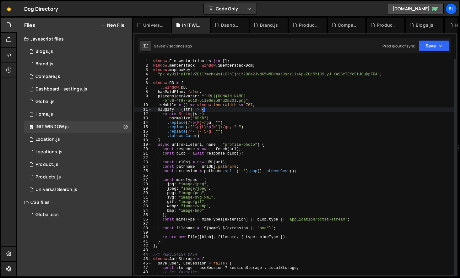
click at [211, 135] on div "window . FinsweetAttributes ||= [ ] ; window . memberstack = window . $memberst…" at bounding box center [303, 171] width 302 height 225
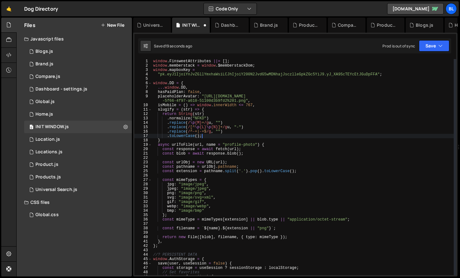
scroll to position [0, 0]
click at [224, 133] on div "window . FinsweetAttributes ||= [ ] ; window . memberstack = window . $memberst…" at bounding box center [303, 171] width 302 height 225
click at [169, 110] on div "window . FinsweetAttributes ||= [ ] ; window . memberstack = window . $memberst…" at bounding box center [303, 171] width 302 height 225
type textarea "slugify = (str) => {"
click at [169, 110] on div "window . FinsweetAttributes ||= [ ] ; window . memberstack = window . $memberst…" at bounding box center [303, 171] width 302 height 225
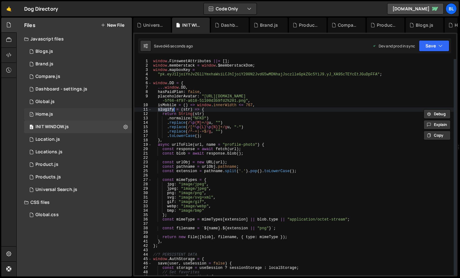
click at [83, 112] on div "1 Home.js 0" at bounding box center [78, 114] width 108 height 13
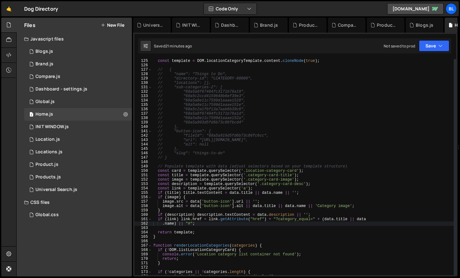
click at [346, 219] on div "const template = DOM . locationCategoryTemplate . content . cloneNode ( true ) …" at bounding box center [303, 171] width 302 height 225
click at [323, 221] on div "const template = DOM . locationCategoryTemplate . content . cloneNode ( true ) …" at bounding box center [303, 171] width 302 height 225
paste textarea "slugify"
click at [331, 219] on div "const template = DOM . locationCategoryTemplate . content . cloneNode ( true ) …" at bounding box center [303, 171] width 302 height 225
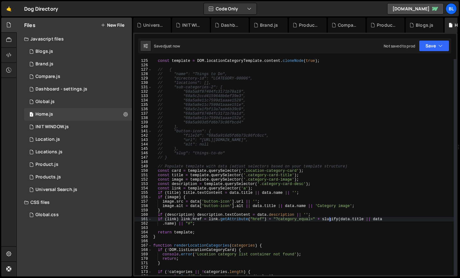
click at [331, 219] on div "const template = DOM . locationCategoryTemplate . content . cloneNode ( true ) …" at bounding box center [303, 171] width 302 height 225
click at [304, 222] on div "const template = DOM . locationCategoryTemplate . content . cloneNode ( true ) …" at bounding box center [303, 171] width 302 height 225
click at [231, 221] on div "const template = DOM . locationCategoryTemplate . content . cloneNode ( true ) …" at bounding box center [303, 171] width 302 height 225
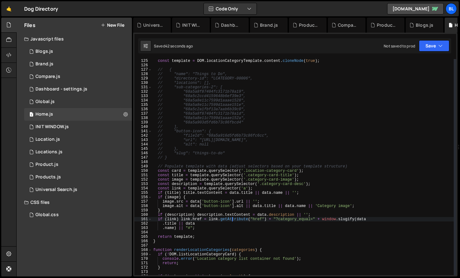
click at [163, 229] on div "const template = DOM . locationCategoryTemplate . content . cloneNode ( true ) …" at bounding box center [303, 171] width 302 height 225
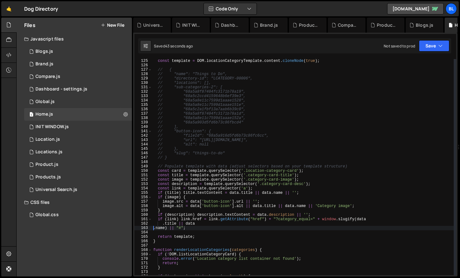
scroll to position [0, 2]
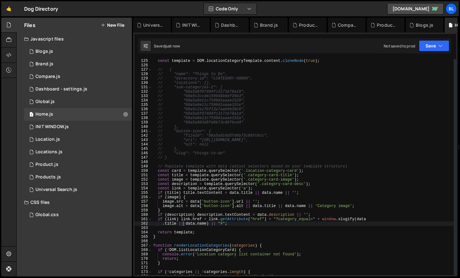
click at [222, 235] on div "const template = DOM . locationCategoryTemplate . content . cloneNode ( true ) …" at bounding box center [303, 171] width 302 height 225
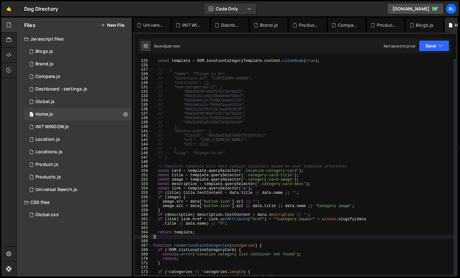
scroll to position [0, 0]
click at [163, 223] on div "const template = DOM . locationCategoryTemplate . content . cloneNode ( true ) …" at bounding box center [303, 171] width 302 height 225
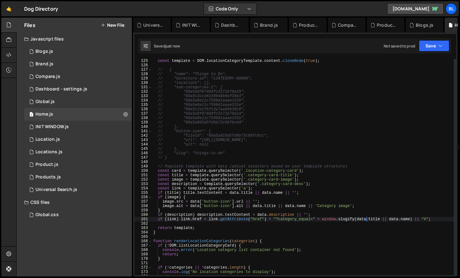
type textarea "if (link) link.href = link.getAttribute("href") + "?category_equal=" + window.s…"
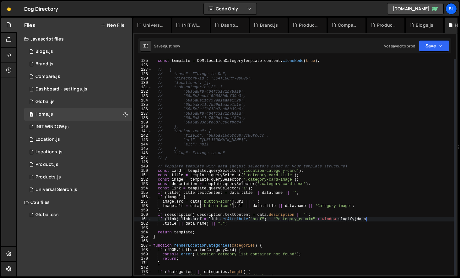
click at [347, 221] on div "const template = DOM . locationCategoryTemplate . content . cloneNode ( true ) …" at bounding box center [303, 171] width 302 height 225
click at [69, 130] on div "0 INIT WINDOW.js 0" at bounding box center [78, 127] width 108 height 13
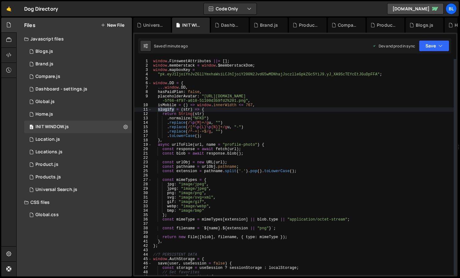
click at [166, 112] on div "window . FinsweetAttributes ||= [ ] ; window . memberstack = window . $memberst…" at bounding box center [303, 171] width 302 height 225
paste textarea "return String(str)"
click at [220, 116] on div "window . FinsweetAttributes ||= [ ] ; window . memberstack = window . $memberst…" at bounding box center [303, 171] width 302 height 225
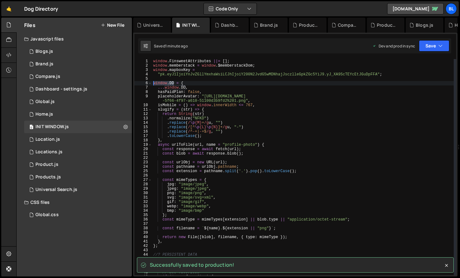
type textarea "window.DD = {"
drag, startPoint x: 175, startPoint y: 82, endPoint x: 152, endPoint y: 84, distance: 23.0
click at [152, 84] on div "window.DD = { 1 2 3 4 5 6 7 8 9 10 11 12 13 14 15 16 17 18 19 20 21 22 23 24 25…" at bounding box center [295, 167] width 322 height 216
click at [79, 149] on div "1 Locations.js 0" at bounding box center [78, 152] width 108 height 13
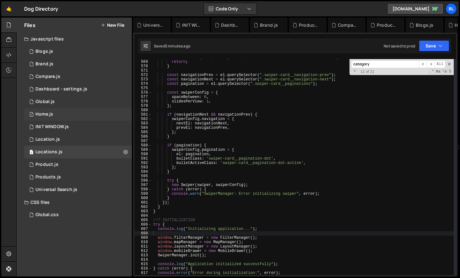
click at [96, 117] on div "1 Home.js 0" at bounding box center [78, 114] width 108 height 13
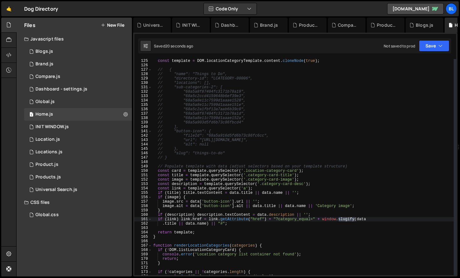
click at [344, 219] on div "const template = DOM . locationCategoryTemplate . content . cloneNode ( true ) …" at bounding box center [303, 171] width 302 height 225
type textarea "if (link) link.href = link.getAttribute("href") + "?category_equal=" + window.D…"
click at [89, 127] on div "0 INIT WINDOW.js 0" at bounding box center [78, 127] width 108 height 13
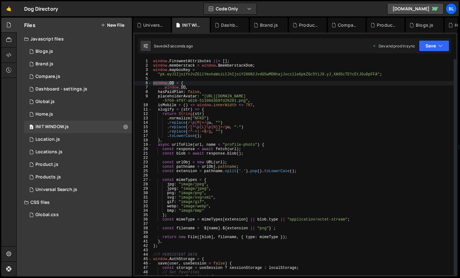
click at [167, 109] on div "window . FinsweetAttributes ||= [ ] ; window . memberstack = window . $memberst…" at bounding box center [303, 171] width 302 height 225
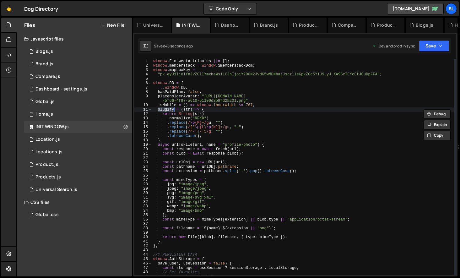
click at [248, 142] on div "window . FinsweetAttributes ||= [ ] ; window . memberstack = window . $memberst…" at bounding box center [303, 171] width 302 height 225
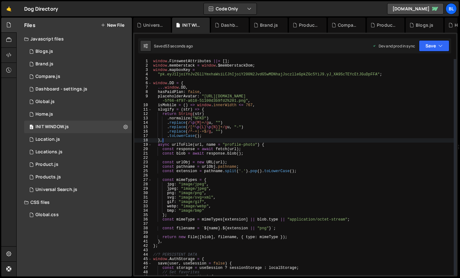
click at [181, 108] on div "window . FinsweetAttributes ||= [ ] ; window . memberstack = window . $memberst…" at bounding box center [303, 171] width 302 height 225
click at [216, 132] on div "window . FinsweetAttributes ||= [ ] ; window . memberstack = window . $memberst…" at bounding box center [303, 171] width 302 height 225
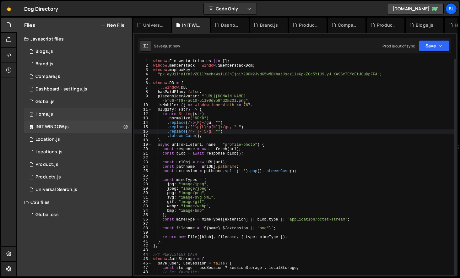
type textarea ".replace(/^-+|-+$/g, "")"
click at [56, 116] on div "1 Home.js 0" at bounding box center [78, 114] width 108 height 13
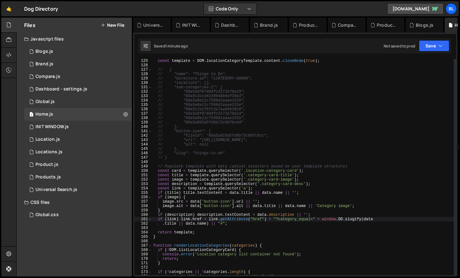
click at [198, 210] on div "const template = DOM . locationCategoryTemplate . content . cloneNode ( true ) …" at bounding box center [303, 171] width 302 height 225
type textarea "}"
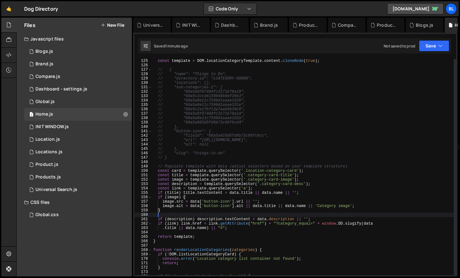
scroll to position [0, 0]
type textarea "}"
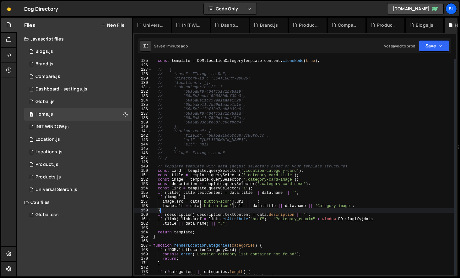
click at [173, 239] on div "const template = DOM . locationCategoryTemplate . content . cloneNode ( true ) …" at bounding box center [303, 171] width 302 height 225
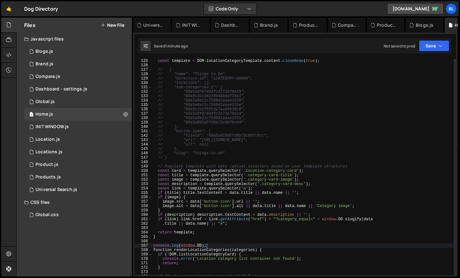
scroll to position [0, 4]
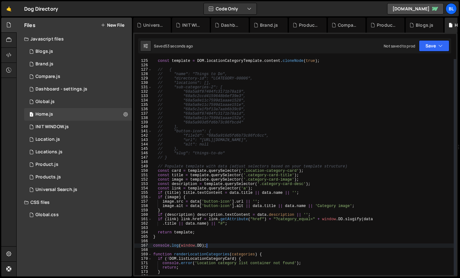
click at [220, 153] on div "const template = DOM . locationCategoryTemplate . content . cloneNode ( true ) …" at bounding box center [303, 171] width 302 height 225
type textarea "// "slug": "things-to-do""
click at [74, 97] on div "1 Global.js 0" at bounding box center [78, 102] width 108 height 13
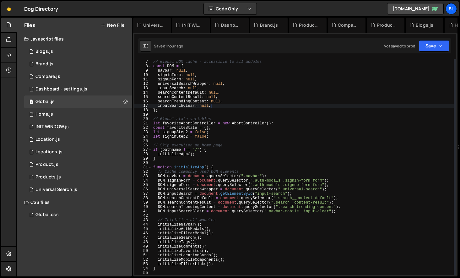
click at [244, 167] on div "// Global DOM cache - accessible to all modules const DOM = { navbar : null , s…" at bounding box center [303, 167] width 302 height 225
type textarea "function initializeApp() {"
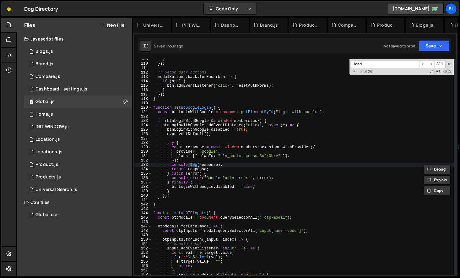
scroll to position [1691, 0]
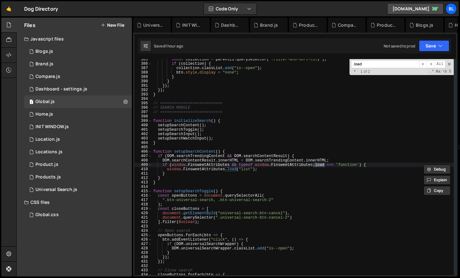
type input ".load"
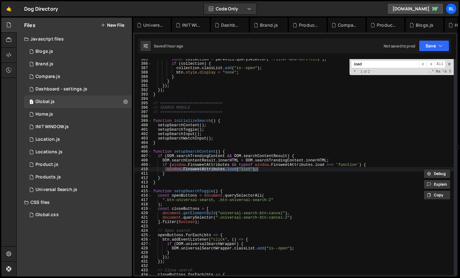
drag, startPoint x: 165, startPoint y: 171, endPoint x: 262, endPoint y: 169, distance: 97.4
click at [262, 169] on div "const collection = parentEl . querySelector ( ".filter-and-sort-city" ) ; if ( …" at bounding box center [303, 169] width 302 height 225
click at [451, 63] on span at bounding box center [449, 64] width 4 height 4
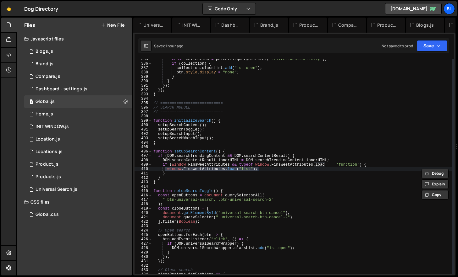
click at [263, 167] on div "const collection = parentEl . querySelector ( ".filter-and-sort-city" ) ; if ( …" at bounding box center [303, 169] width 302 height 225
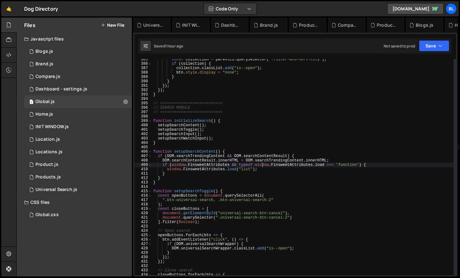
click at [227, 179] on div "const collection = parentEl . querySelector ( ".filter-and-sort-city" ) ; if ( …" at bounding box center [303, 169] width 302 height 225
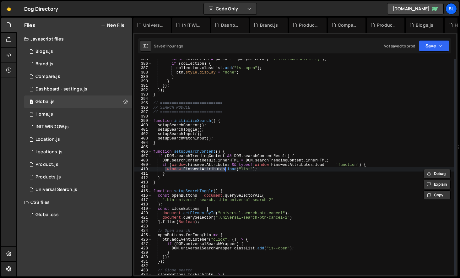
drag, startPoint x: 165, startPoint y: 168, endPoint x: 225, endPoint y: 170, distance: 60.0
click at [225, 170] on div "const collection = parentEl . querySelector ( ".filter-and-sort-city" ) ; if ( …" at bounding box center [303, 169] width 302 height 225
click at [185, 183] on div "const collection = parentEl . querySelector ( ".filter-and-sort-city" ) ; if ( …" at bounding box center [303, 169] width 302 height 225
type textarea "}"
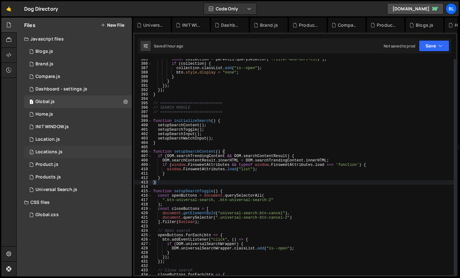
click at [74, 148] on div "1 Locations.js 0" at bounding box center [78, 152] width 108 height 13
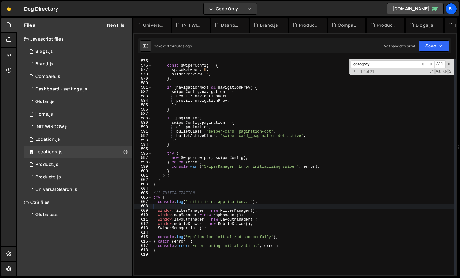
scroll to position [2525, 0]
click at [199, 230] on div "const swiperConfig = { spaceBetween : 0 , slidesPerView : 1 , } ; if ( navigati…" at bounding box center [303, 171] width 302 height 225
type textarea "SwiperManager.init();"
click at [218, 228] on div "const swiperConfig = { spaceBetween : 0 , slidesPerView : 1 , } ; if ( navigati…" at bounding box center [303, 171] width 302 height 225
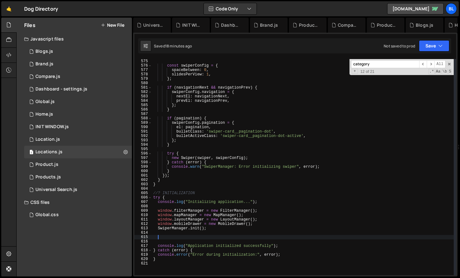
paste textarea "]);"
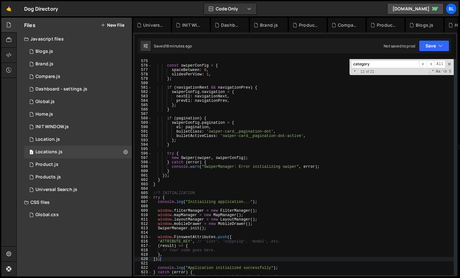
click at [182, 239] on div "const swiperConfig = { spaceBetween : 0 , slidesPerView : 1 , } ; if ( navigati…" at bounding box center [303, 171] width 302 height 225
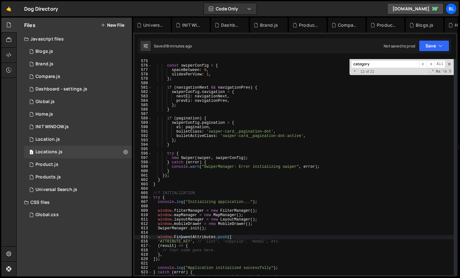
click at [182, 239] on div "const swiperConfig = { spaceBetween : 0 , slidesPerView : 1 , } ; if ( navigati…" at bounding box center [303, 171] width 302 height 225
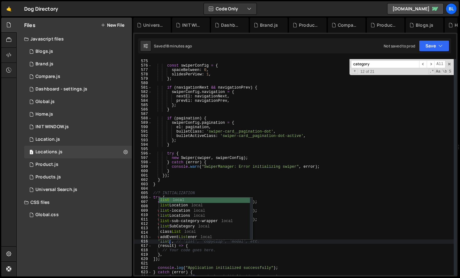
scroll to position [0, 1]
click at [213, 251] on div "const swiperConfig = { spaceBetween : 0 , slidesPerView : 1 , } ; if ( navigati…" at bounding box center [303, 171] width 302 height 225
type textarea "// Your code goes here."
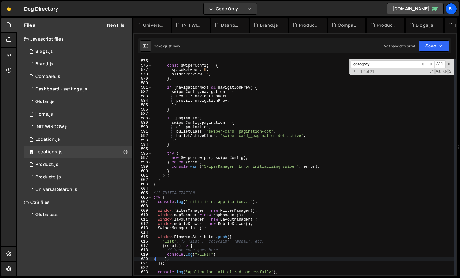
scroll to position [0, 0]
click at [186, 242] on div "const swiperConfig = { spaceBetween : 0 , slidesPerView : 1 , } ; if ( navigati…" at bounding box center [303, 171] width 302 height 225
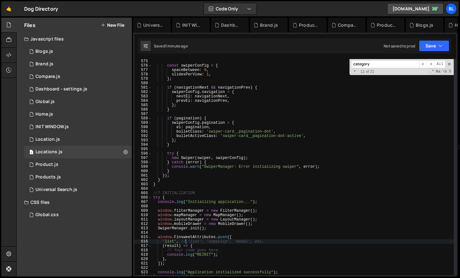
click at [174, 261] on div "const swiperConfig = { spaceBetween : 0 , slidesPerView : 1 , } ; if ( navigati…" at bounding box center [303, 171] width 302 height 225
click at [67, 155] on div "1 Locations.js 0" at bounding box center [78, 152] width 108 height 13
click at [232, 195] on div "const swiperConfig = { spaceBetween : 0 , slidesPerView : 1 , } ; if ( navigati…" at bounding box center [303, 171] width 302 height 225
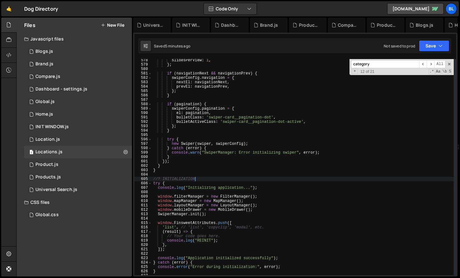
scroll to position [2542, 0]
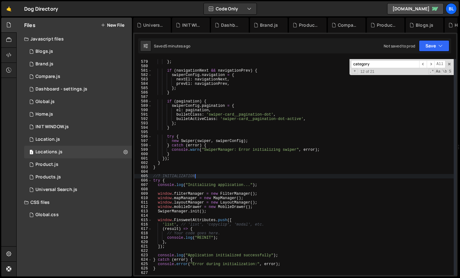
click at [217, 213] on div "slidesPerView : 1 , } ; if ( navigationNext && navigationPrev ) { swiperConfig …" at bounding box center [303, 167] width 302 height 225
type textarea "SwiperManager.init();"
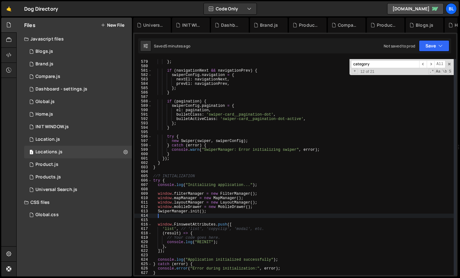
scroll to position [0, 0]
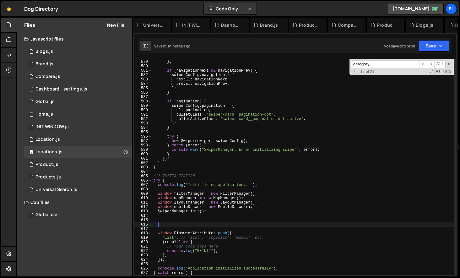
click at [170, 260] on div "slidesPerView : 1 , } ; if ( navigationNext && navigationPrev ) { swiperConfig …" at bounding box center [303, 167] width 302 height 225
type textarea "}, ]);"
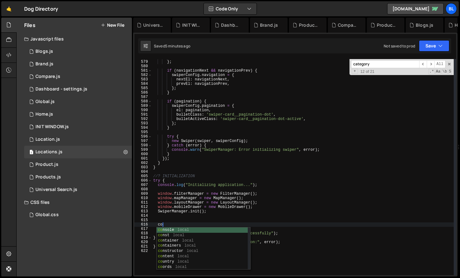
type textarea "cons"
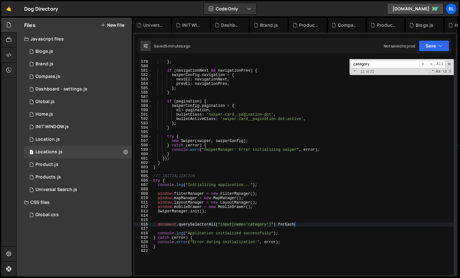
scroll to position [0, 11]
type textarea "document.querySelectorAll("input[name='category']").forEach((item)=>{)"
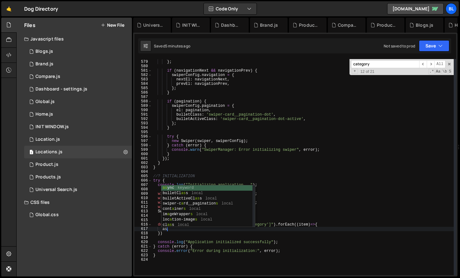
type textarea "a"
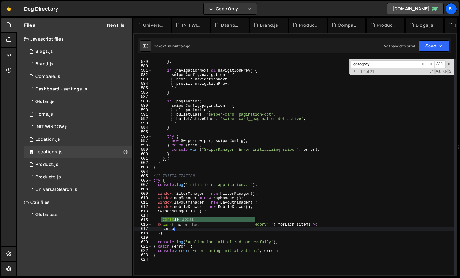
type textarea "console"
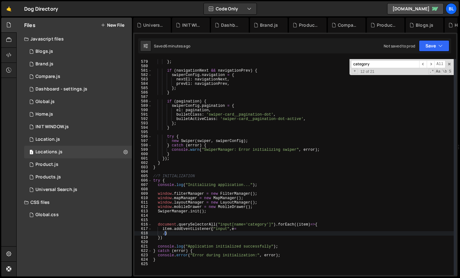
scroll to position [0, 0]
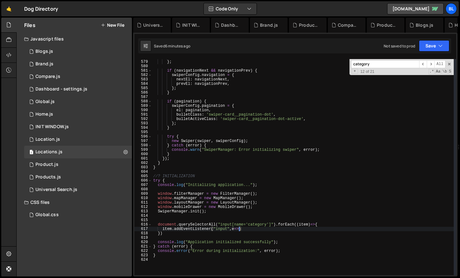
type textarea "item.addEventListener("input",e=>{)"
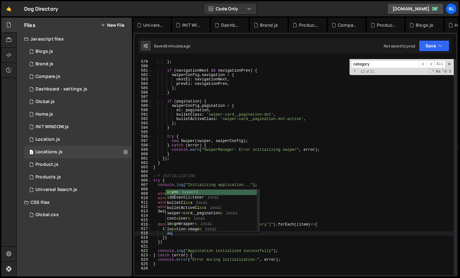
type textarea "a"
type textarea "conso"
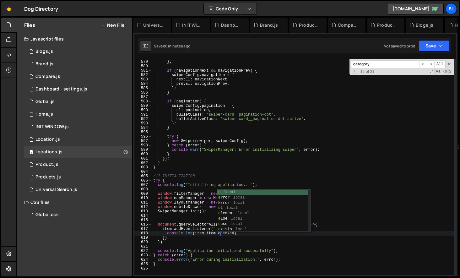
scroll to position [0, 6]
type textarea "})"
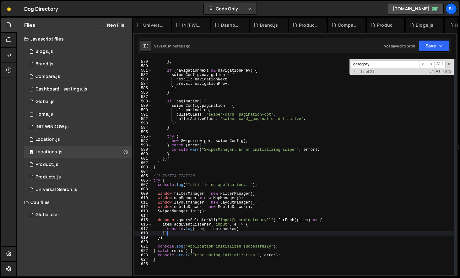
scroll to position [0, 1]
click at [242, 230] on div "slidesPerView : 1 , } ; if ( navigationNext && navigationPrev ) { swiperConfig …" at bounding box center [303, 167] width 302 height 225
click at [166, 239] on div "slidesPerView : 1 , } ; if ( navigationNext && navigationPrev ) { swiperConfig …" at bounding box center [303, 167] width 302 height 225
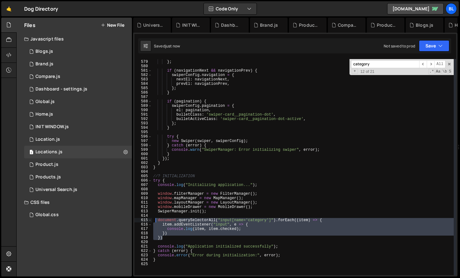
drag, startPoint x: 166, startPoint y: 239, endPoint x: 156, endPoint y: 222, distance: 20.4
click at [156, 222] on div "slidesPerView : 1 , } ; if ( navigationNext && navigationPrev ) { swiperConfig …" at bounding box center [303, 167] width 302 height 225
click at [192, 237] on div "slidesPerView : 1 , } ; if ( navigationNext && navigationPrev ) { swiperConfig …" at bounding box center [303, 167] width 302 height 225
type textarea "})"
paste textarea
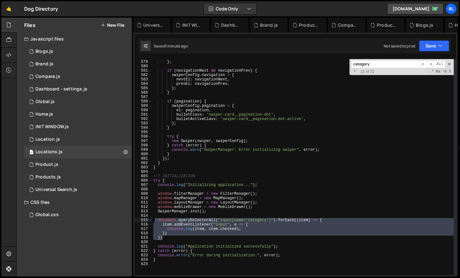
scroll to position [0, 0]
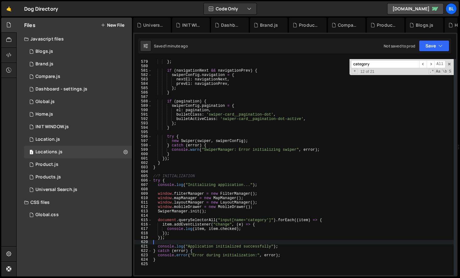
drag, startPoint x: 164, startPoint y: 237, endPoint x: 157, endPoint y: 222, distance: 16.9
click at [157, 222] on div "slidesPerView : 1 , } ; if ( navigationNext && navigationPrev ) { swiperConfig …" at bounding box center [303, 167] width 302 height 225
click at [176, 239] on div "slidesPerView : 1 , } ; if ( navigationNext && navigationPrev ) { swiperConfig …" at bounding box center [303, 167] width 302 height 225
type textarea "});"
click at [74, 123] on div "0 INIT WINDOW.js 0" at bounding box center [78, 127] width 108 height 13
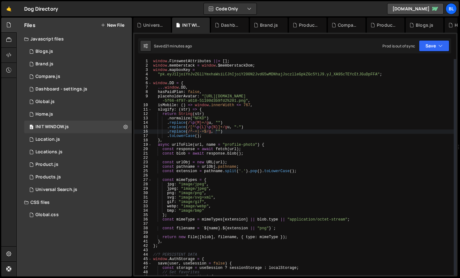
click at [171, 140] on div "window . FinsweetAttributes ||= [ ] ; window . memberstack = window . $memberst…" at bounding box center [303, 171] width 302 height 225
type textarea "},"
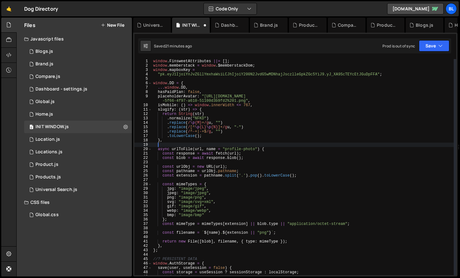
paste textarea "}"
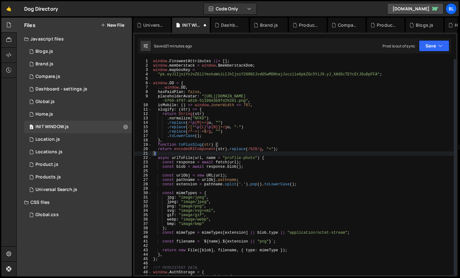
click at [170, 145] on div "window . FinsweetAttributes ||= [ ] ; window . memberstack = window . $memberst…" at bounding box center [303, 171] width 302 height 225
type textarea "}"
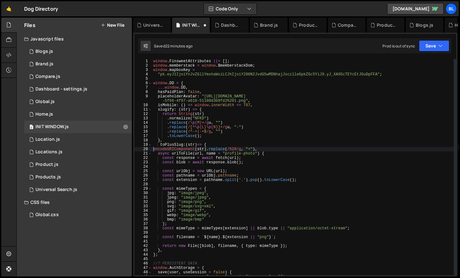
scroll to position [0, 8]
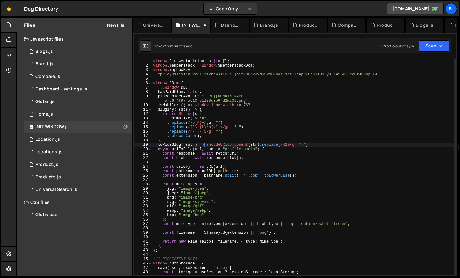
click at [212, 157] on div "window . FinsweetAttributes ||= [ ] ; window . memberstack = window . $memberst…" at bounding box center [303, 171] width 302 height 225
click at [170, 144] on div "window . FinsweetAttributes ||= [ ] ; window . memberstack = window . $memberst…" at bounding box center [303, 171] width 302 height 225
click at [213, 167] on div "window . FinsweetAttributes ||= [ ] ; window . memberstack = window . $memberst…" at bounding box center [303, 171] width 302 height 225
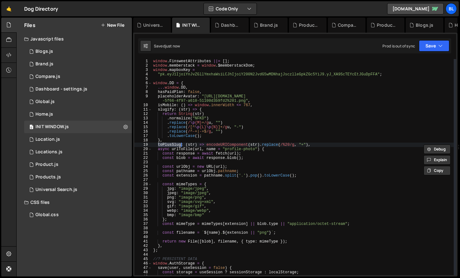
scroll to position [0, 6]
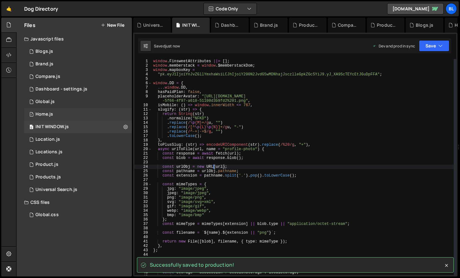
type textarea "const urlObj = new URL(url);"
click at [68, 116] on div "1 Home.js 0" at bounding box center [78, 114] width 108 height 13
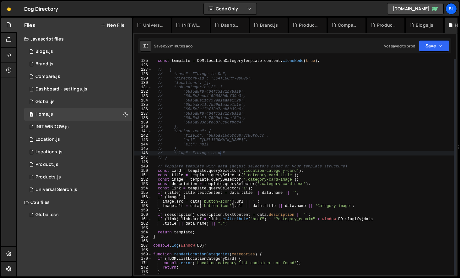
click at [349, 219] on div "const template = DOM . locationCategoryTemplate . content . cloneNode ( true ) …" at bounding box center [303, 171] width 302 height 225
paste textarea "toPlusSlug"
click at [314, 223] on div "const template = DOM . locationCategoryTemplate . content . cloneNode ( true ) …" at bounding box center [303, 171] width 302 height 225
type textarea ".title || [DOMAIN_NAME]) || "#";"
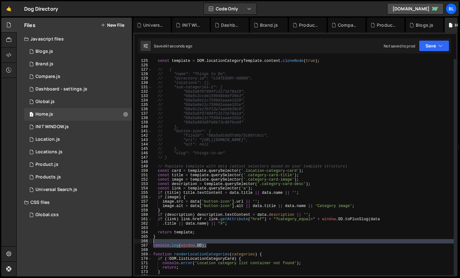
scroll to position [0, 0]
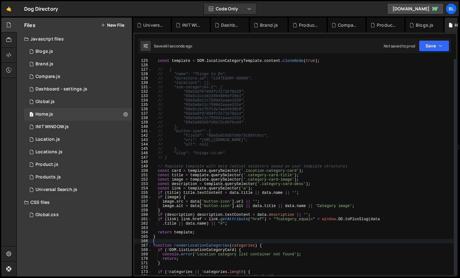
drag, startPoint x: 216, startPoint y: 245, endPoint x: 213, endPoint y: 241, distance: 4.9
click at [213, 241] on div "const template = DOM . locationCategoryTemplate . content . cloneNode ( true ) …" at bounding box center [303, 171] width 302 height 225
click at [277, 221] on div "const template = DOM . locationCategoryTemplate . content . cloneNode ( true ) …" at bounding box center [303, 171] width 302 height 225
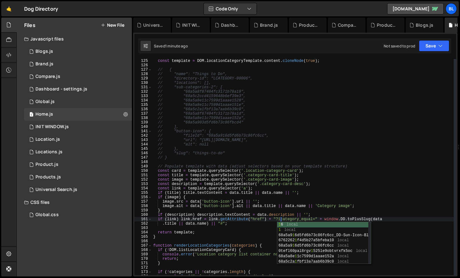
scroll to position [0, 10]
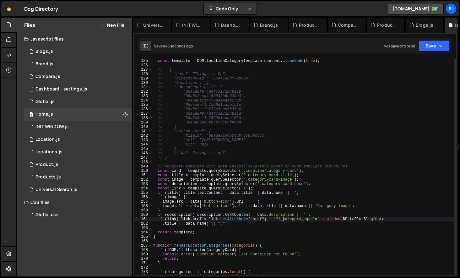
click at [197, 233] on div "const template = DOM . locationCategoryTemplate . content . cloneNode ( true ) …" at bounding box center [303, 171] width 302 height 225
type textarea "return template;"
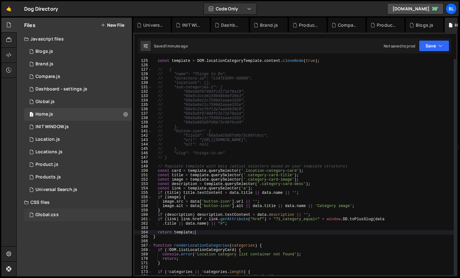
click at [61, 214] on div "Global.css 0" at bounding box center [78, 215] width 108 height 13
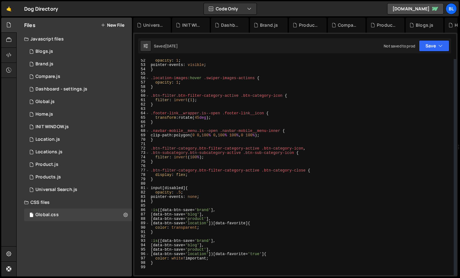
scroll to position [225, 0]
click at [204, 178] on div "opacity : 1 ; pointer-events : visible ; } .location-images :hover .swiper-imag…" at bounding box center [302, 170] width 304 height 225
click at [202, 160] on div "opacity : 1 ; pointer-events : visible ; } .location-images :hover .swiper-imag…" at bounding box center [302, 170] width 304 height 225
click at [212, 164] on div "opacity : 1 ; pointer-events : visible ; } .location-images :hover .swiper-imag…" at bounding box center [302, 170] width 304 height 225
paste textarea "btn-sub-category-icon"
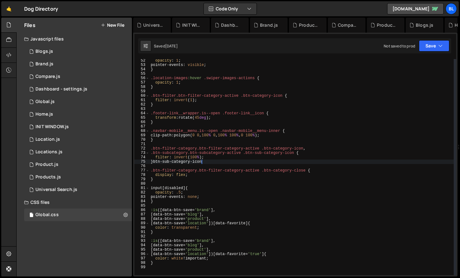
type textarea "}"
click at [155, 163] on div "opacity : 1 ; pointer-events : visible ; } .location-images :hover .swiper-imag…" at bounding box center [302, 170] width 304 height 225
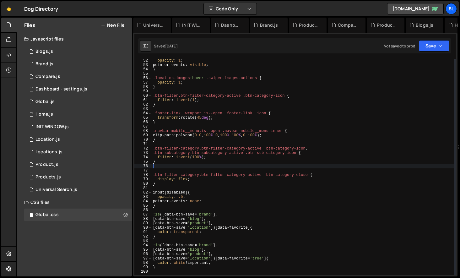
paste textarea "w-checkbox btn-subcategory btn-subcategory-active"
click at [178, 168] on div "opacity : 1 ; pointer-events : visible ; } .location-images :hover .swiper-imag…" at bounding box center [303, 170] width 302 height 225
click at [213, 166] on div "opacity : 1 ; pointer-events : visible ; } .location-images :hover .swiper-imag…" at bounding box center [303, 170] width 302 height 225
click at [202, 157] on div "opacity : 1 ; pointer-events : visible ; } .location-images :hover .swiper-imag…" at bounding box center [303, 170] width 302 height 225
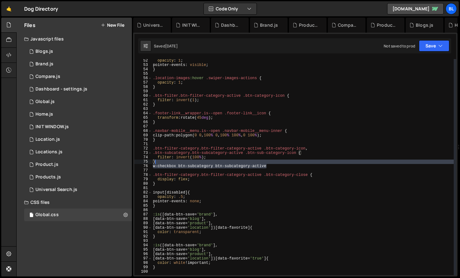
drag, startPoint x: 271, startPoint y: 168, endPoint x: 271, endPoint y: 163, distance: 4.7
click at [271, 163] on div "opacity : 1 ; pointer-events : visible ; } .location-images :hover .swiper-imag…" at bounding box center [303, 170] width 302 height 225
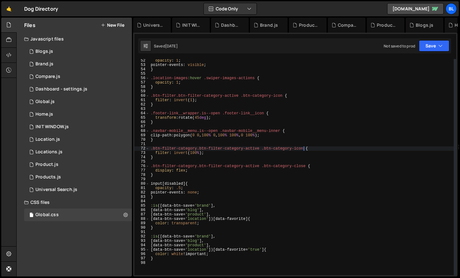
drag, startPoint x: 294, startPoint y: 153, endPoint x: 307, endPoint y: 148, distance: 13.5
click at [307, 148] on div "opacity : 1 ; pointer-events : visible ; } .location-images :hover .swiper-imag…" at bounding box center [302, 170] width 304 height 225
click at [256, 183] on div "opacity : 1 ; pointer-events : visible ; } .location-images :hover .swiper-imag…" at bounding box center [302, 170] width 304 height 225
type textarea "input[disabled] {"
